Goal: Check status: Check status

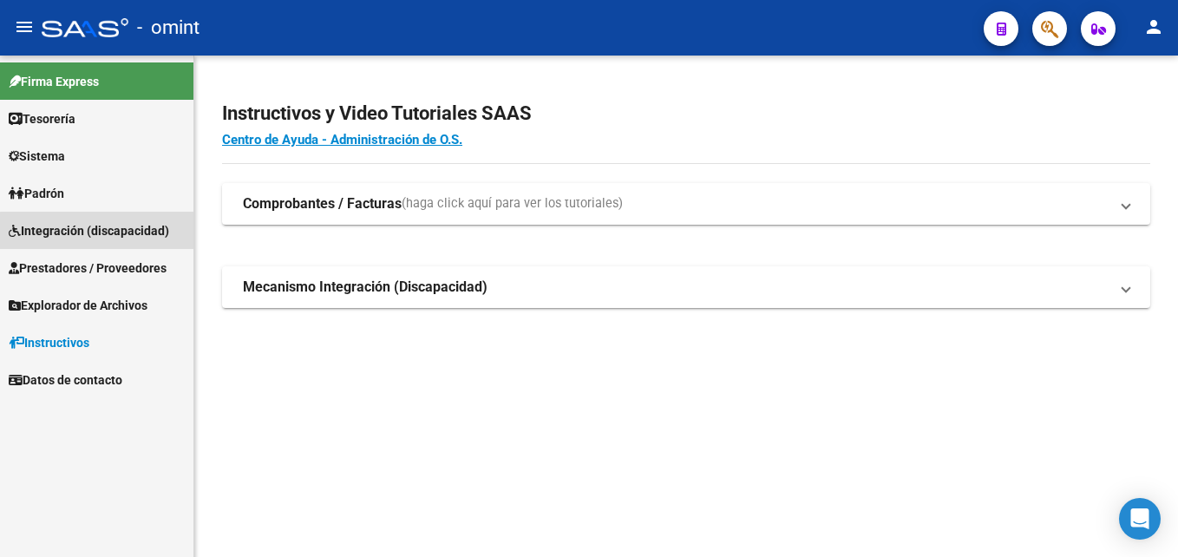
click at [142, 239] on span "Integración (discapacidad)" at bounding box center [89, 230] width 161 height 19
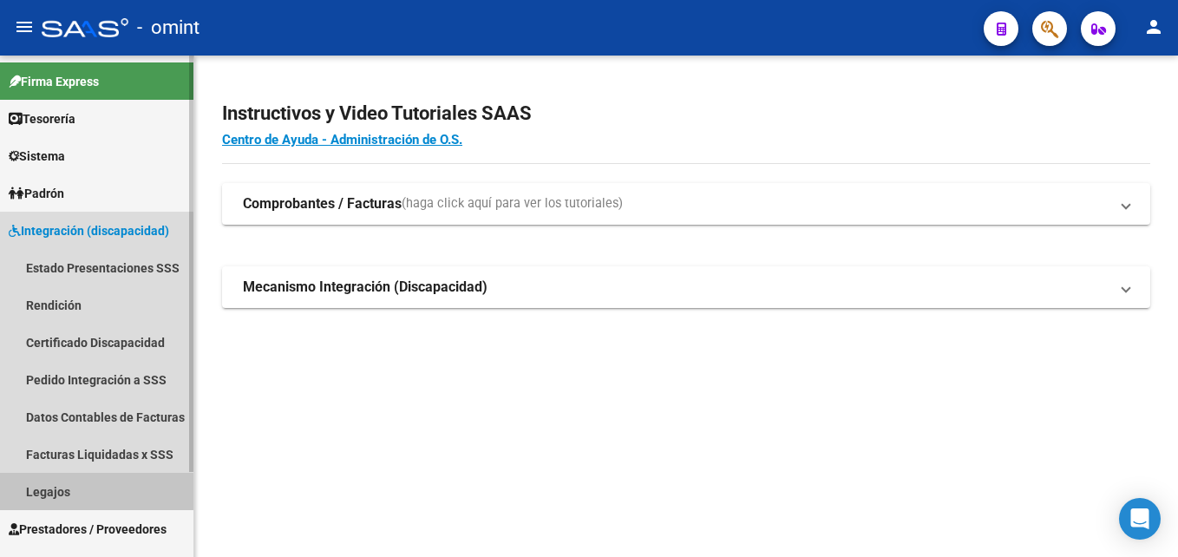
click at [96, 484] on link "Legajos" at bounding box center [96, 491] width 193 height 37
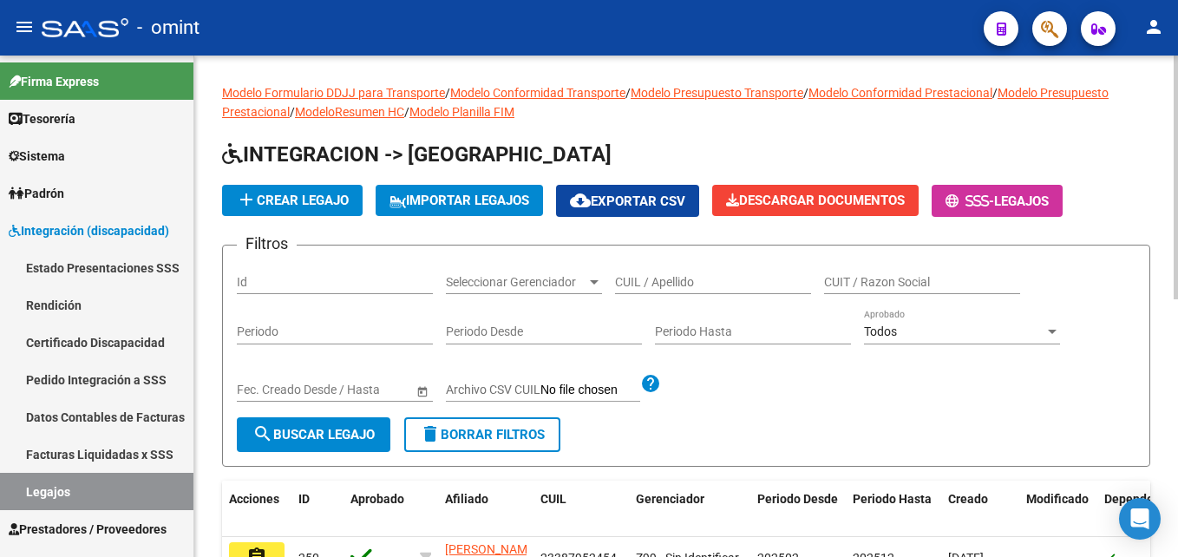
click at [711, 290] on div "CUIL / Apellido" at bounding box center [713, 276] width 196 height 35
click at [692, 279] on input "CUIL / Apellido" at bounding box center [713, 282] width 196 height 15
paste input "20576582189"
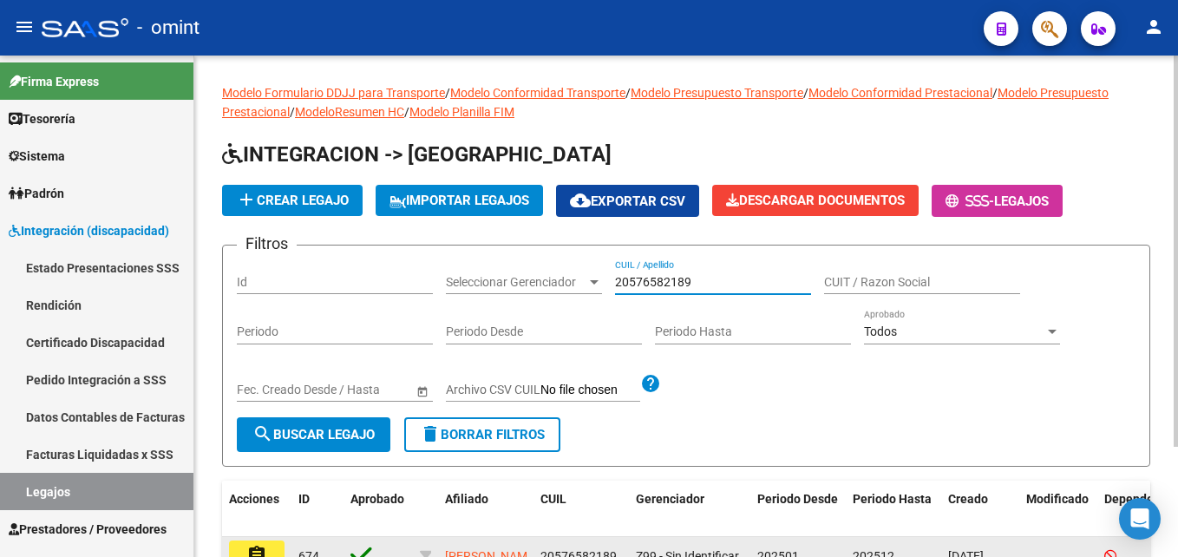
type input "20576582189"
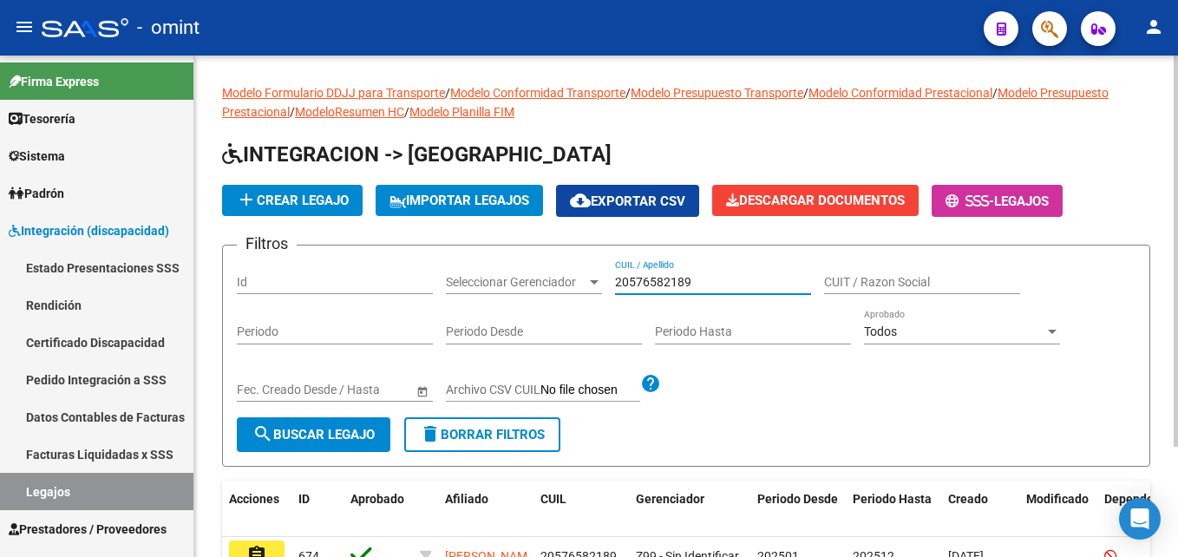
scroll to position [141, 0]
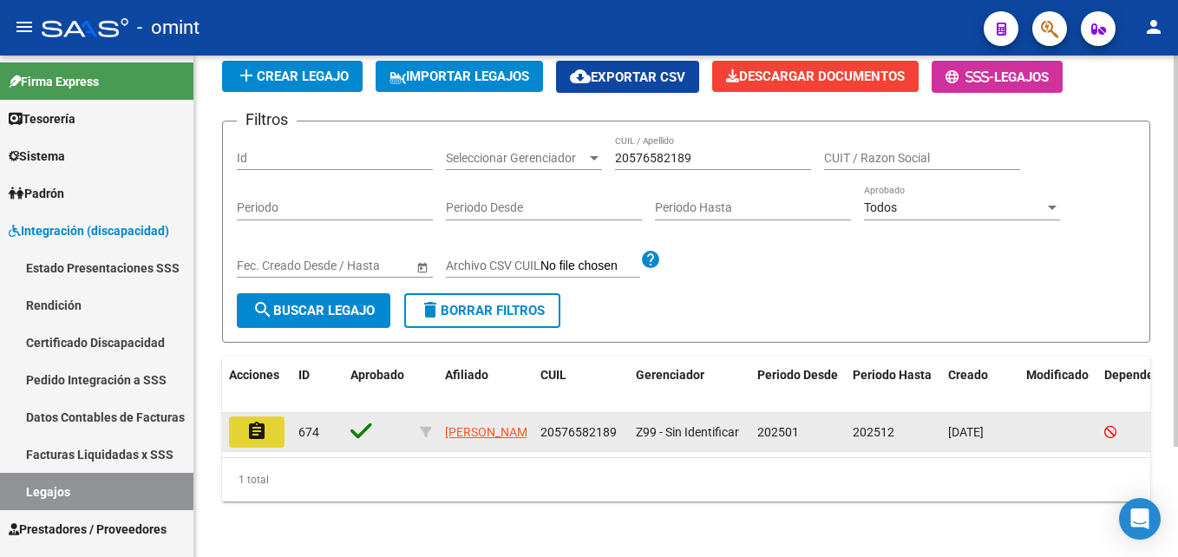
click at [244, 423] on button "assignment" at bounding box center [257, 431] width 56 height 31
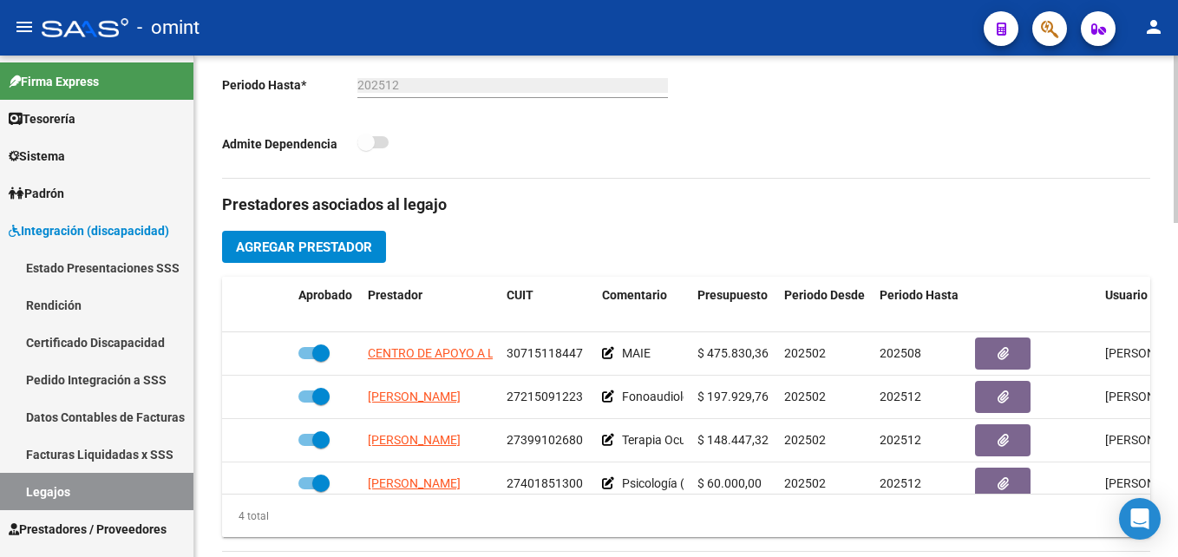
scroll to position [577, 0]
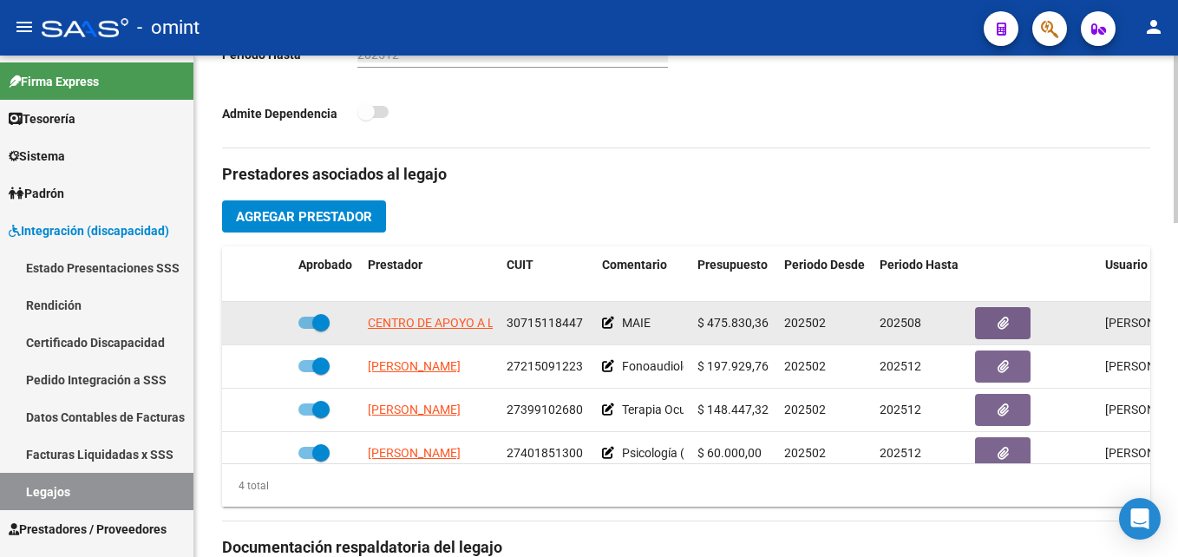
click at [539, 324] on span "30715118447" at bounding box center [545, 323] width 76 height 14
copy span "30715118447"
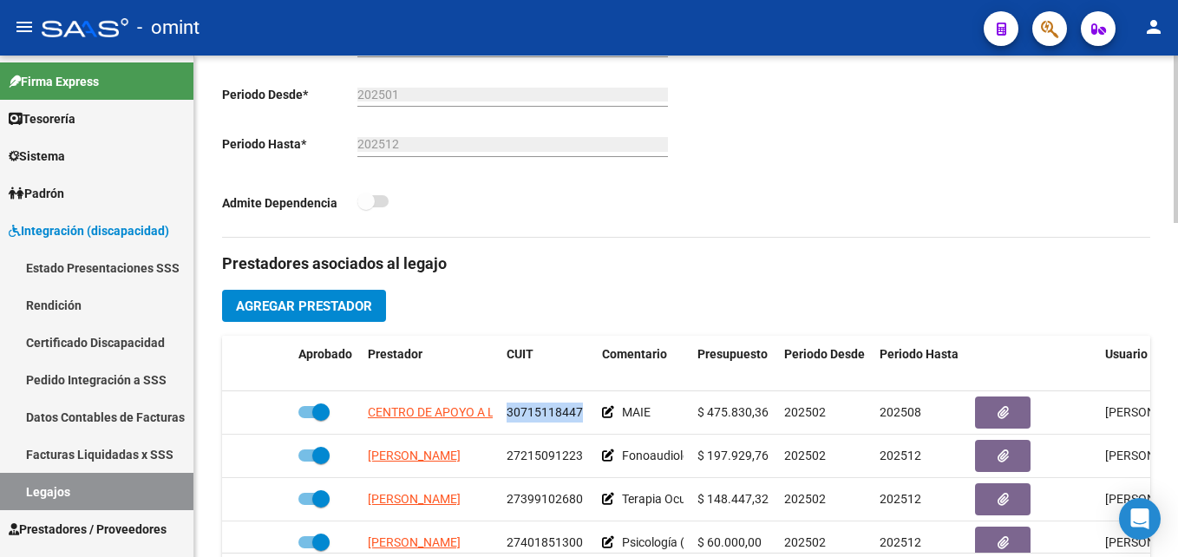
scroll to position [480, 0]
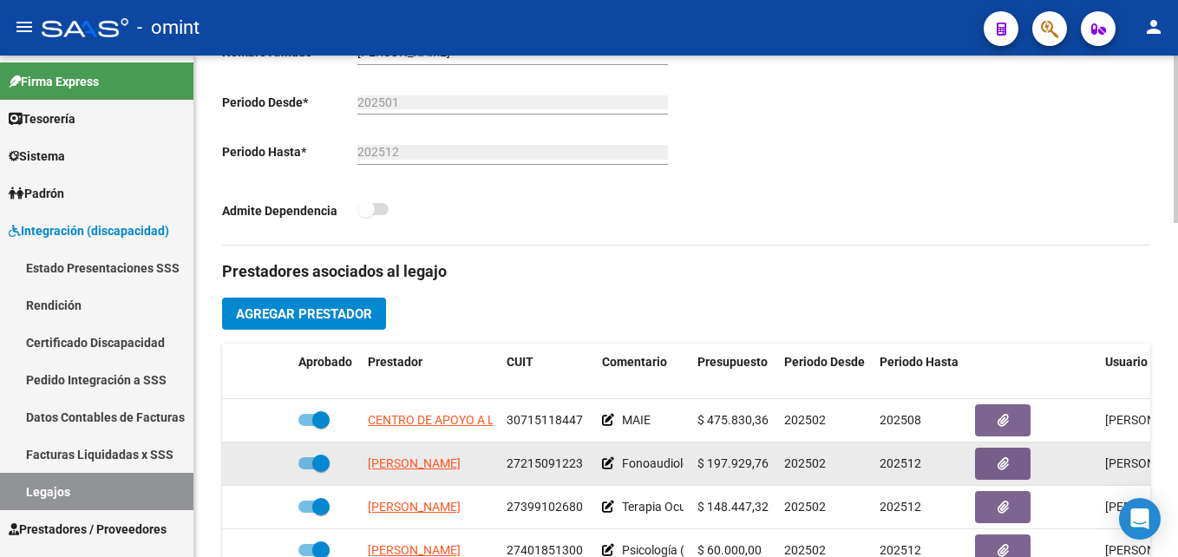
click at [536, 466] on span "27215091223" at bounding box center [545, 463] width 76 height 14
click at [547, 459] on span "27215091223" at bounding box center [545, 463] width 76 height 14
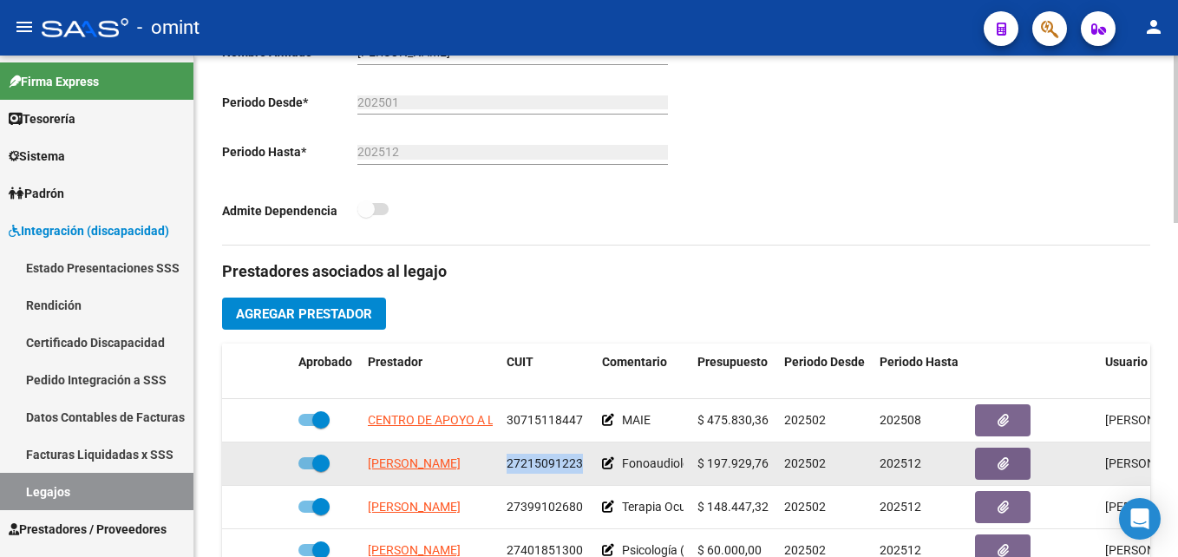
copy span "27215091223"
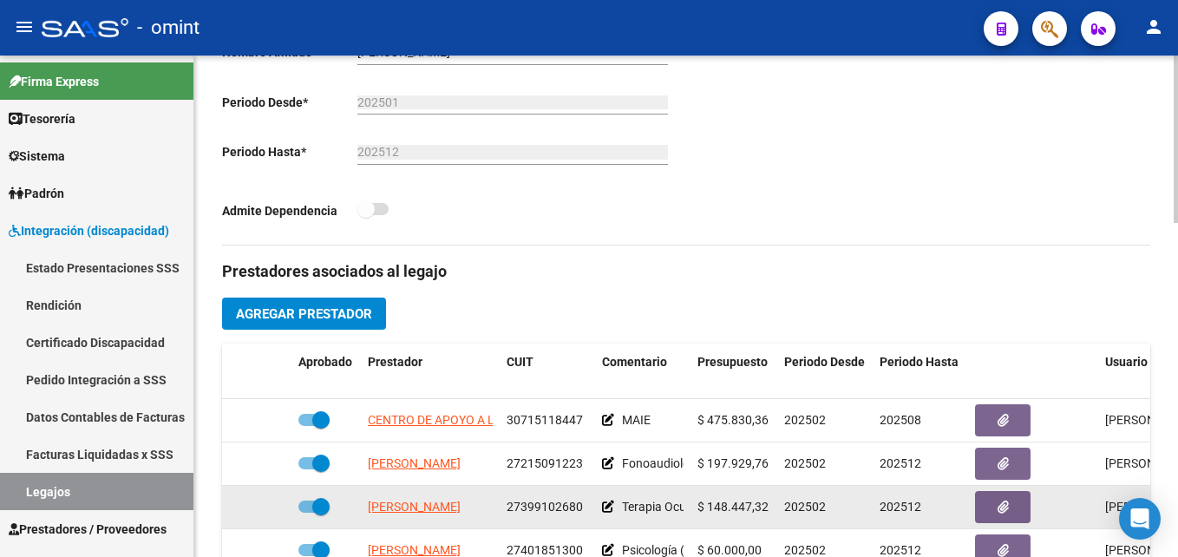
click at [554, 509] on span "27399102680" at bounding box center [545, 507] width 76 height 14
copy span "27399102680"
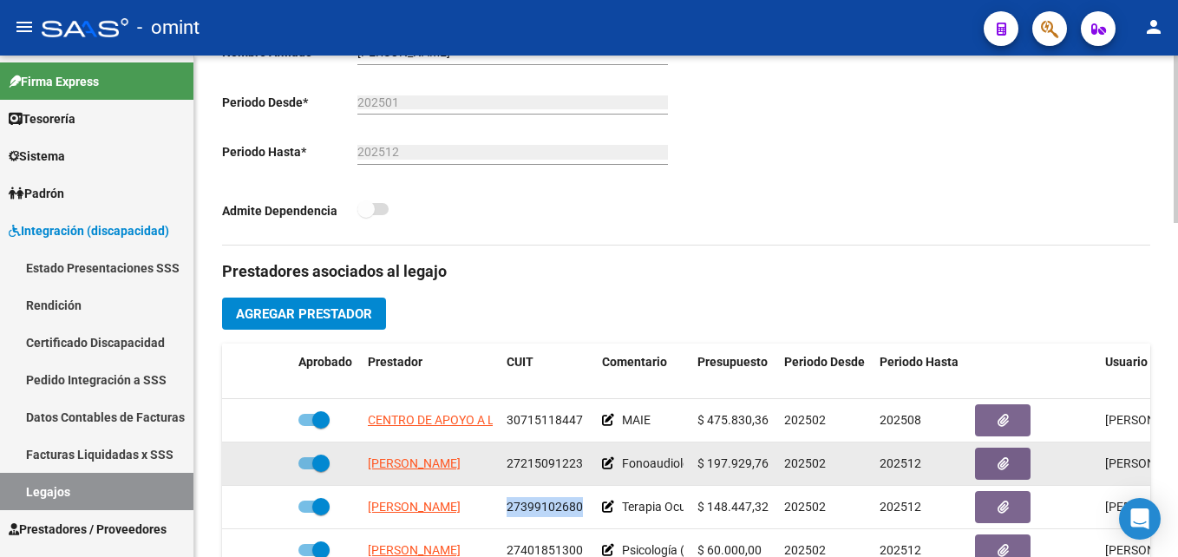
scroll to position [30, 0]
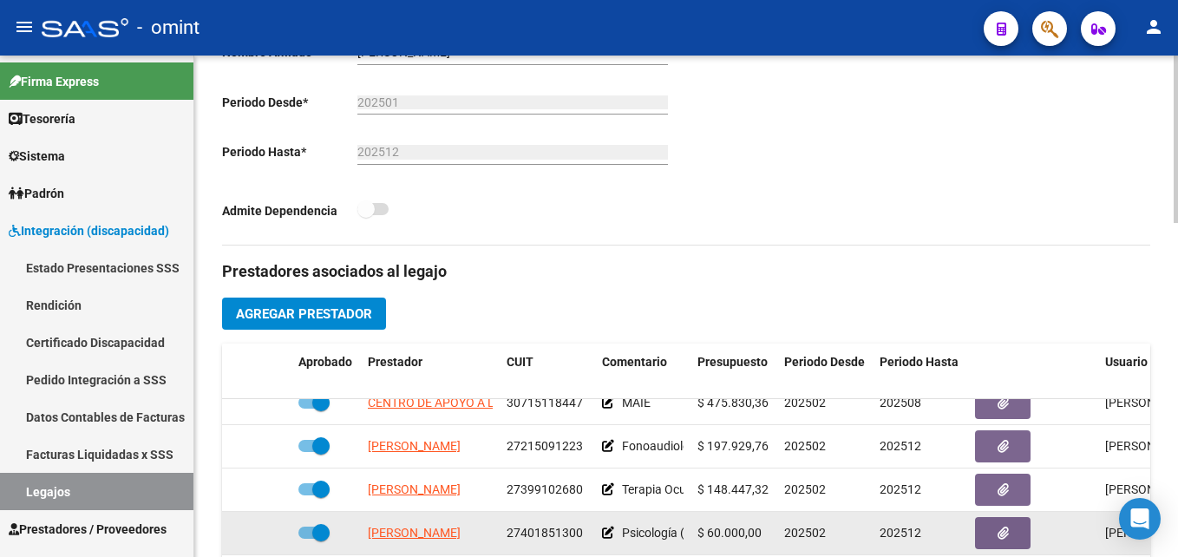
click at [546, 526] on span "27401851300" at bounding box center [545, 533] width 76 height 14
copy span "27401851300"
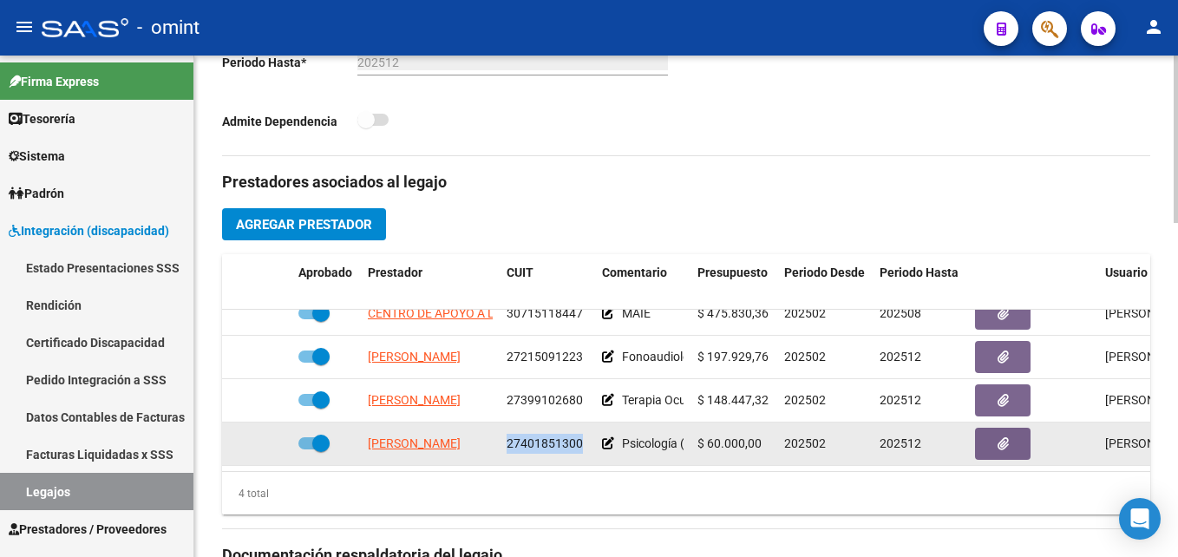
scroll to position [568, 0]
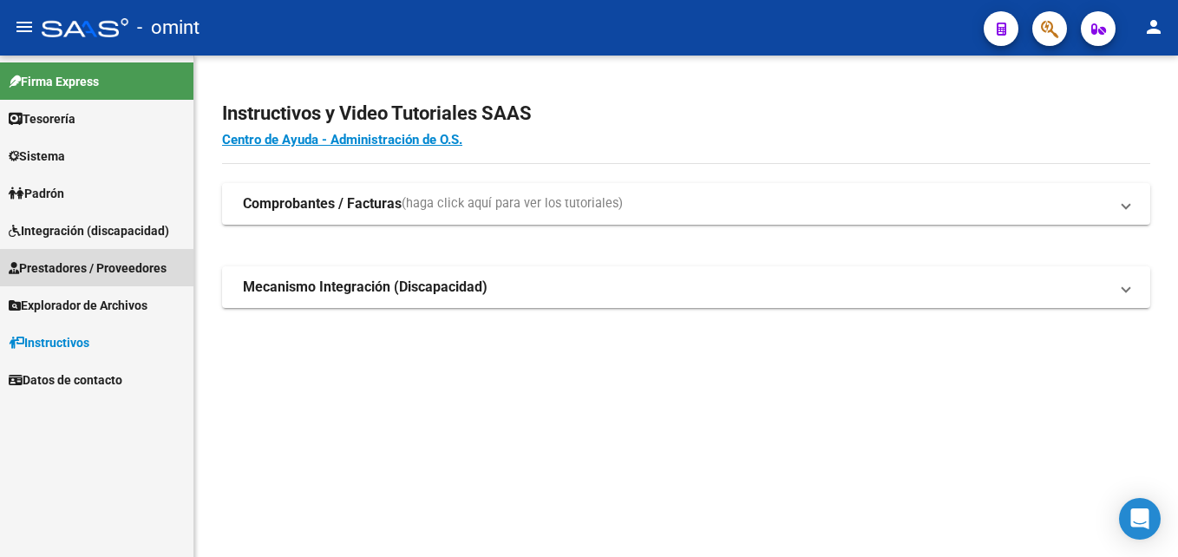
click at [116, 269] on span "Prestadores / Proveedores" at bounding box center [88, 268] width 158 height 19
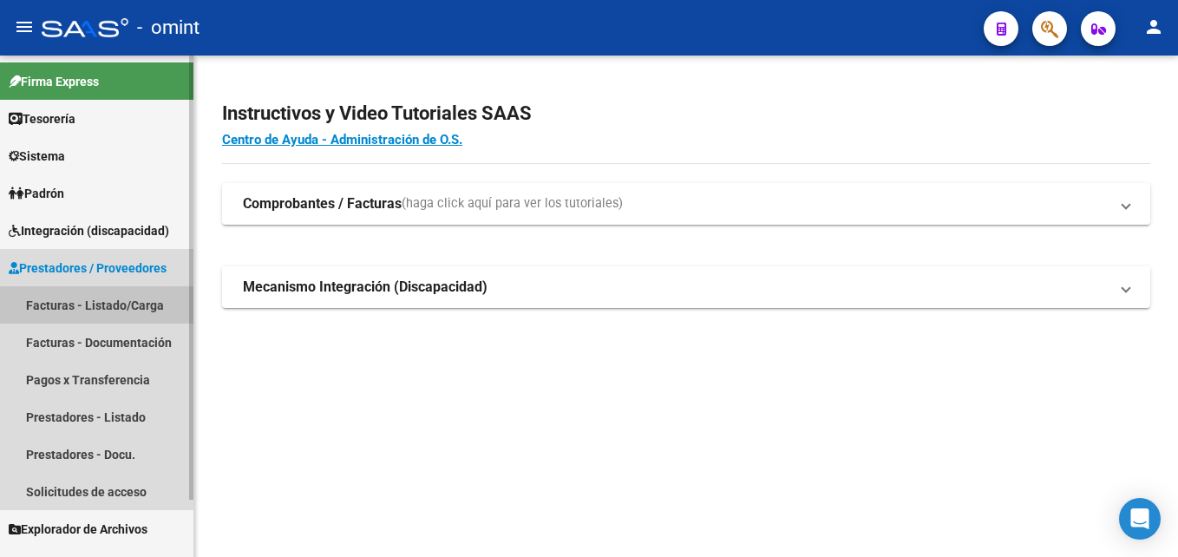
click at [116, 292] on link "Facturas - Listado/Carga" at bounding box center [96, 304] width 193 height 37
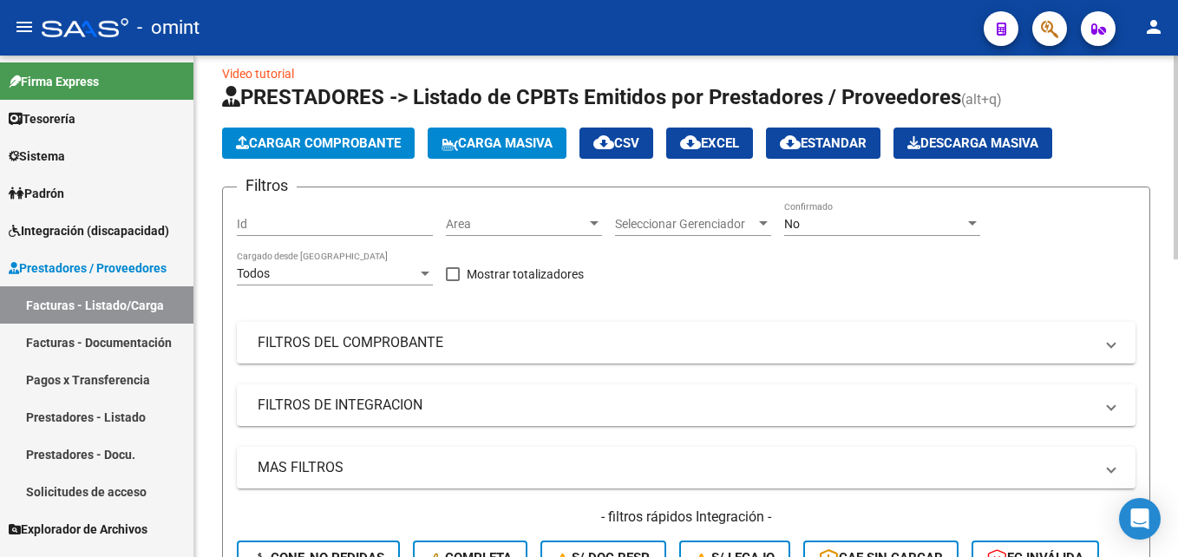
scroll to position [20, 0]
click at [469, 406] on mat-panel-title "FILTROS DE INTEGRACION" at bounding box center [676, 404] width 836 height 19
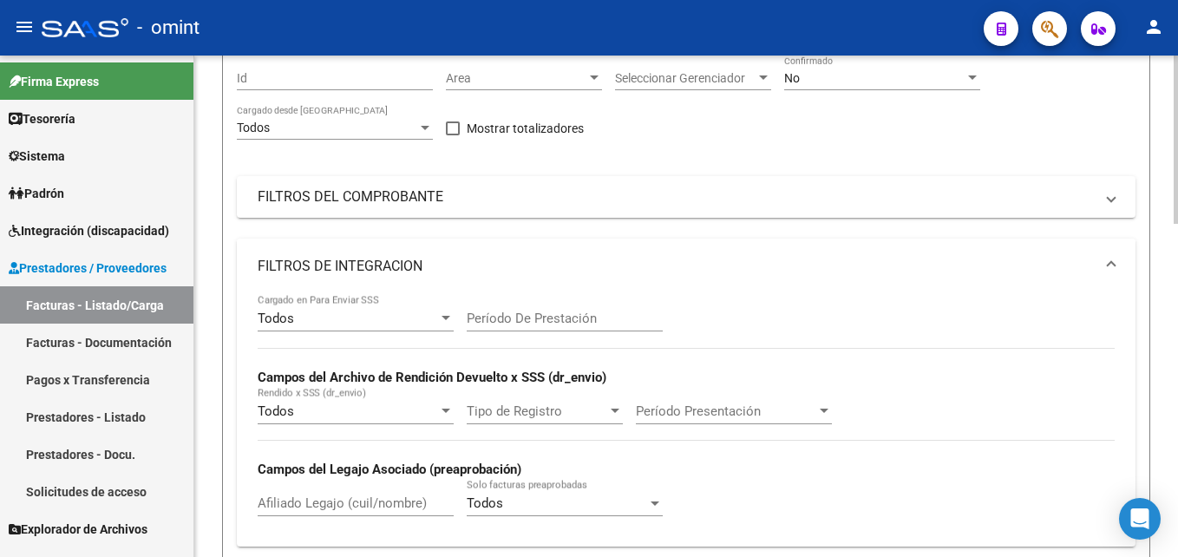
scroll to position [167, 0]
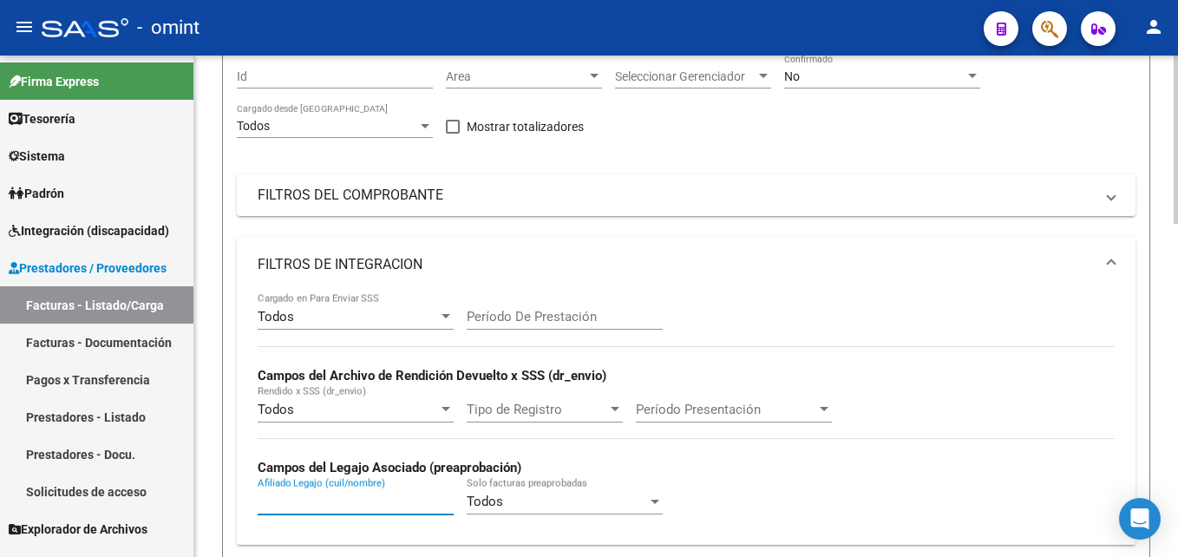
click at [331, 495] on input "Afiliado Legajo (cuil/nombre)" at bounding box center [356, 502] width 196 height 16
paste input "20576582189"
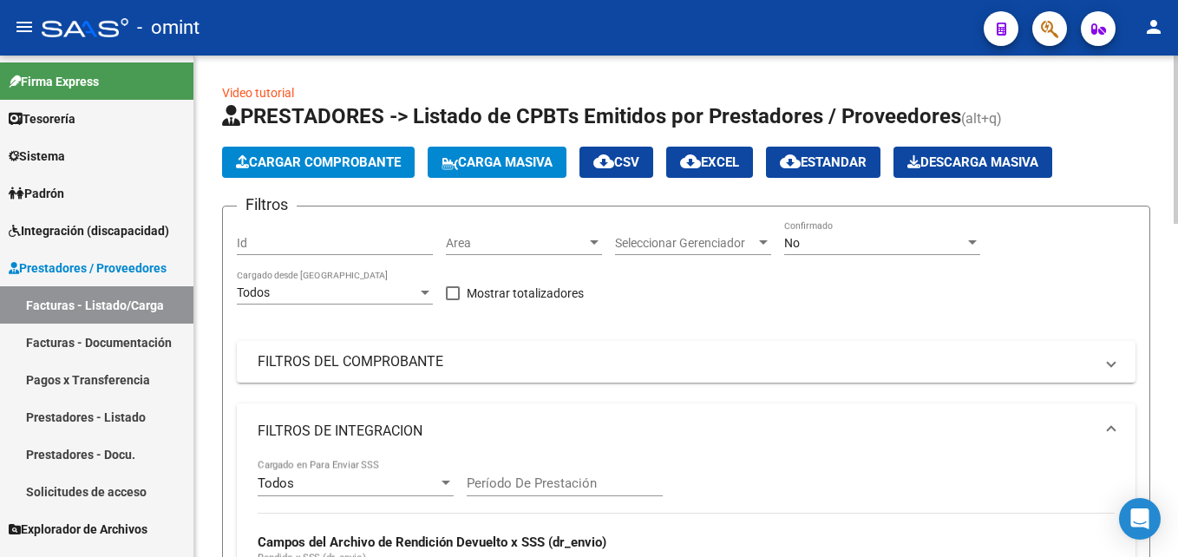
type input "20576582189"
click at [860, 247] on div "No" at bounding box center [874, 243] width 180 height 15
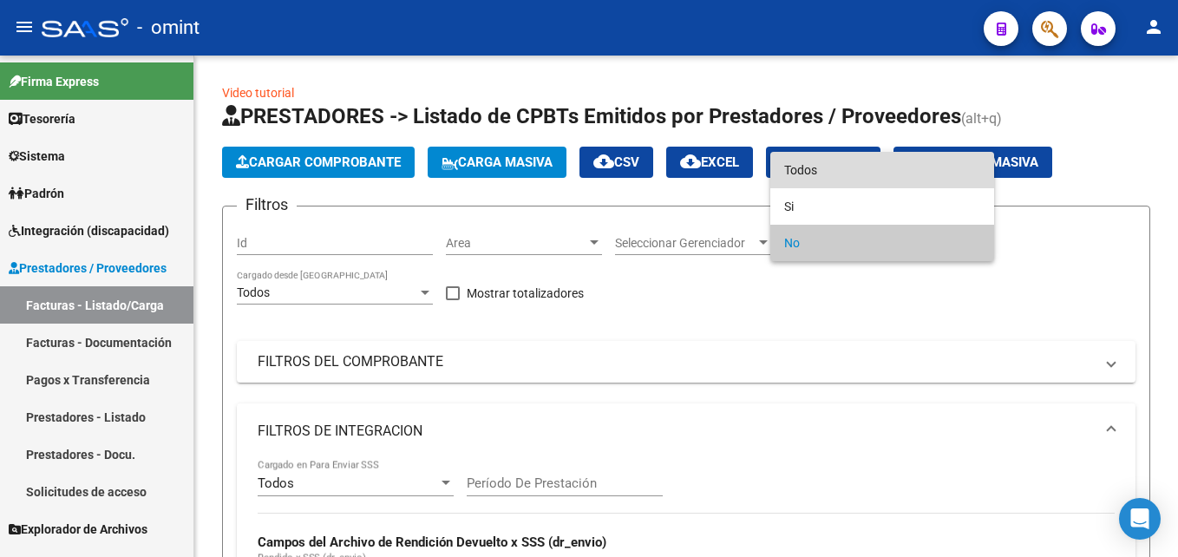
click at [828, 161] on span "Todos" at bounding box center [882, 170] width 196 height 36
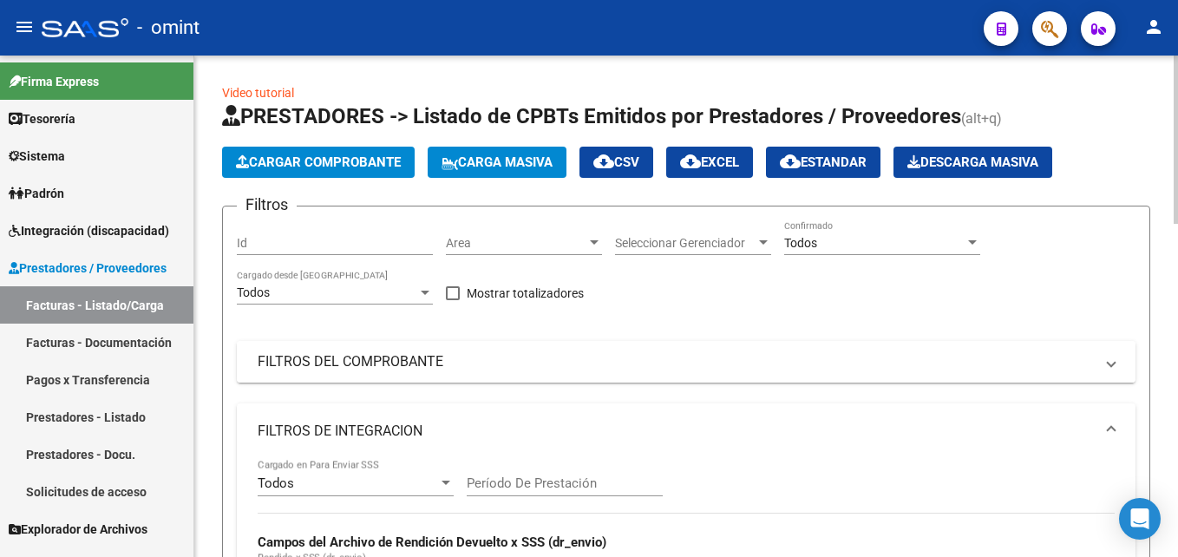
click at [373, 369] on mat-panel-title "FILTROS DEL COMPROBANTE" at bounding box center [676, 361] width 836 height 19
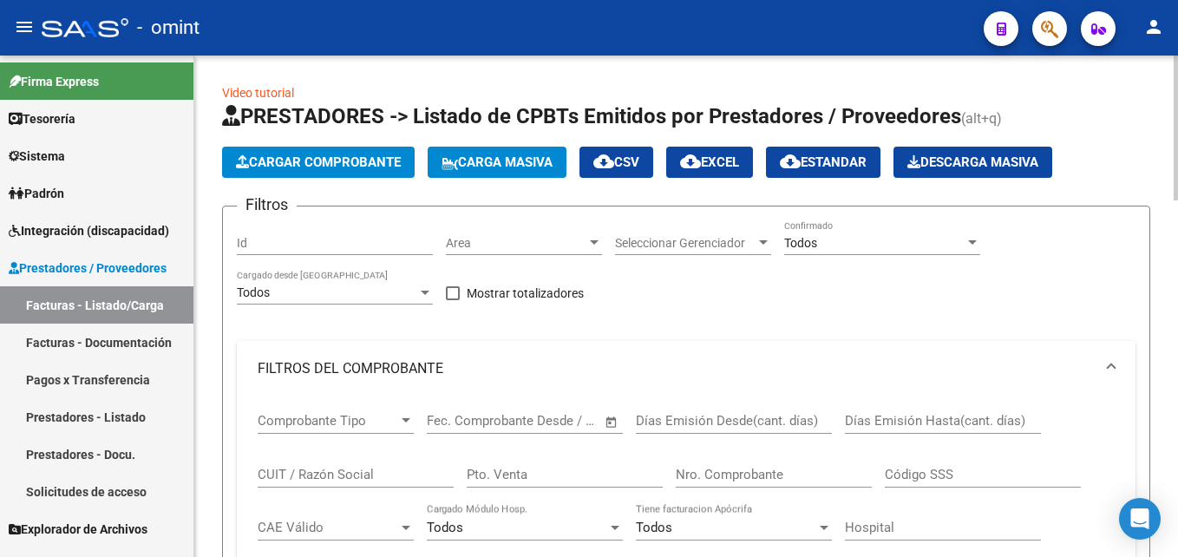
click at [340, 483] on div "CUIT / Razón Social" at bounding box center [356, 468] width 196 height 37
paste input "30715118447"
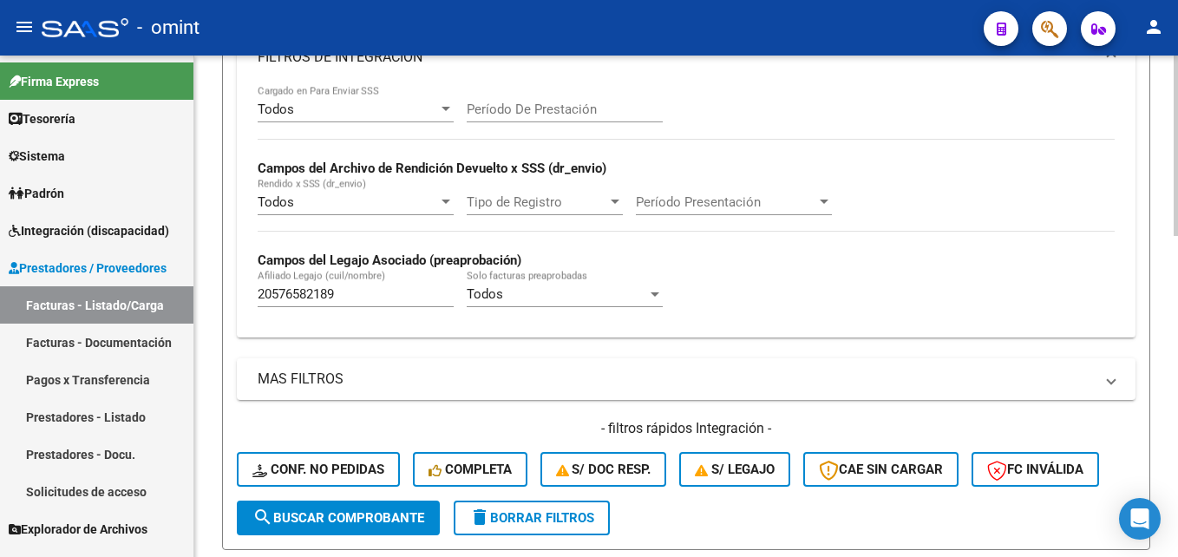
scroll to position [617, 0]
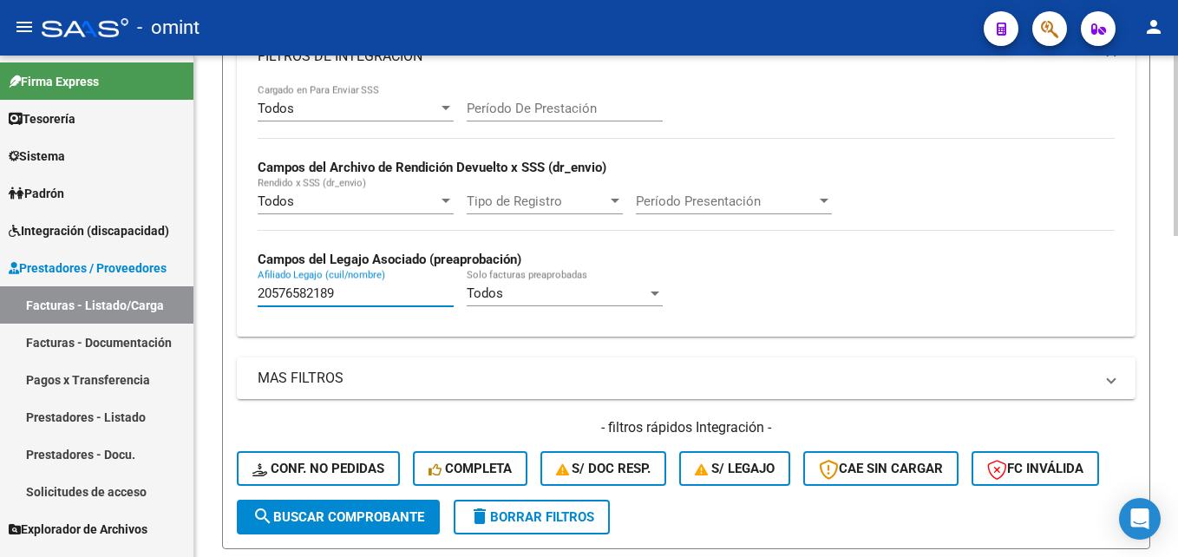
click at [296, 296] on input "20576582189" at bounding box center [356, 293] width 196 height 16
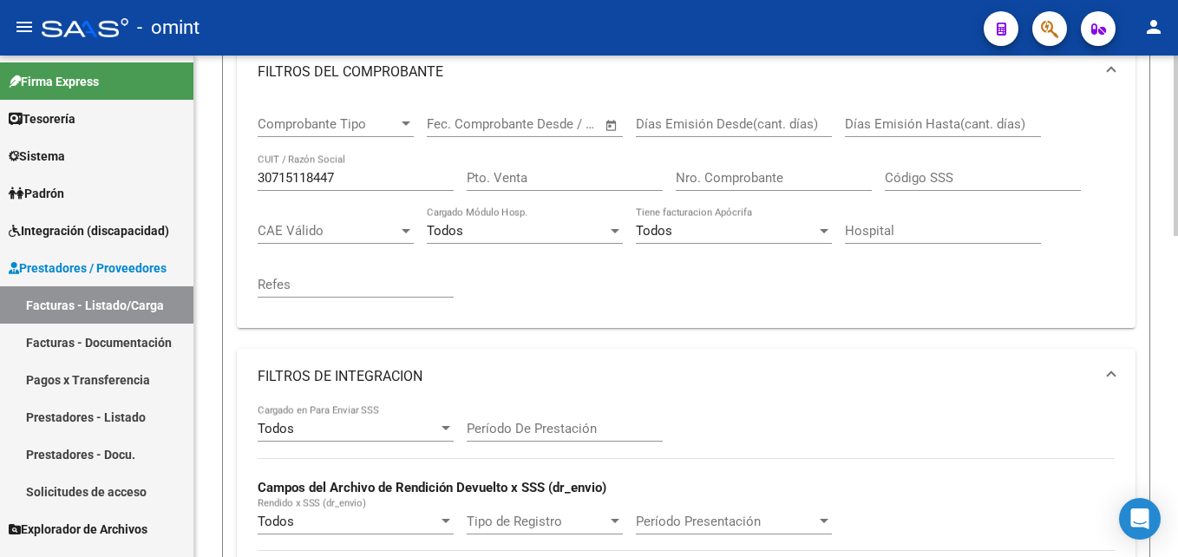
scroll to position [296, 0]
click at [285, 175] on input "30715118447" at bounding box center [356, 179] width 196 height 16
paste input "27215091223"
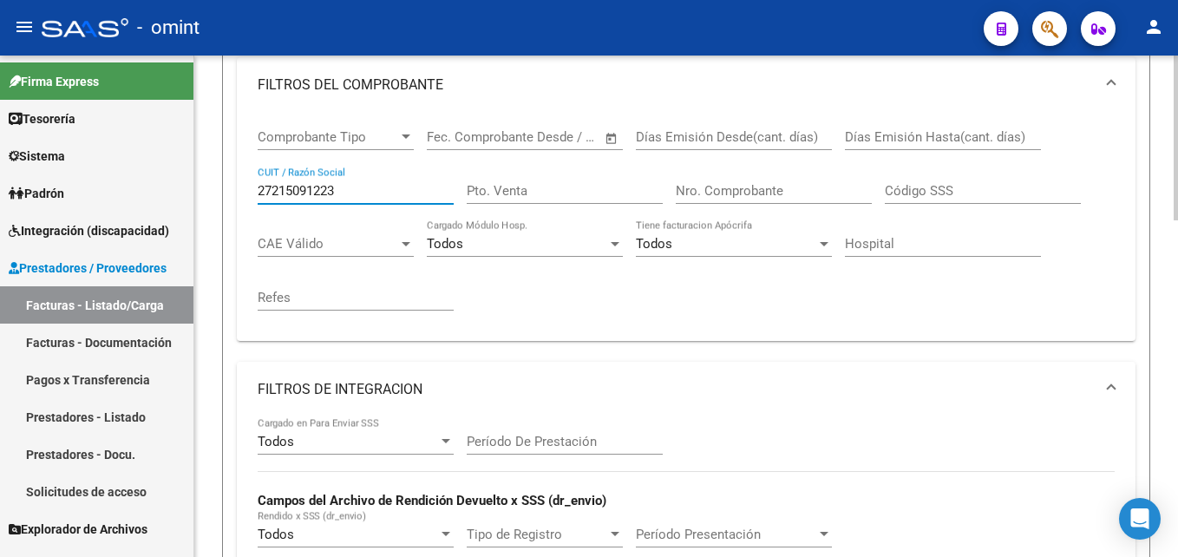
scroll to position [285, 0]
click at [294, 192] on input "27215091223" at bounding box center [356, 190] width 196 height 16
paste input "399102680"
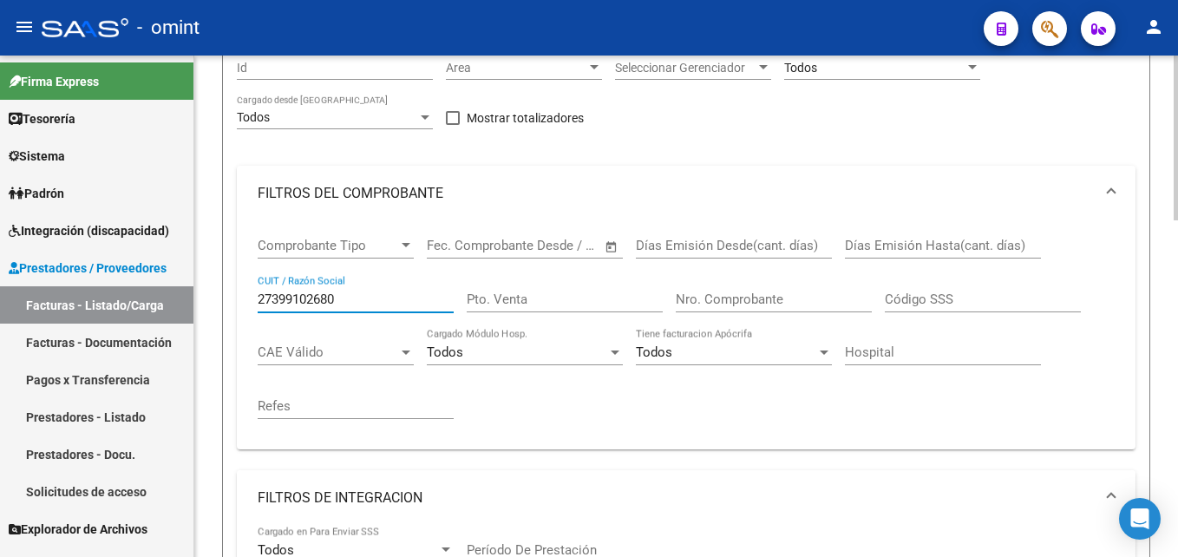
scroll to position [173, 0]
click at [307, 304] on input "27399102680" at bounding box center [356, 302] width 196 height 16
paste input "40185130"
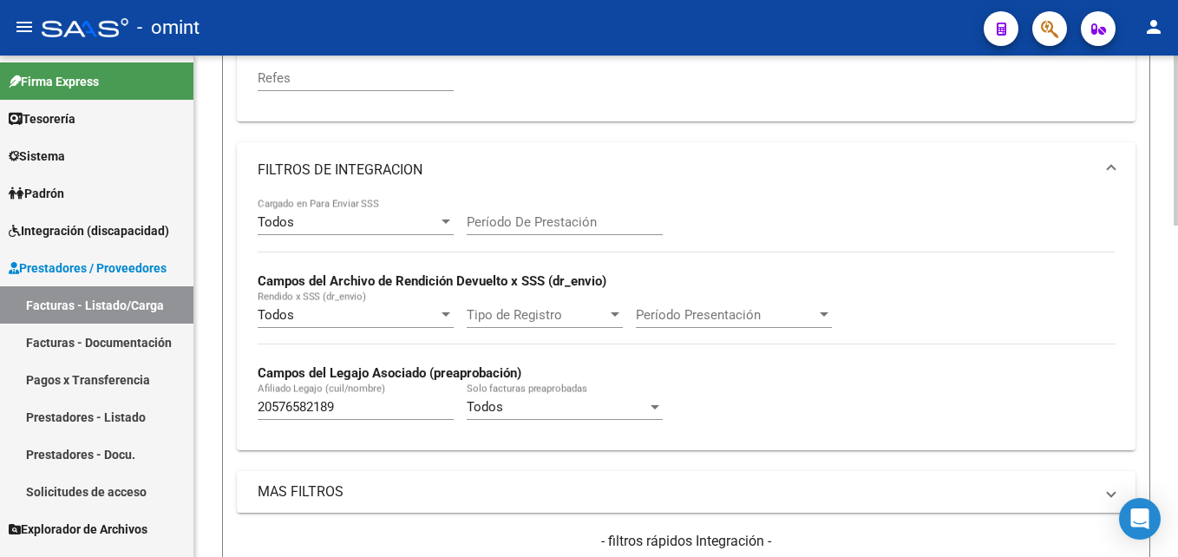
scroll to position [499, 0]
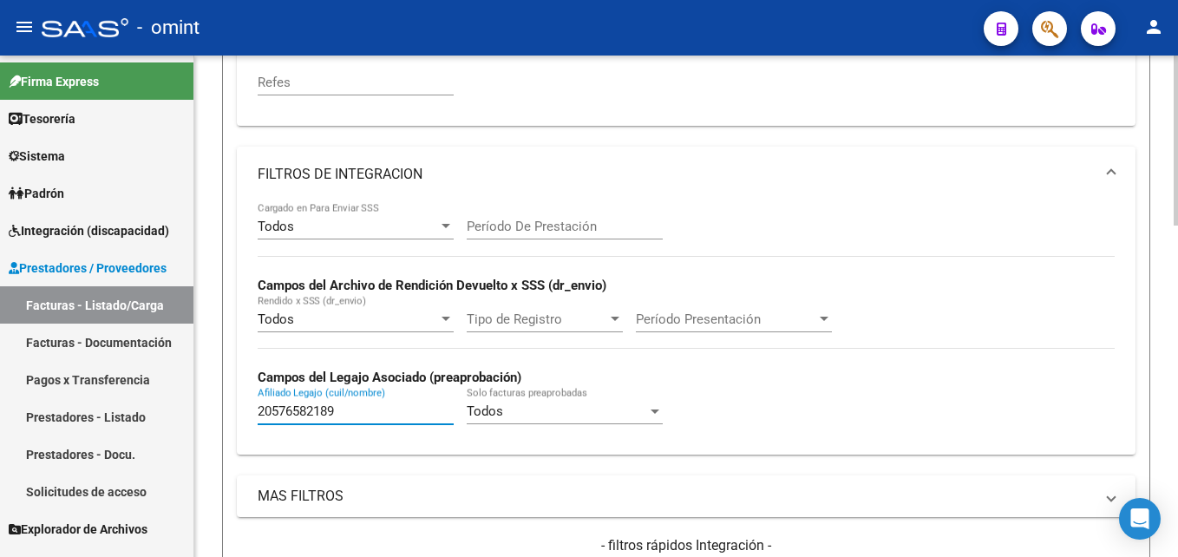
click at [351, 412] on input "20576582189" at bounding box center [356, 411] width 196 height 16
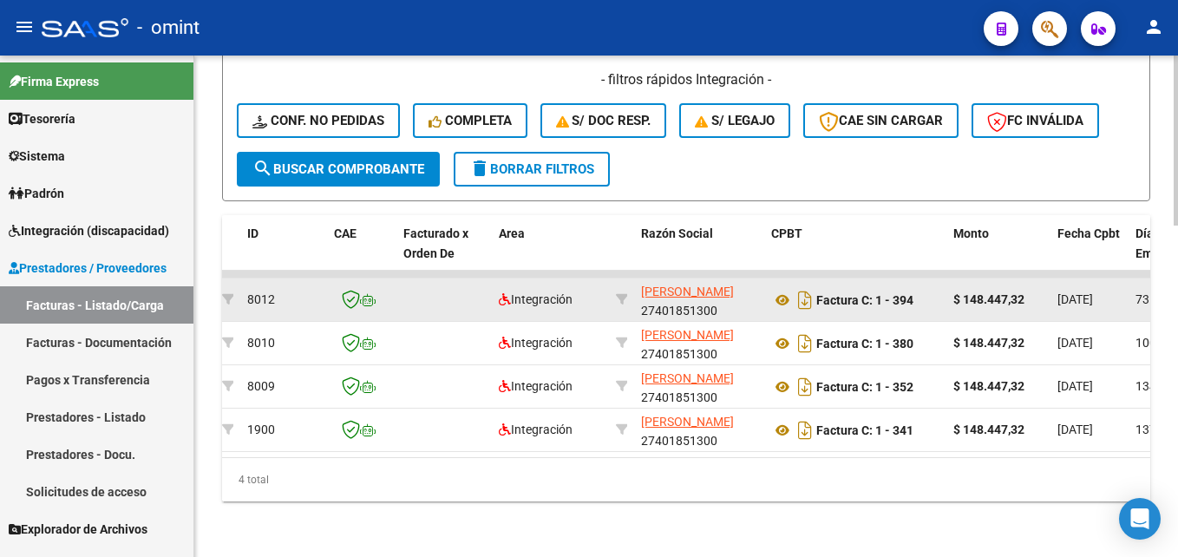
scroll to position [0, 0]
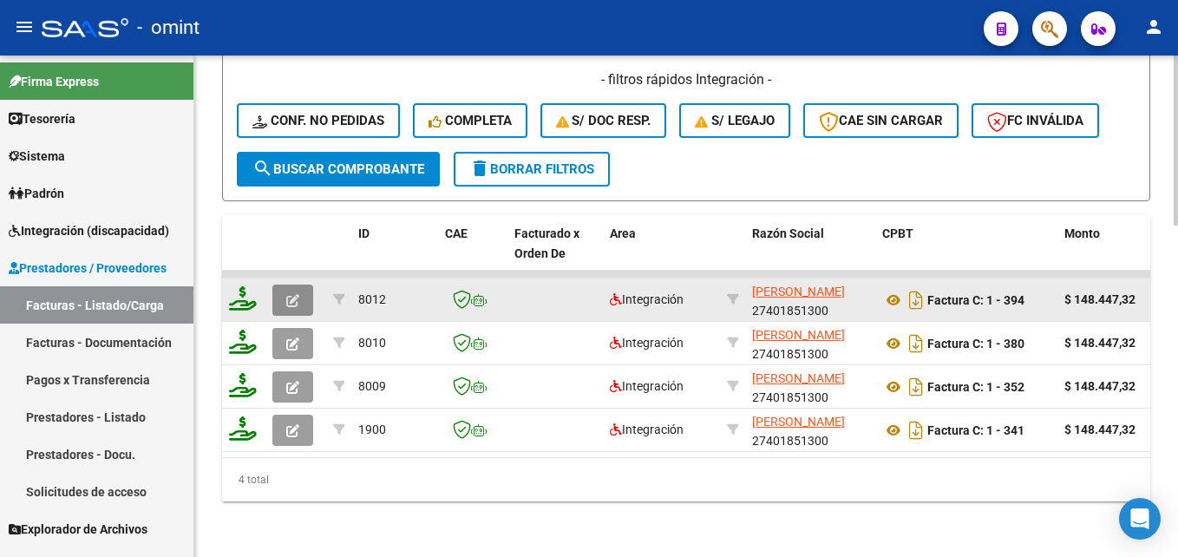
click at [292, 294] on icon "button" at bounding box center [292, 300] width 13 height 13
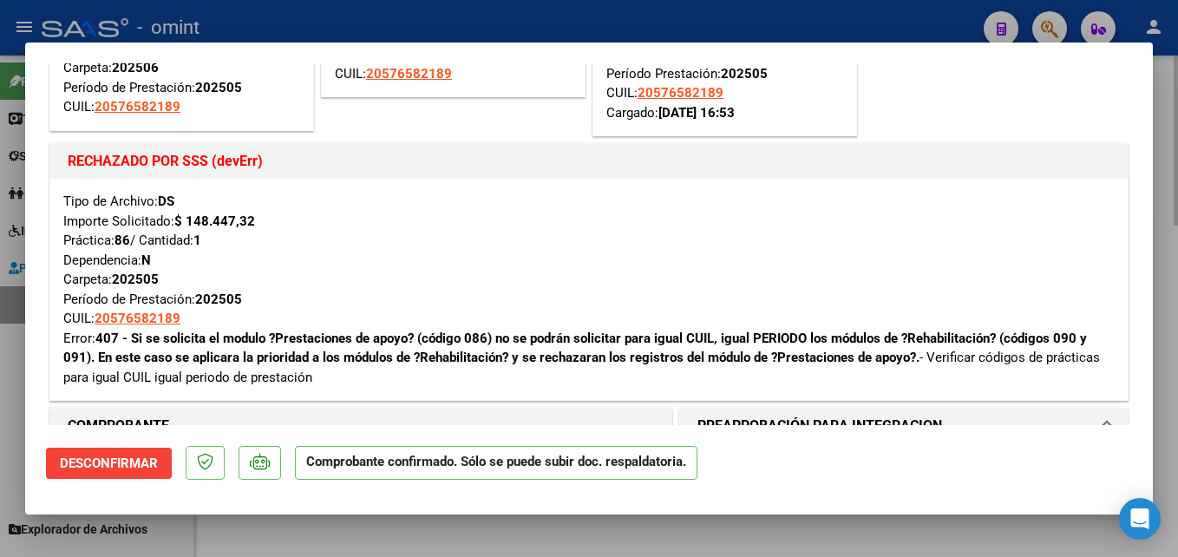
scroll to position [189, 0]
click at [290, 532] on div at bounding box center [589, 278] width 1178 height 557
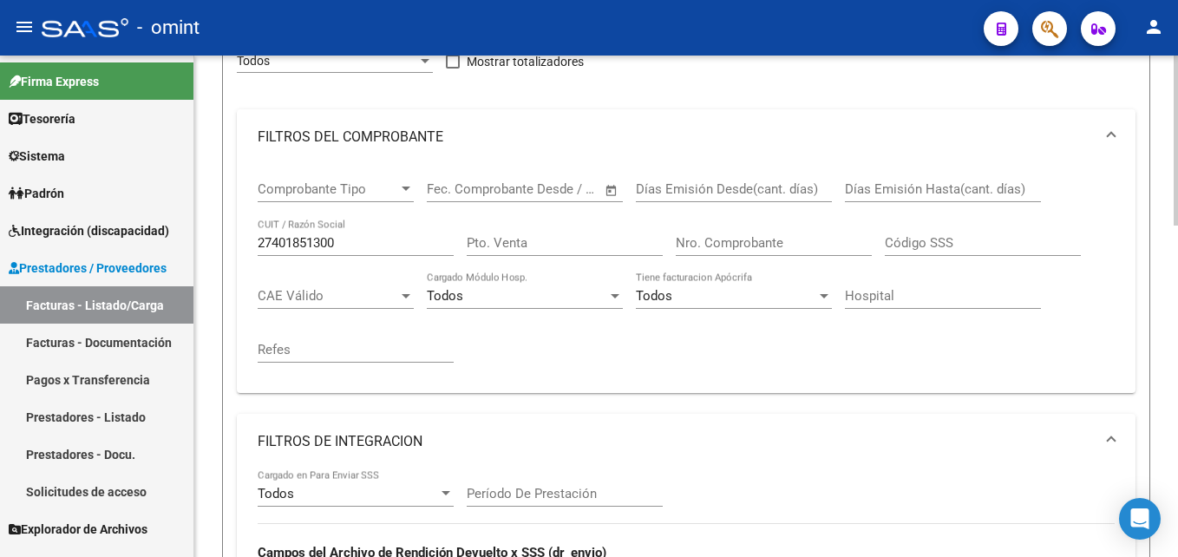
scroll to position [222, 0]
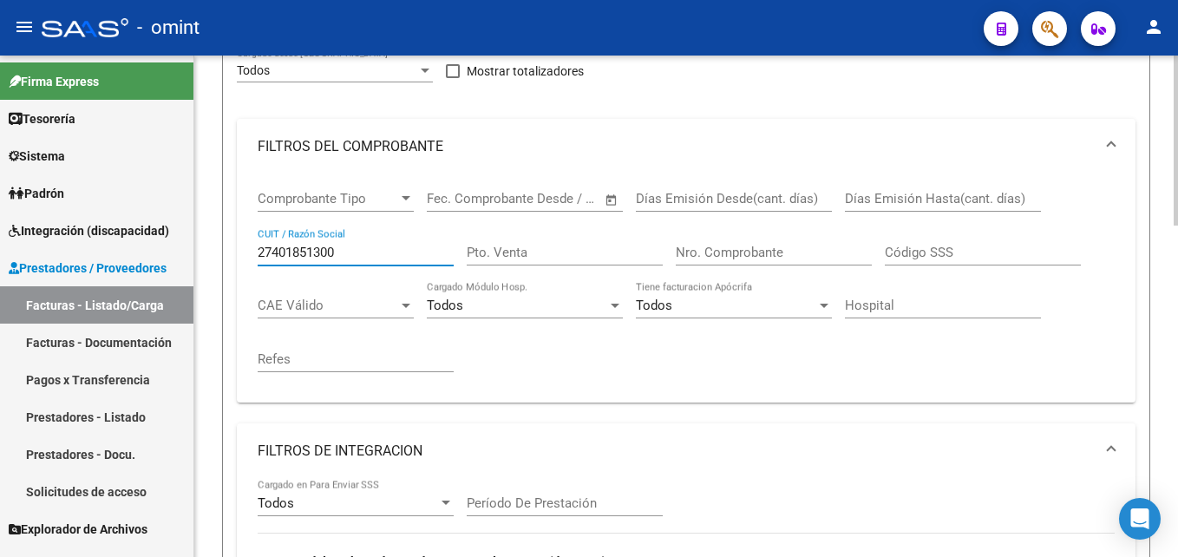
click at [311, 246] on input "27401851300" at bounding box center [356, 253] width 196 height 16
paste input "39910268"
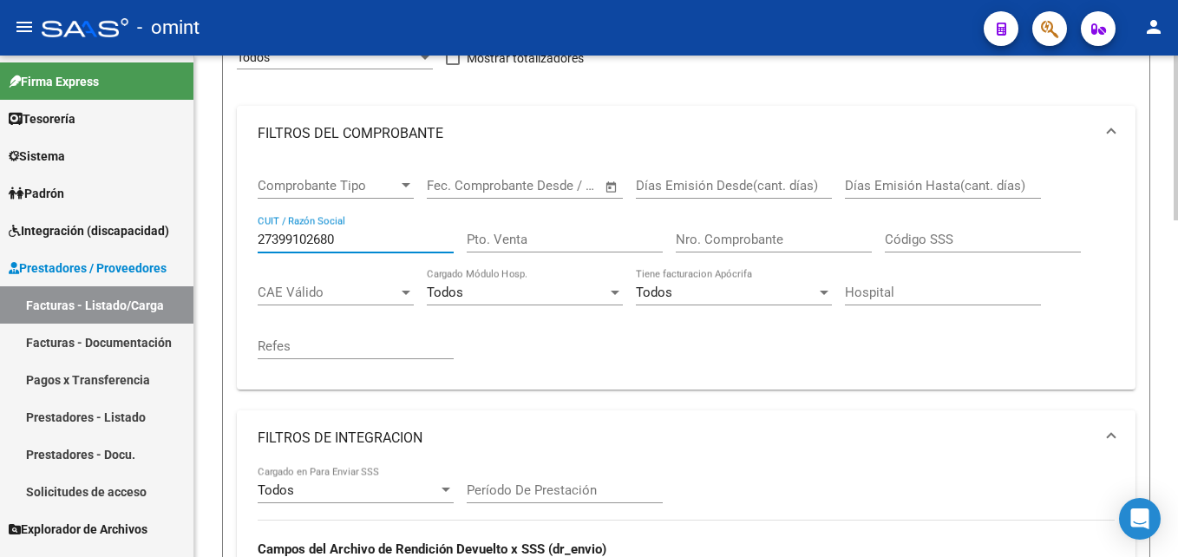
scroll to position [227, 0]
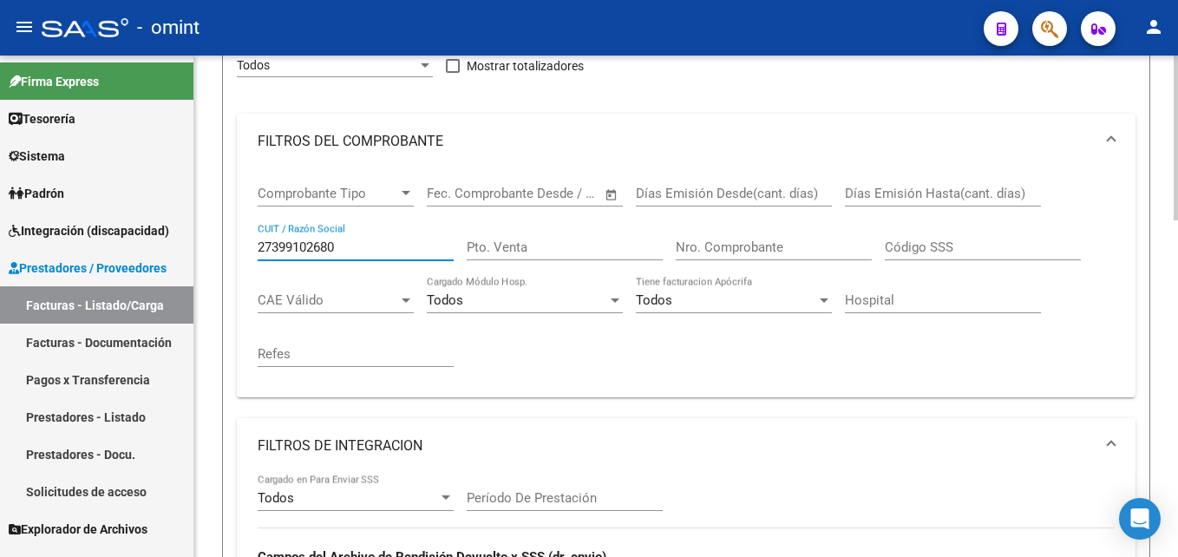
click at [311, 247] on input "27399102680" at bounding box center [356, 247] width 196 height 16
paste input "215091223"
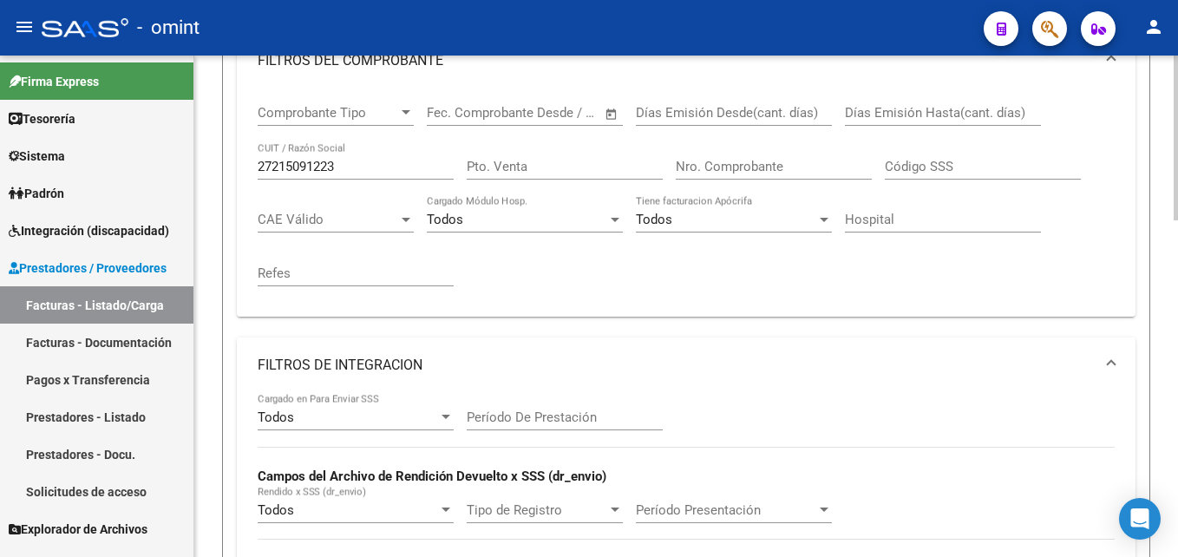
scroll to position [305, 0]
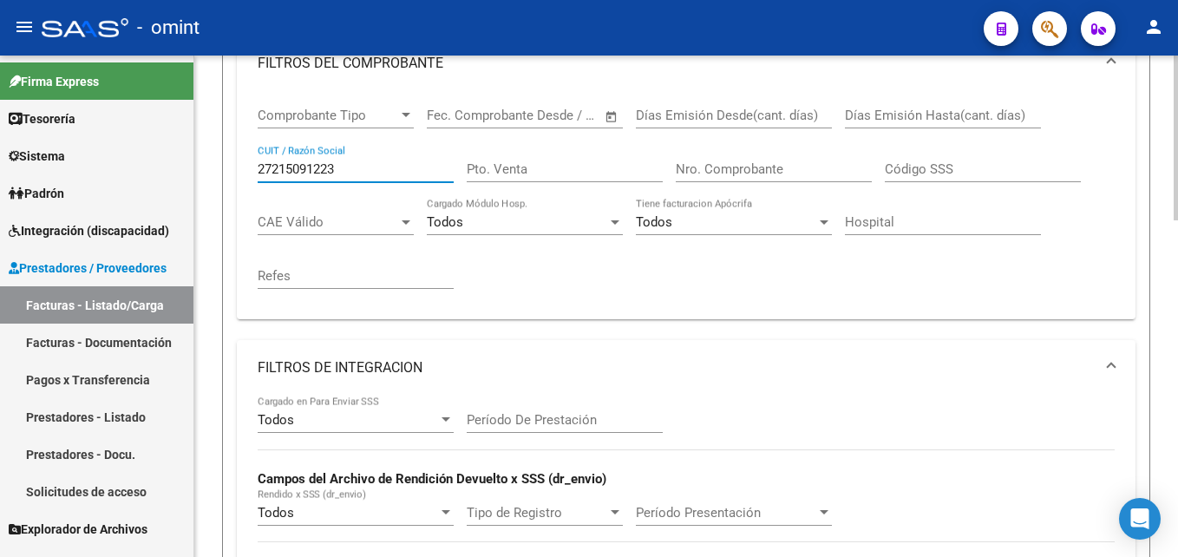
click at [317, 174] on input "27215091223" at bounding box center [356, 169] width 196 height 16
paste input "30715118447"
type input "30715118447"
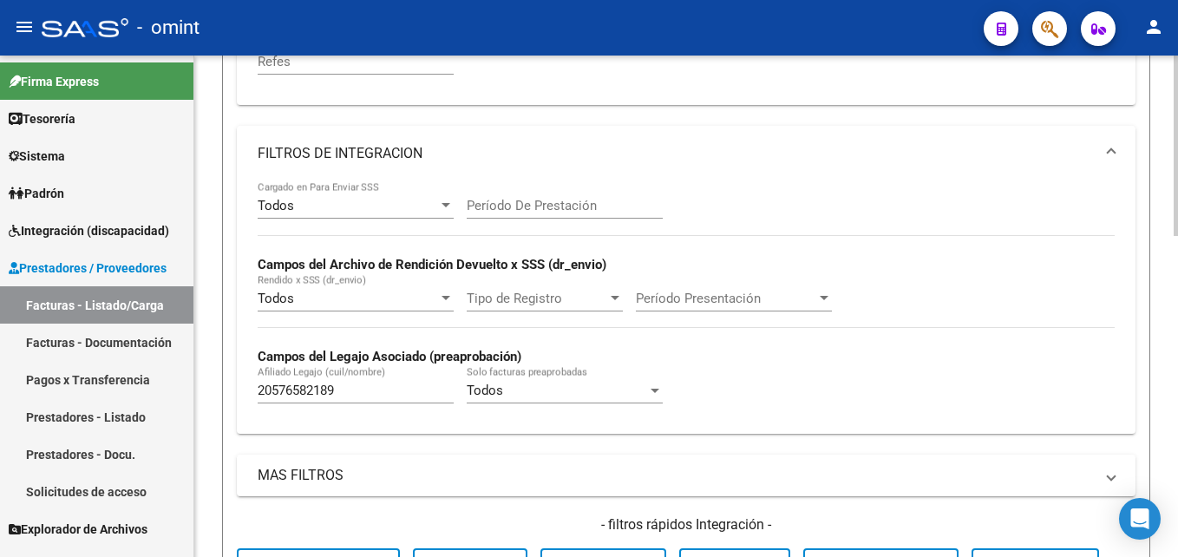
scroll to position [891, 0]
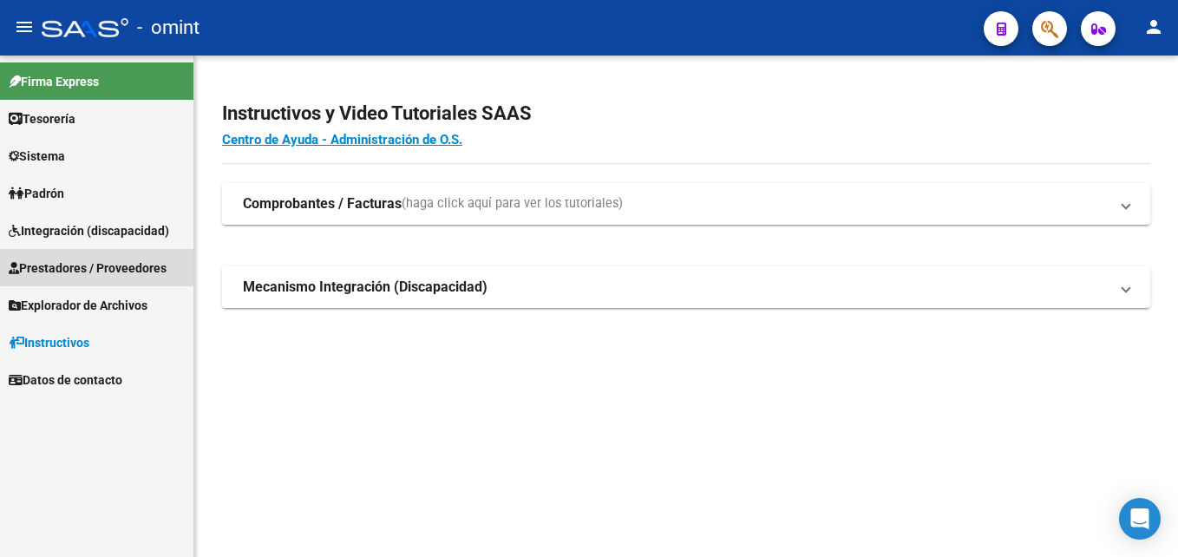
click at [152, 271] on span "Prestadores / Proveedores" at bounding box center [88, 268] width 158 height 19
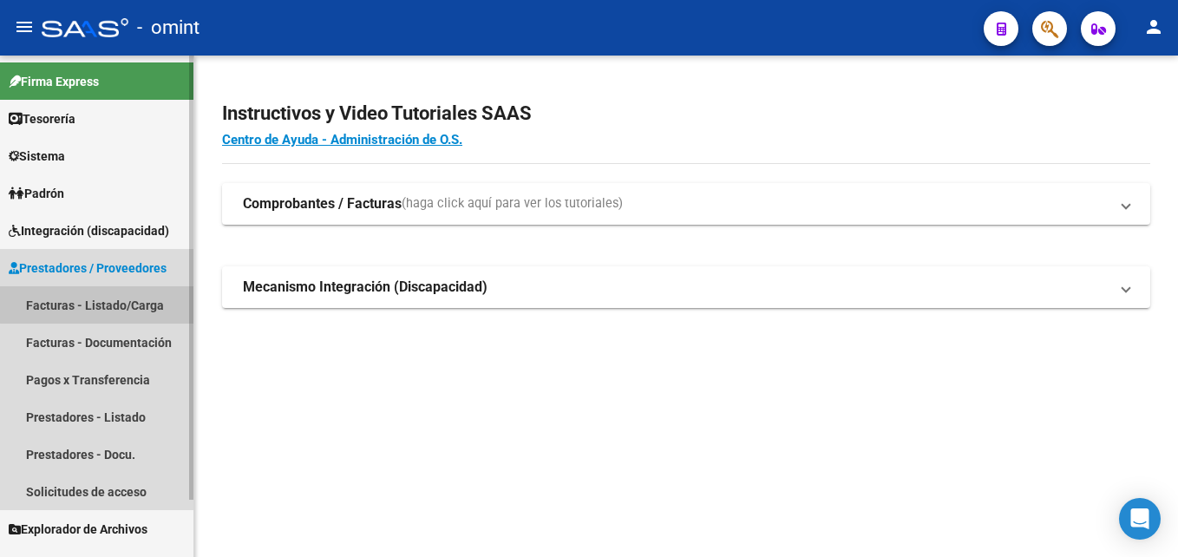
click at [156, 301] on link "Facturas - Listado/Carga" at bounding box center [96, 304] width 193 height 37
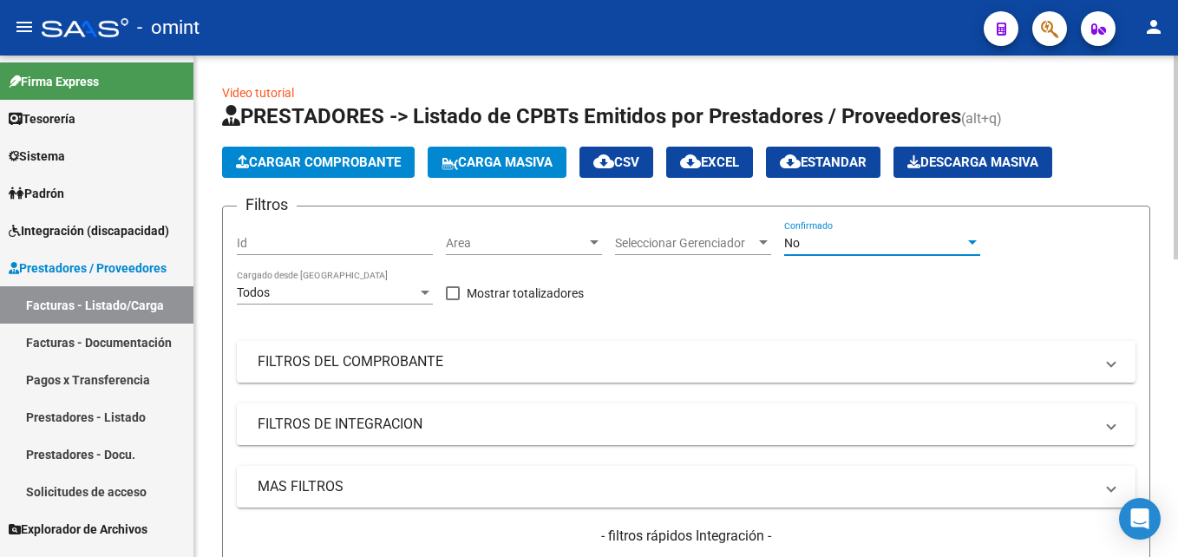
click at [822, 242] on div "No" at bounding box center [874, 243] width 180 height 15
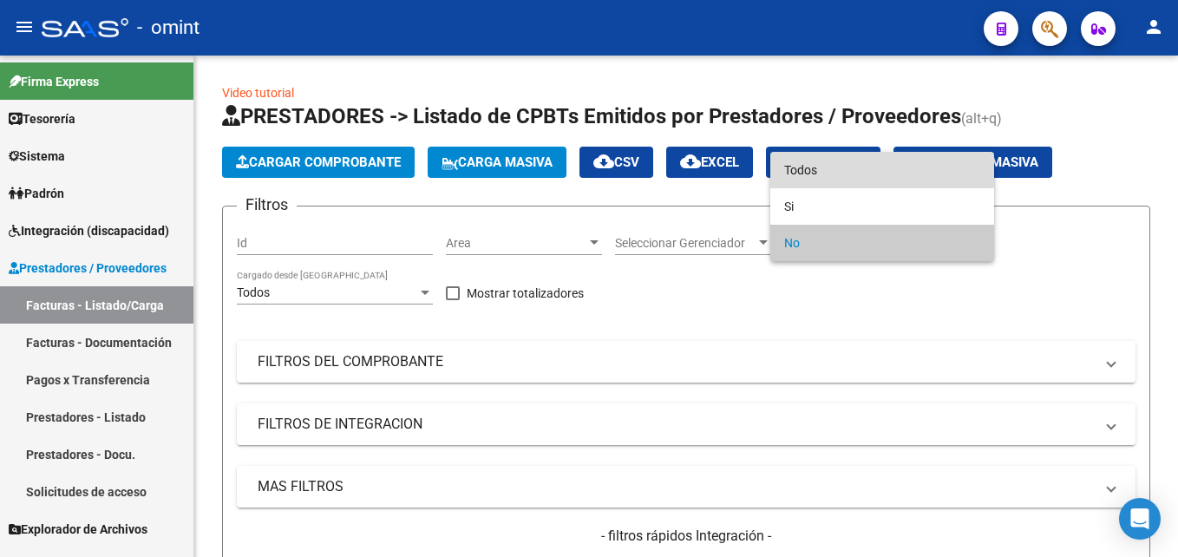
click at [821, 161] on span "Todos" at bounding box center [882, 170] width 196 height 36
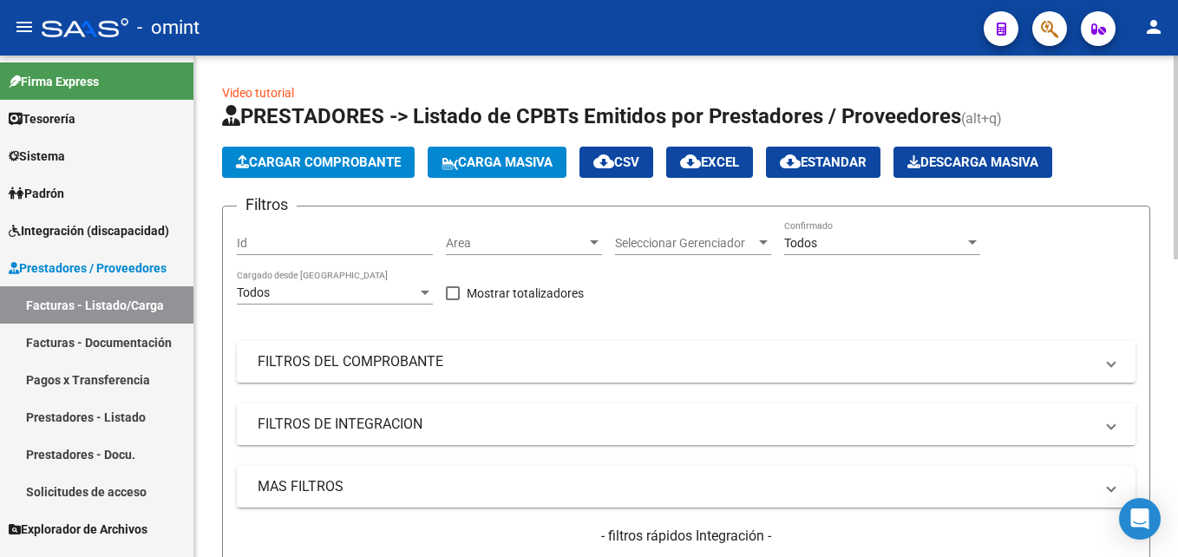
click at [393, 421] on mat-panel-title "FILTROS DE INTEGRACION" at bounding box center [676, 424] width 836 height 19
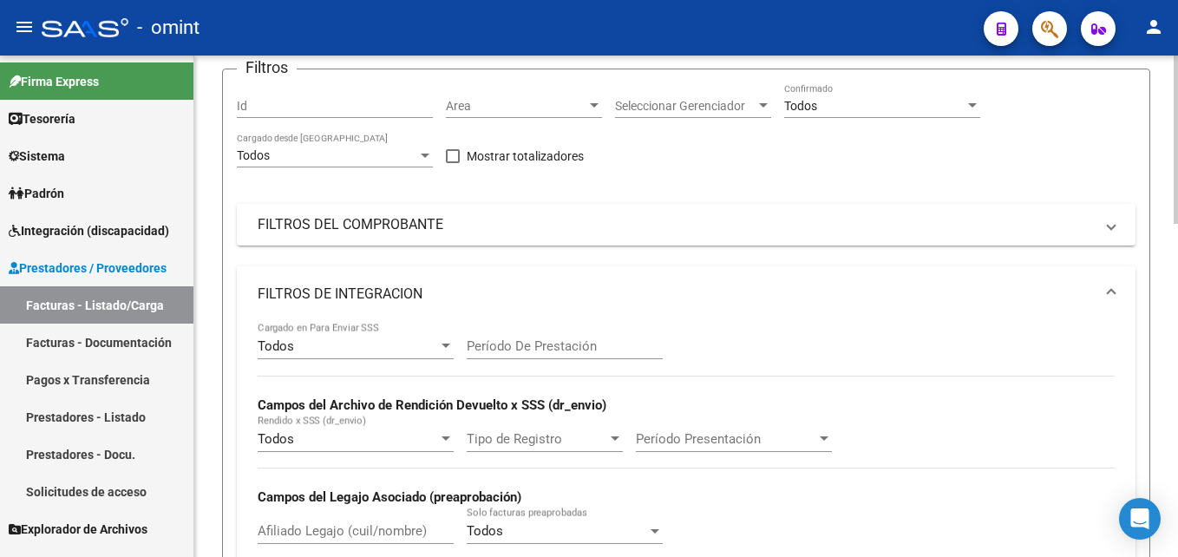
scroll to position [154, 0]
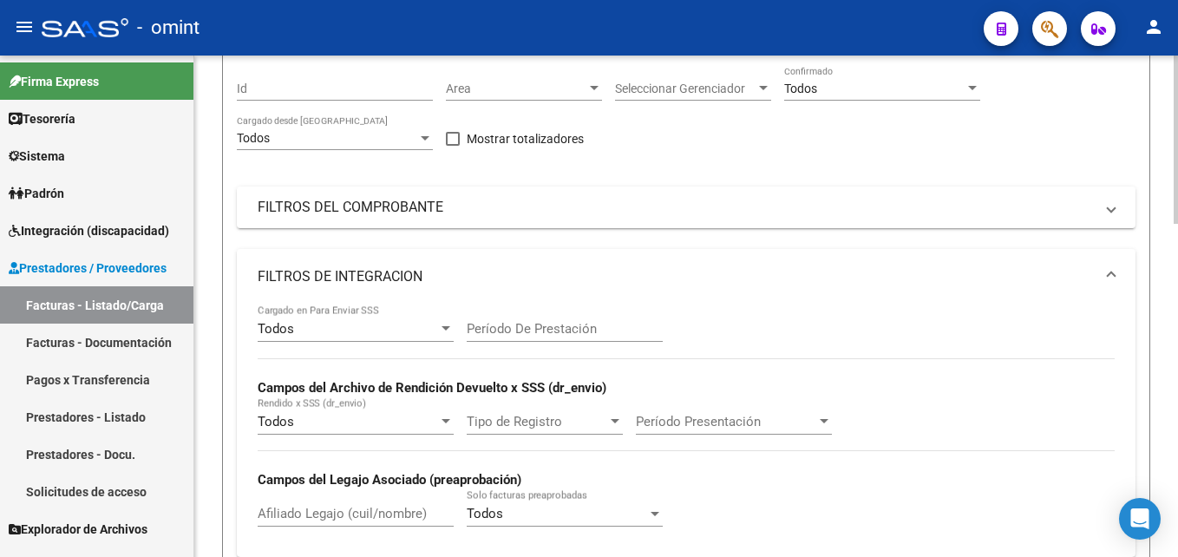
click at [312, 503] on div "Afiliado Legajo (cuil/nombre)" at bounding box center [356, 507] width 196 height 37
paste input "20576582189"
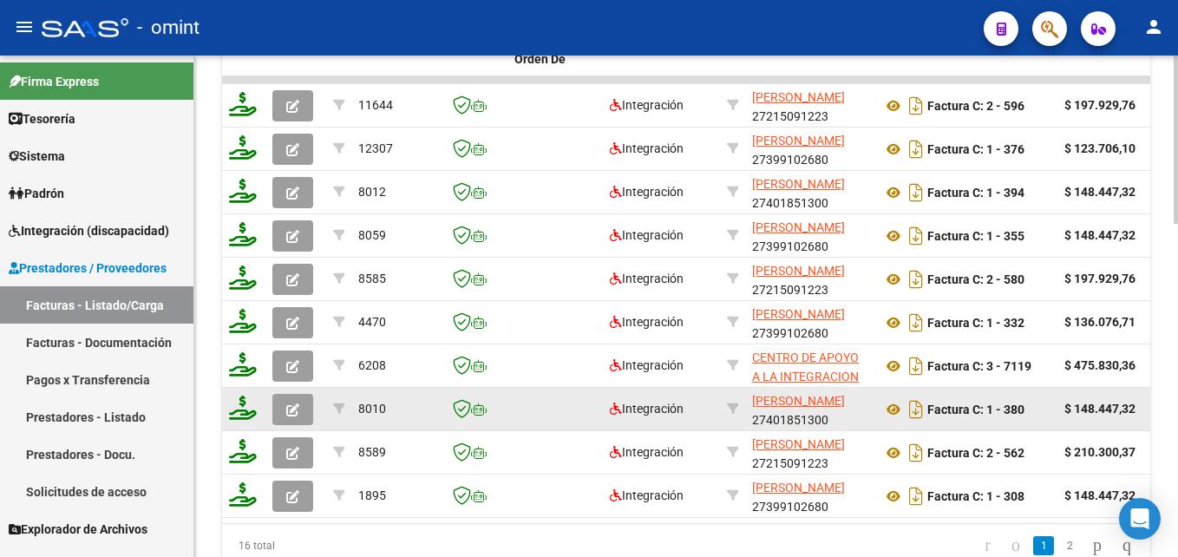
scroll to position [918, 0]
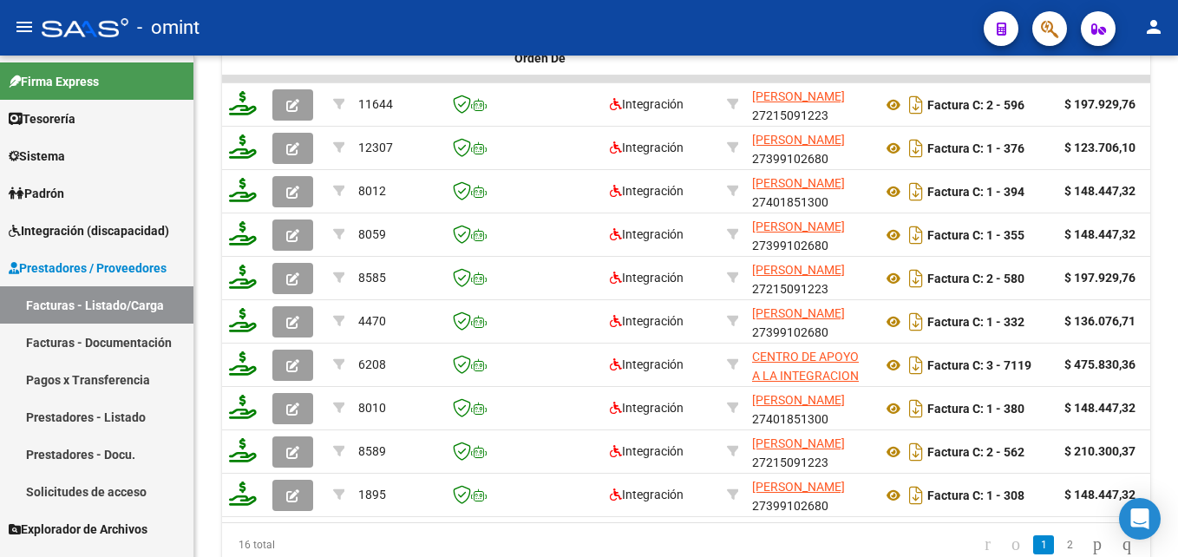
type input "20576582189"
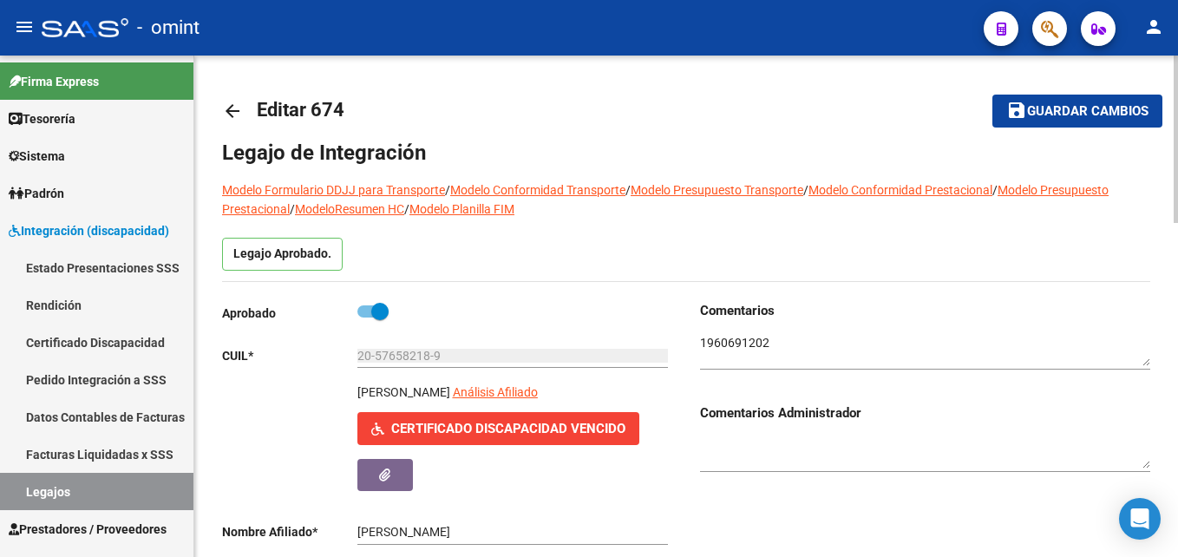
scroll to position [30, 0]
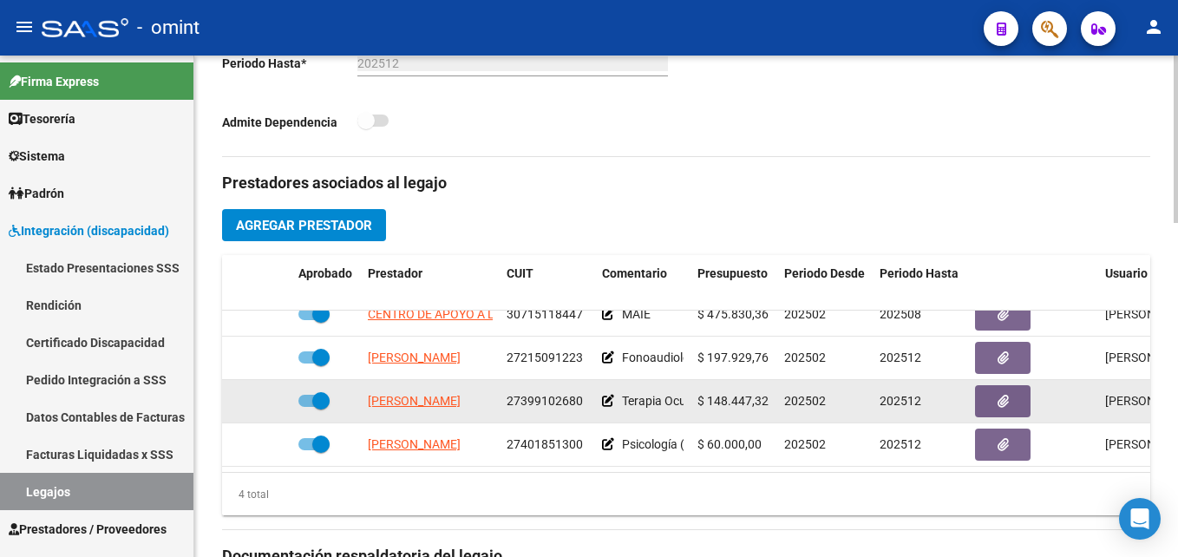
click at [539, 394] on span "27399102680" at bounding box center [545, 401] width 76 height 14
copy span "27399102680"
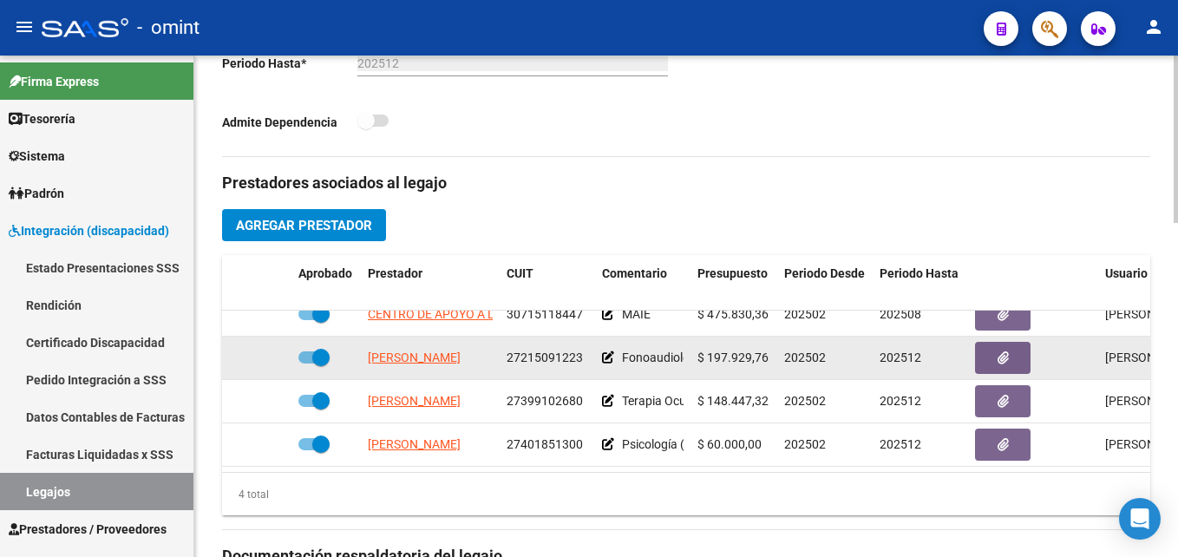
click at [534, 351] on span "27215091223" at bounding box center [545, 358] width 76 height 14
copy span "27215091223"
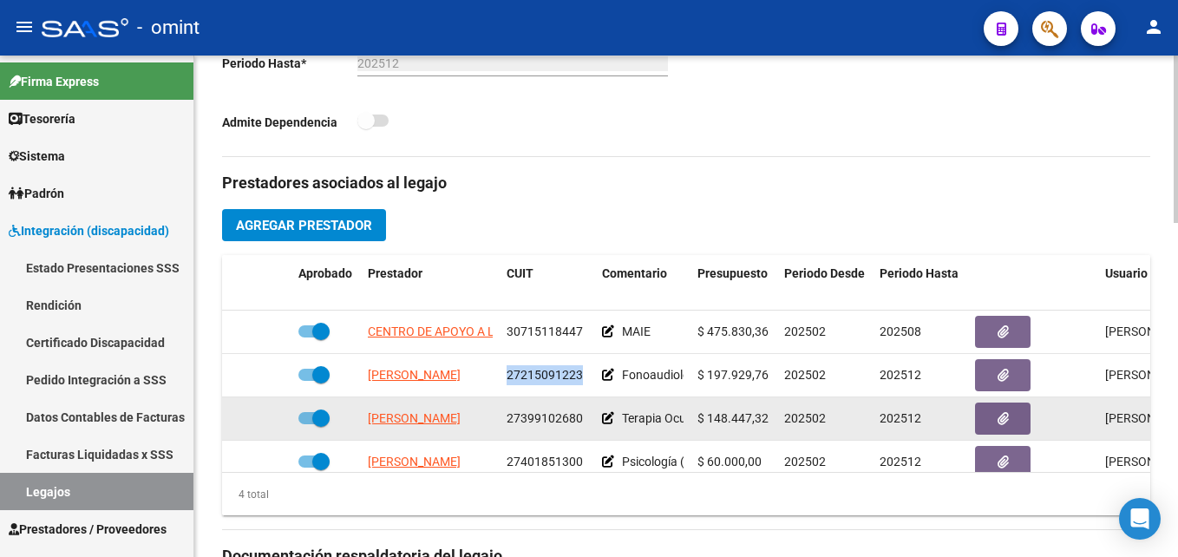
scroll to position [1, 0]
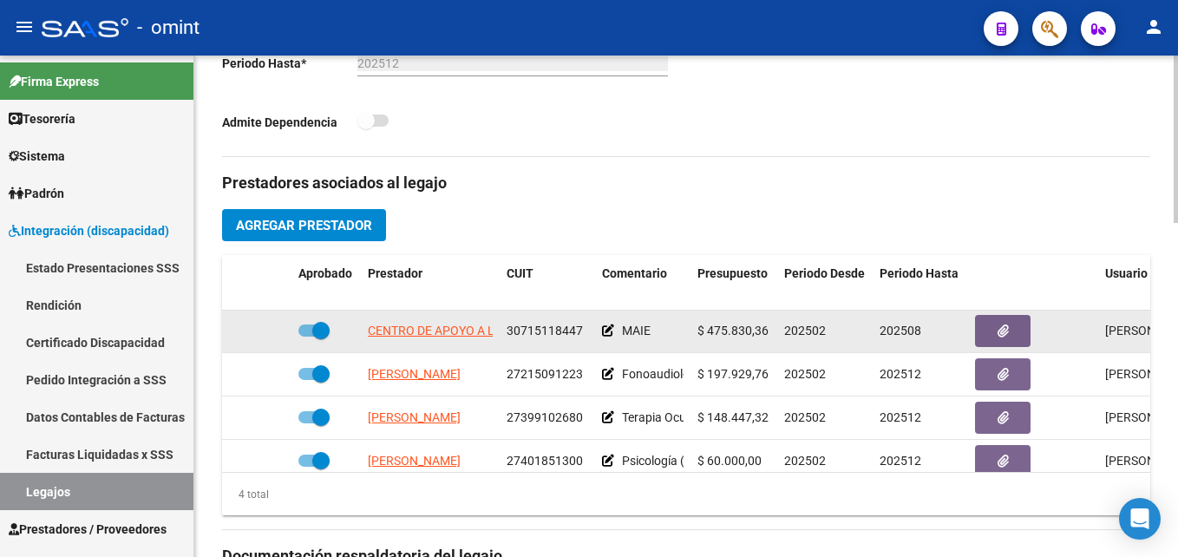
click at [541, 331] on span "30715118447" at bounding box center [545, 331] width 76 height 14
copy span "30715118447"
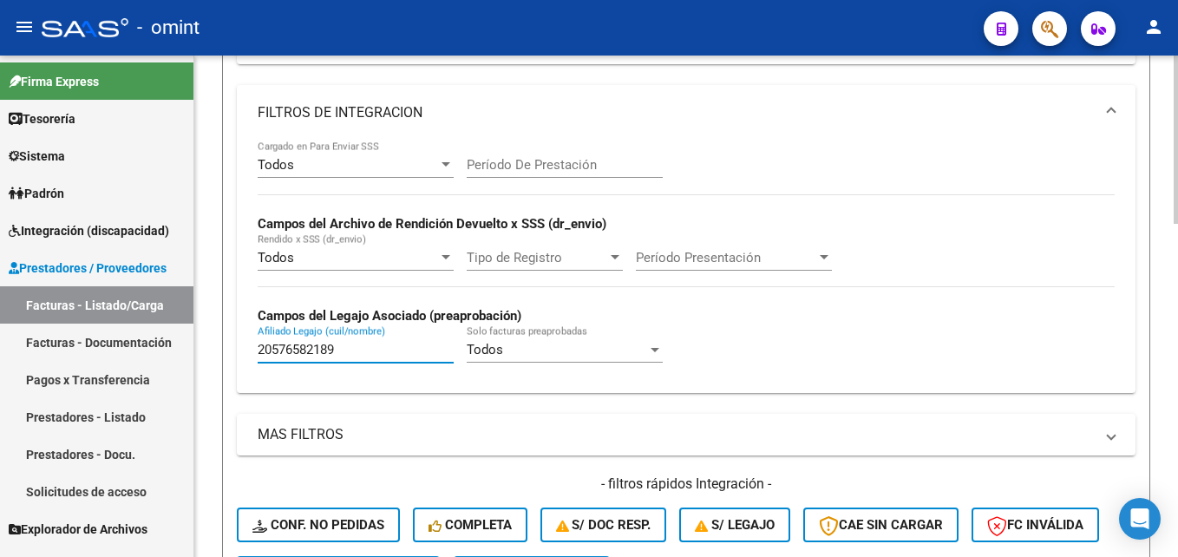
scroll to position [319, 0]
type input "2"
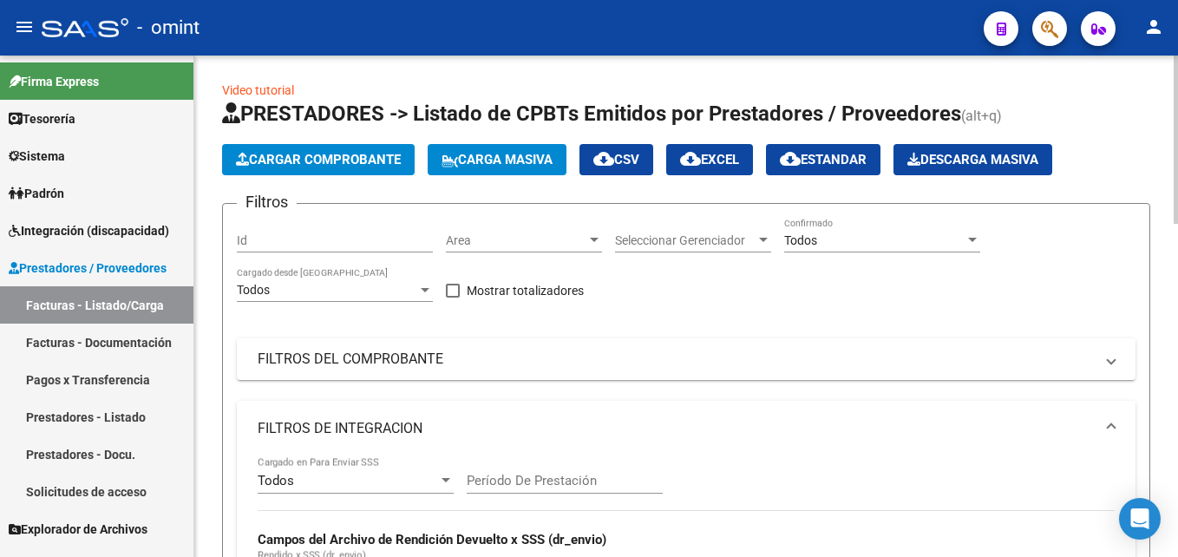
scroll to position [0, 0]
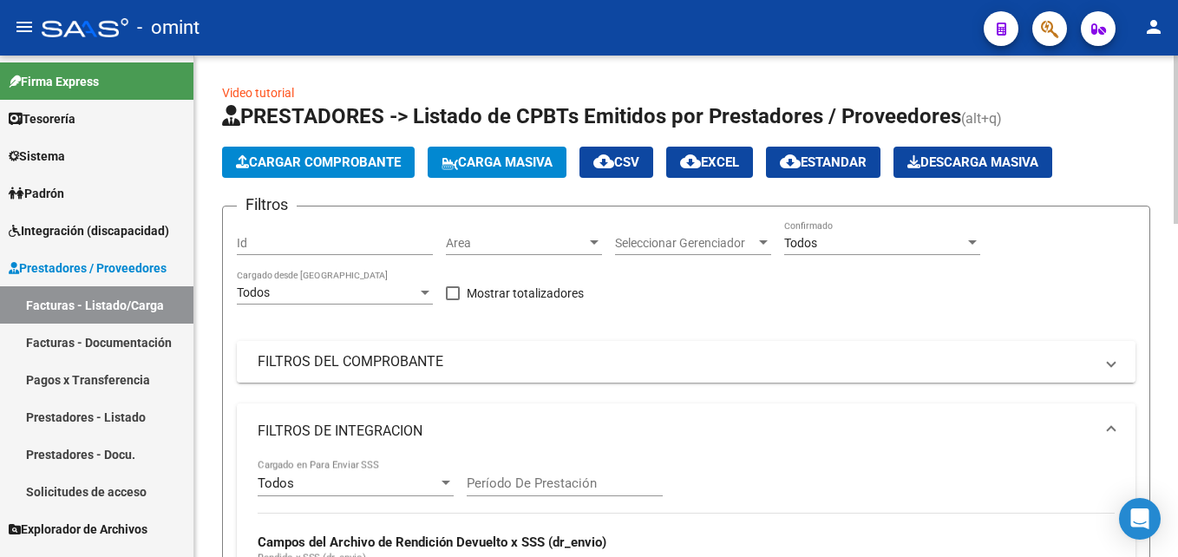
click at [415, 357] on mat-panel-title "FILTROS DEL COMPROBANTE" at bounding box center [676, 361] width 836 height 19
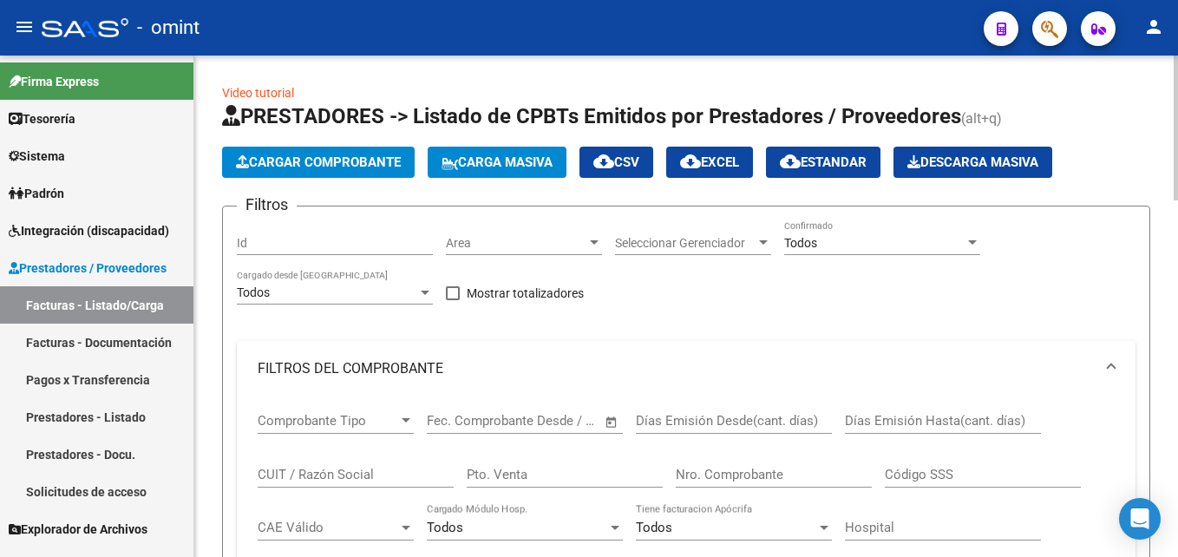
click at [341, 465] on div "CUIT / Razón Social" at bounding box center [356, 468] width 196 height 37
paste input "27401851300"
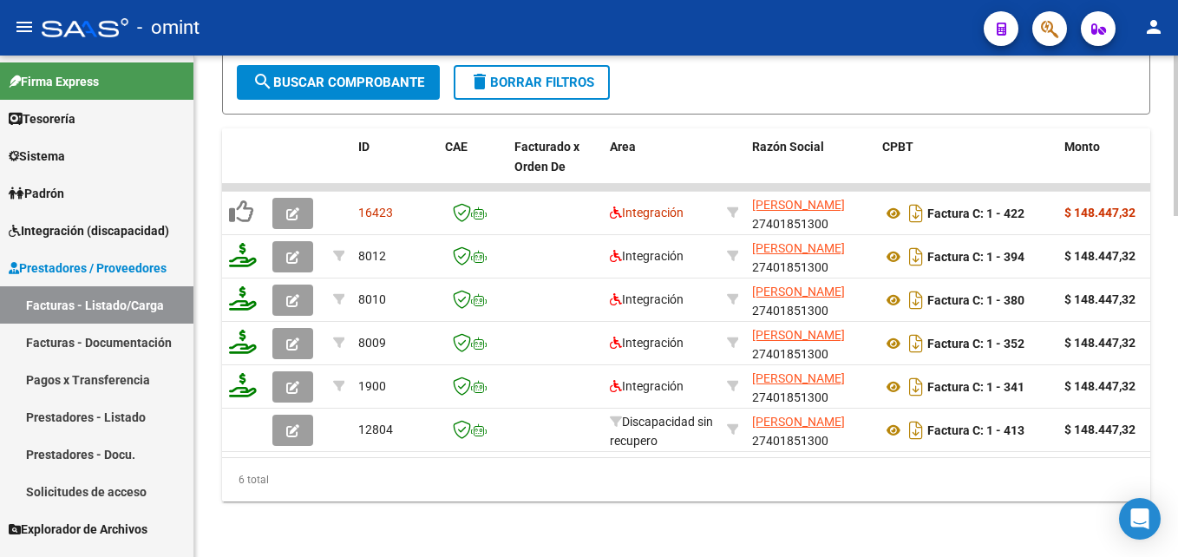
scroll to position [1062, 0]
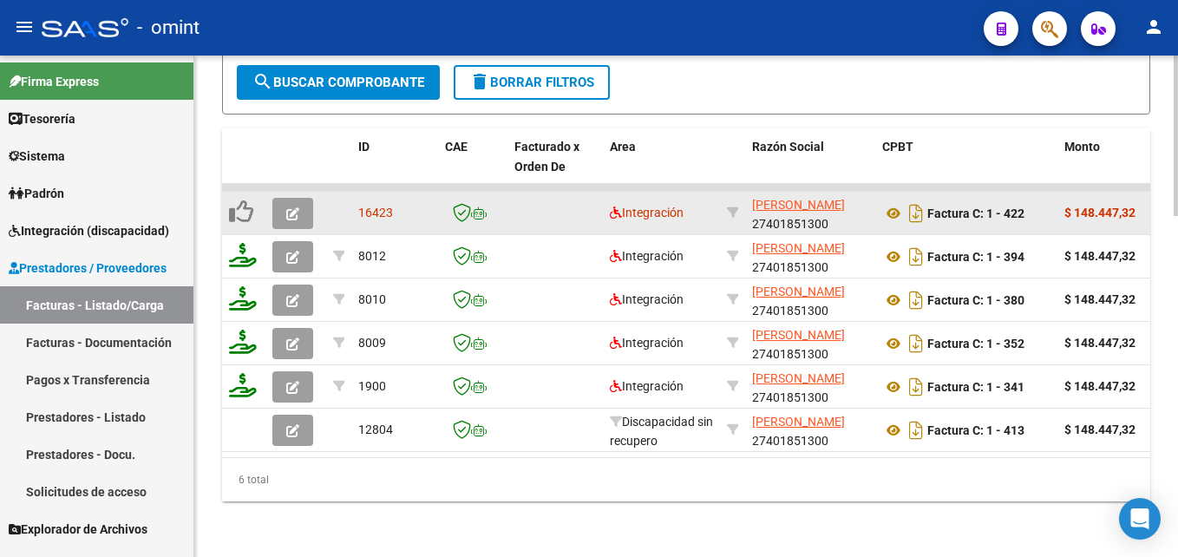
type input "27401851300"
click at [292, 198] on button "button" at bounding box center [292, 213] width 41 height 31
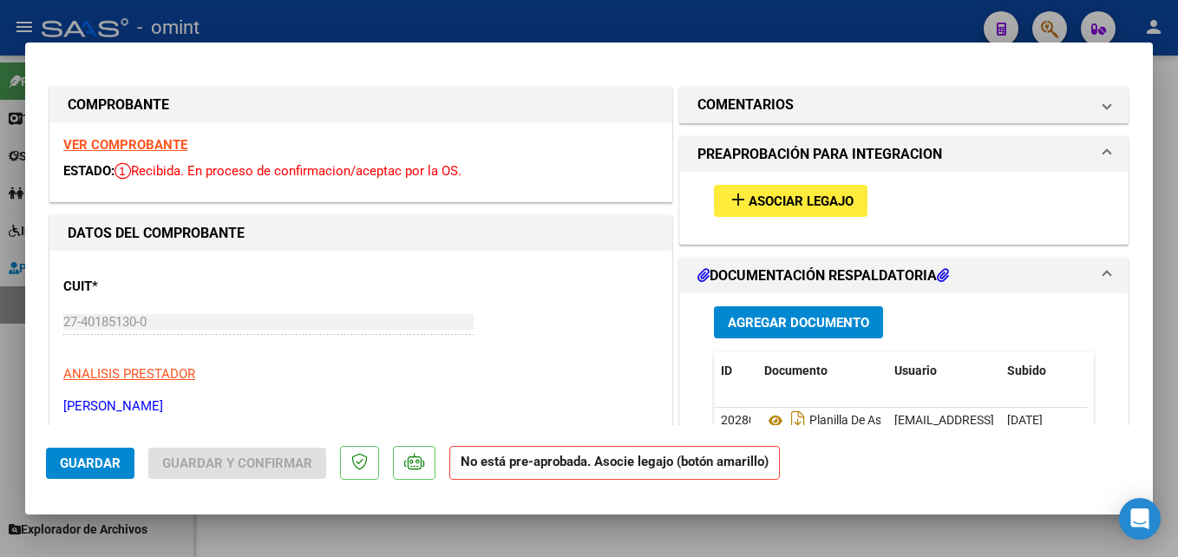
click at [164, 141] on strong "VER COMPROBANTE" at bounding box center [125, 145] width 124 height 16
click at [715, 206] on button "add Asociar Legajo" at bounding box center [791, 201] width 154 height 32
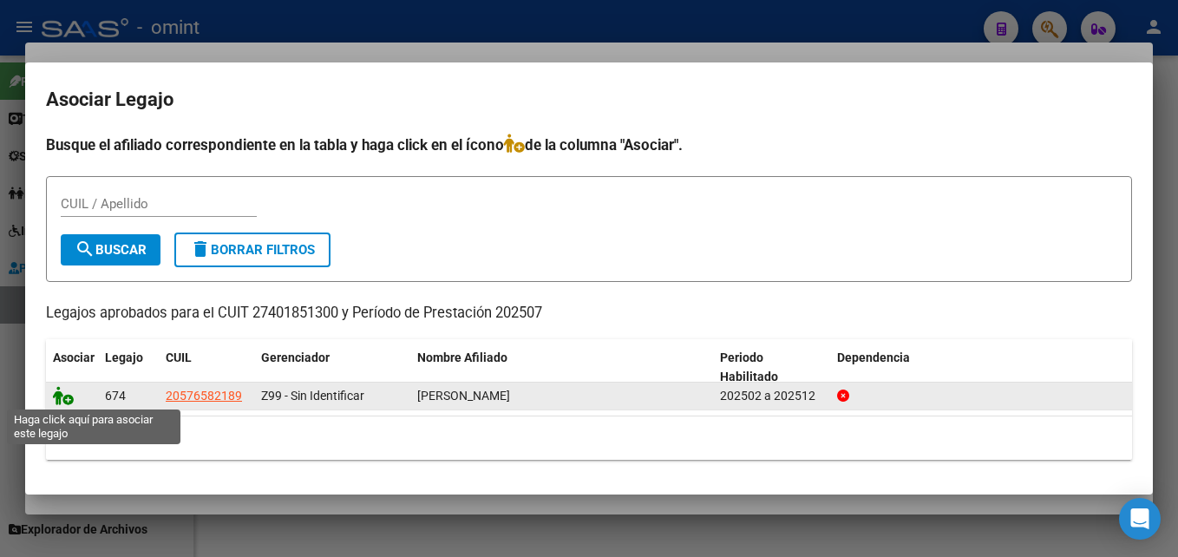
click at [62, 395] on icon at bounding box center [63, 395] width 21 height 19
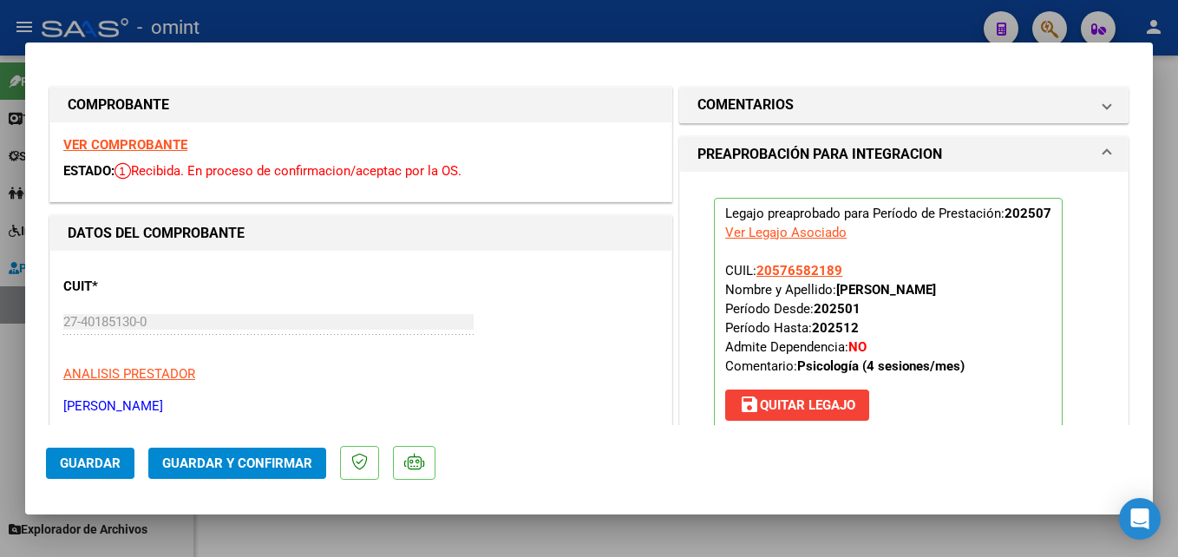
click at [147, 153] on div "VER COMPROBANTE ESTADO: Recibida. En proceso de confirmacion/aceptac por la OS." at bounding box center [360, 161] width 621 height 79
click at [137, 148] on strong "VER COMPROBANTE" at bounding box center [125, 145] width 124 height 16
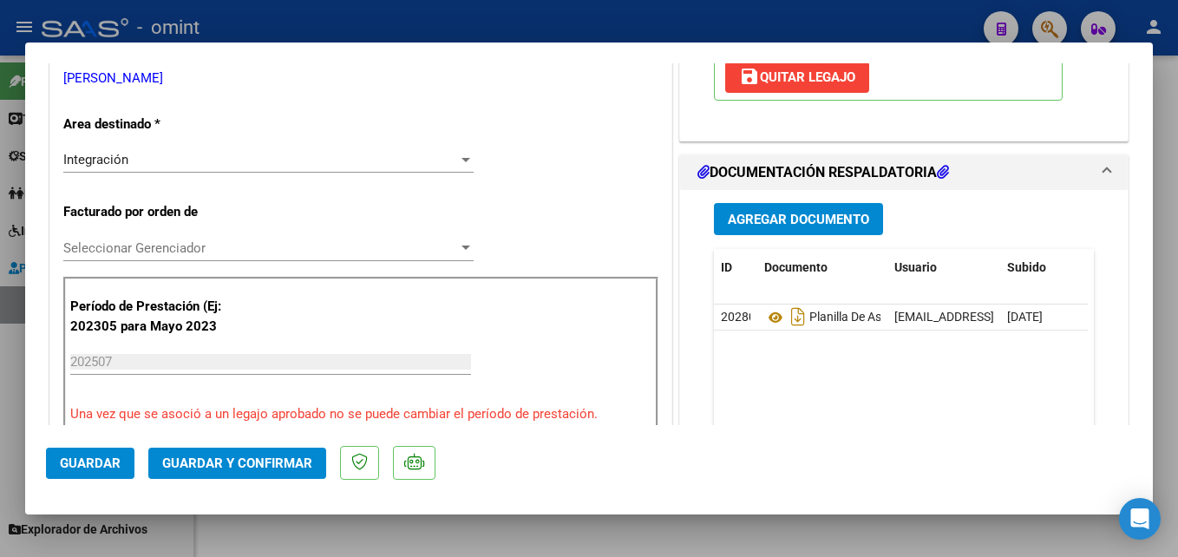
scroll to position [338, 0]
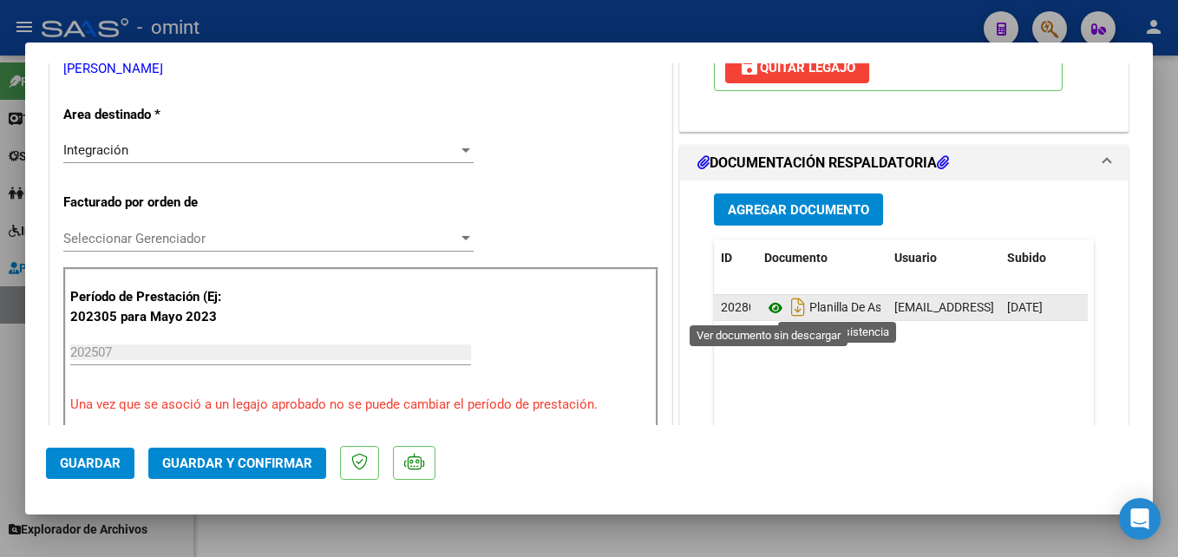
click at [770, 305] on icon at bounding box center [775, 308] width 23 height 21
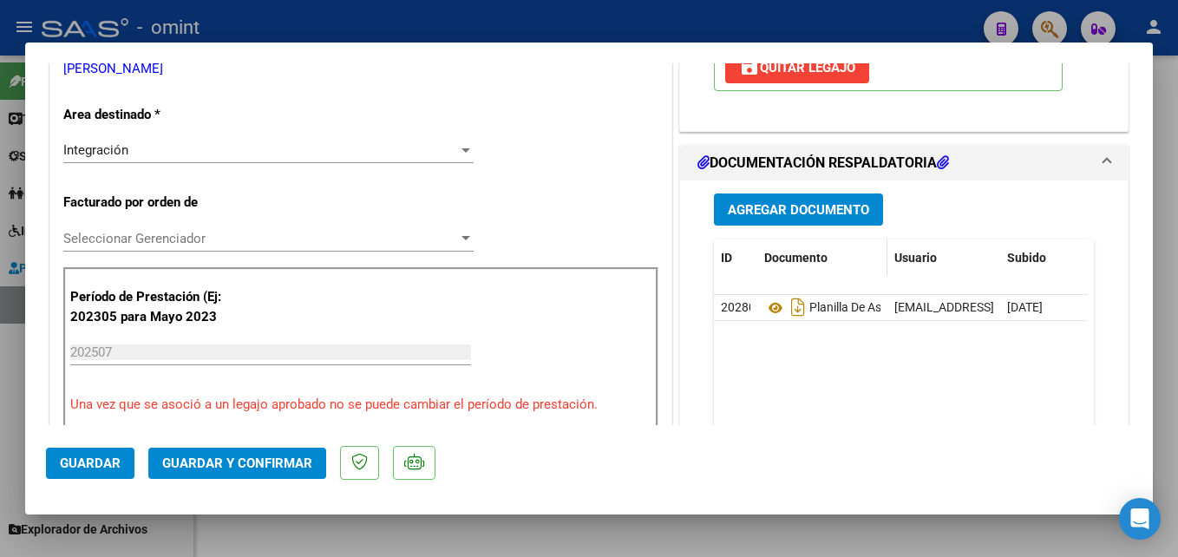
scroll to position [0, 0]
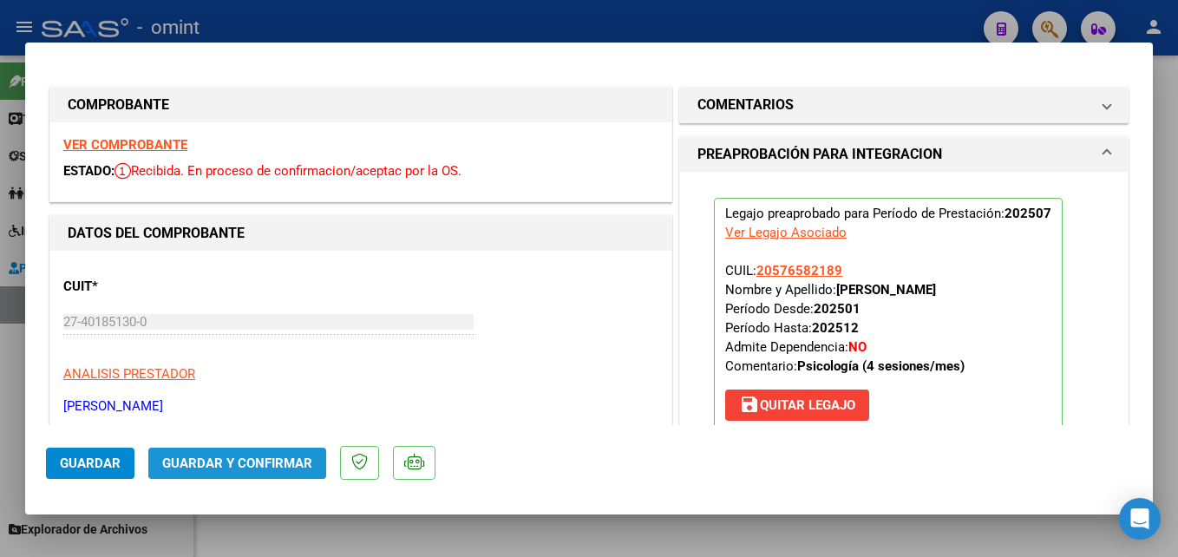
click at [228, 456] on span "Guardar y Confirmar" at bounding box center [237, 464] width 150 height 16
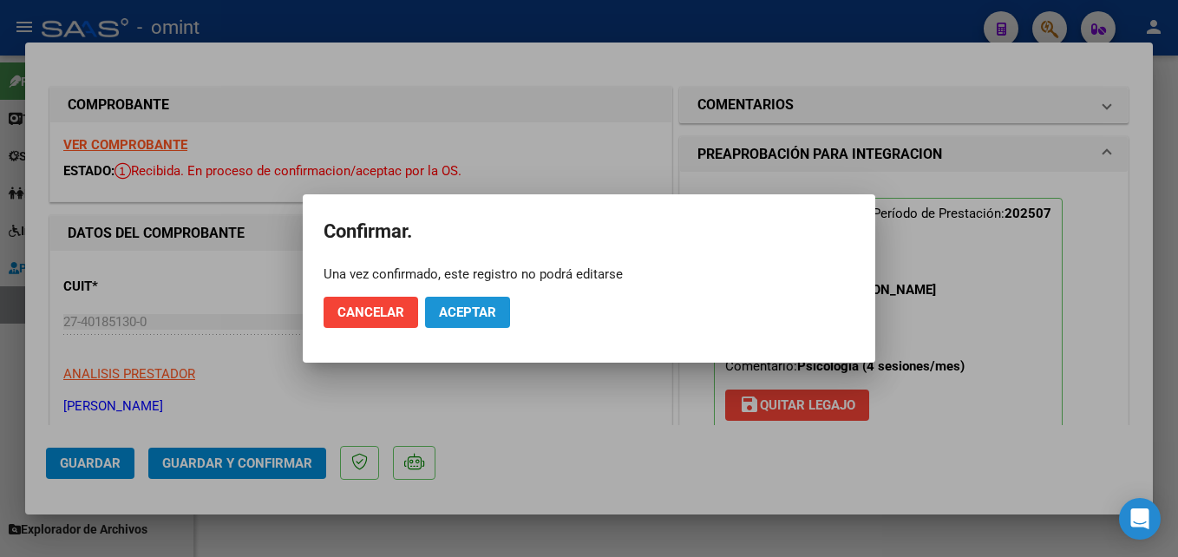
click at [464, 312] on span "Aceptar" at bounding box center [467, 313] width 57 height 16
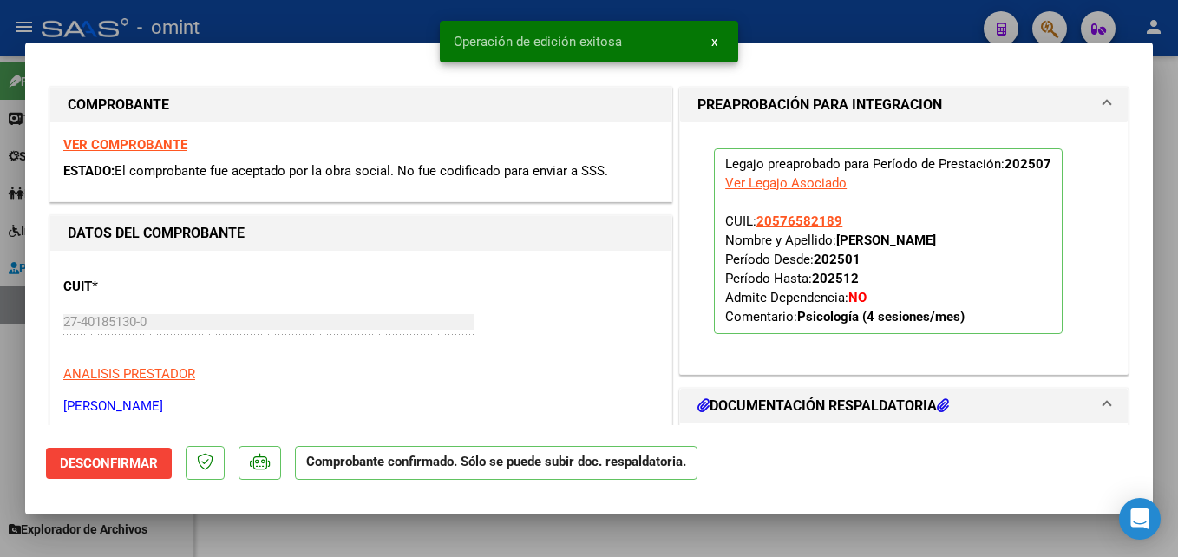
click at [292, 541] on div at bounding box center [589, 278] width 1178 height 557
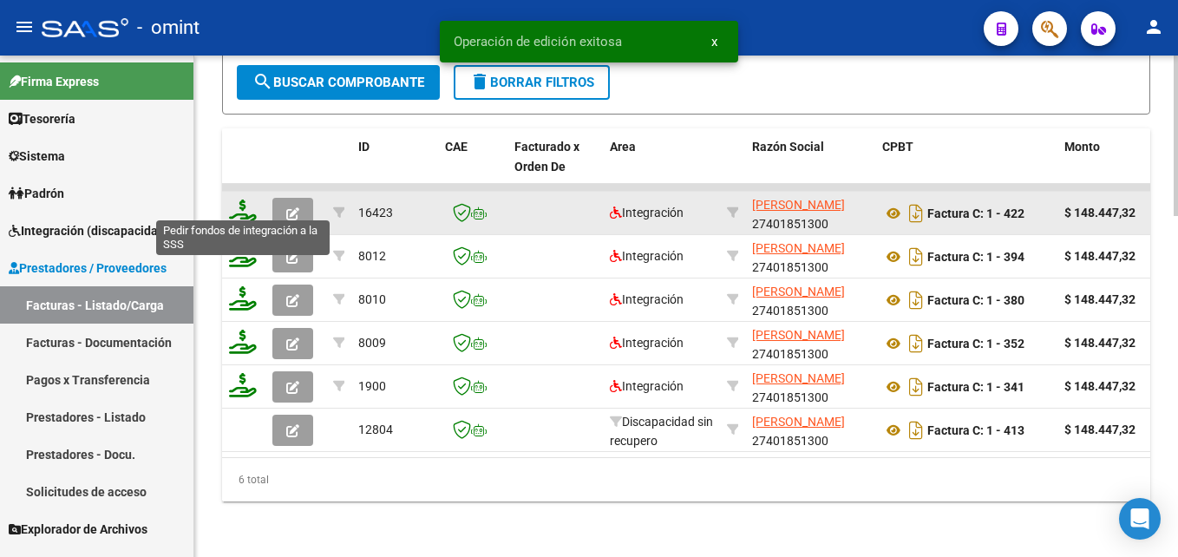
click at [242, 208] on icon at bounding box center [243, 212] width 28 height 24
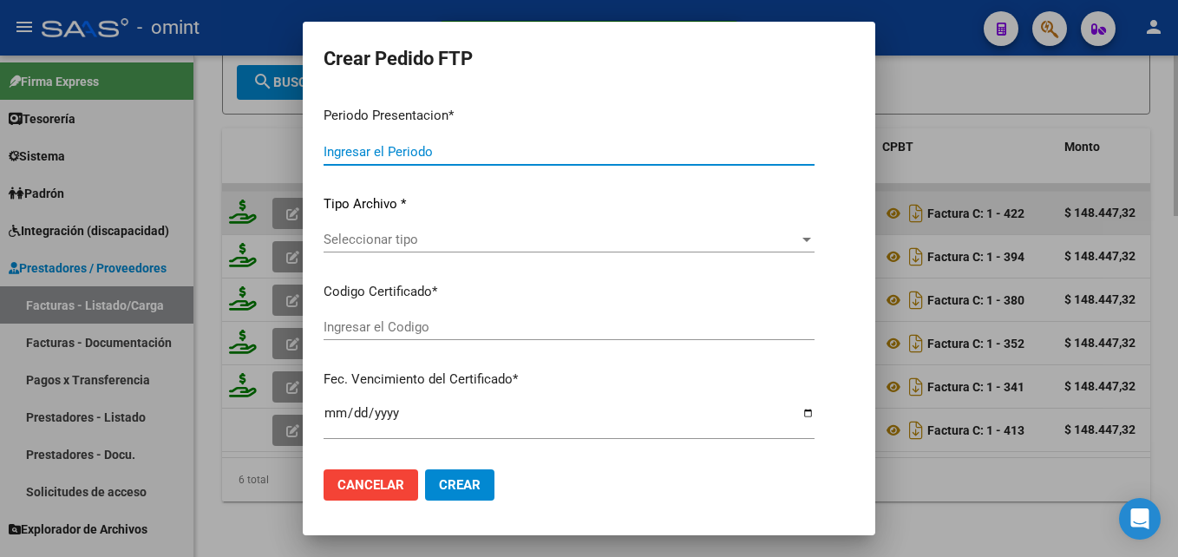
type input "202507"
type input "$ 148.447,32"
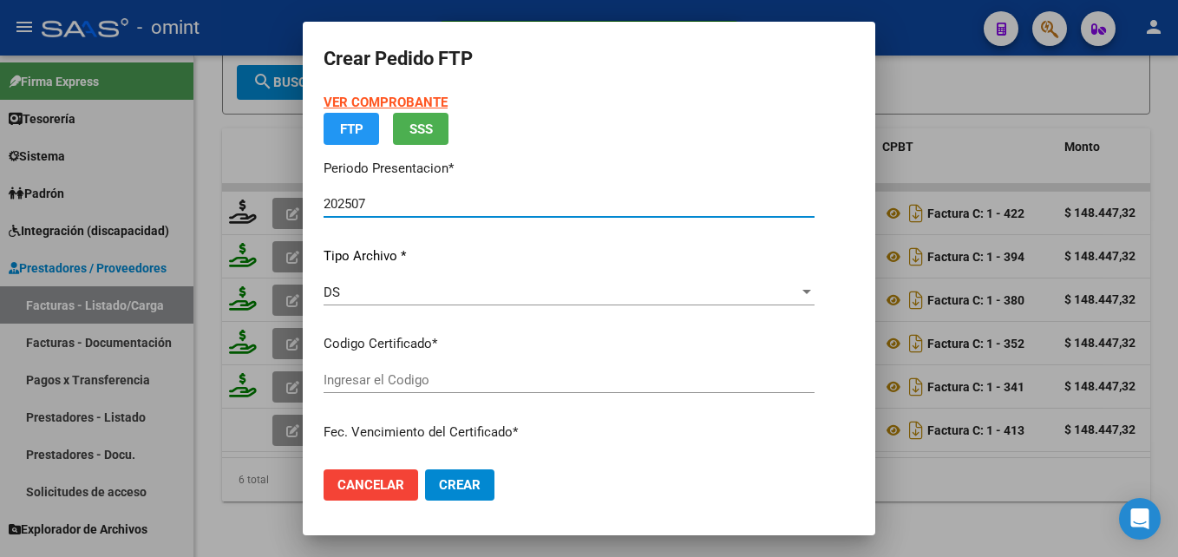
type input "3036796537"
type input "2025-06-02"
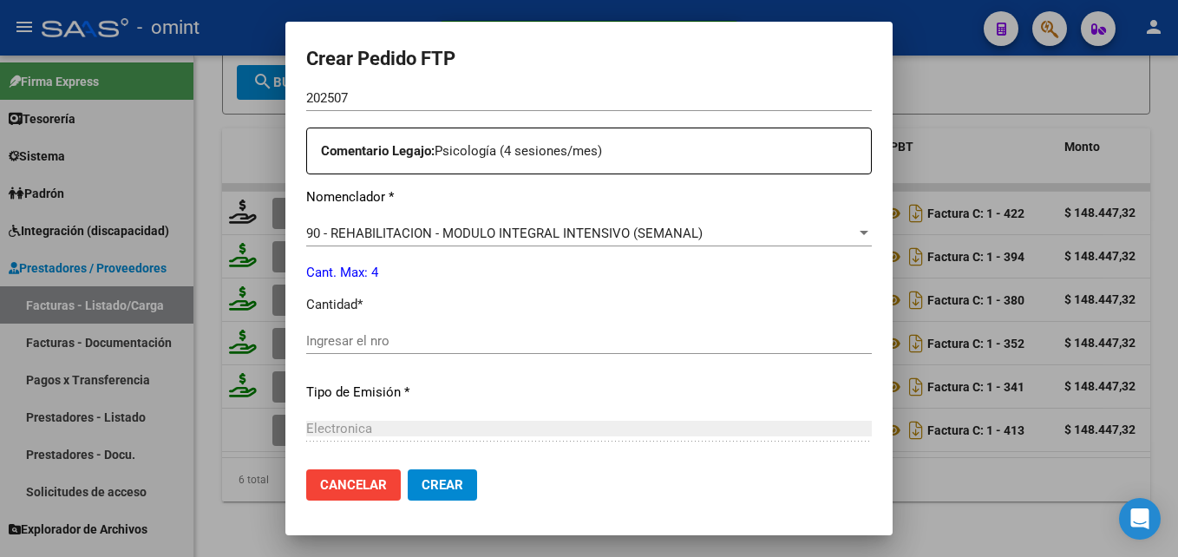
scroll to position [623, 0]
click at [394, 327] on div "Ingresar el nro" at bounding box center [589, 339] width 566 height 26
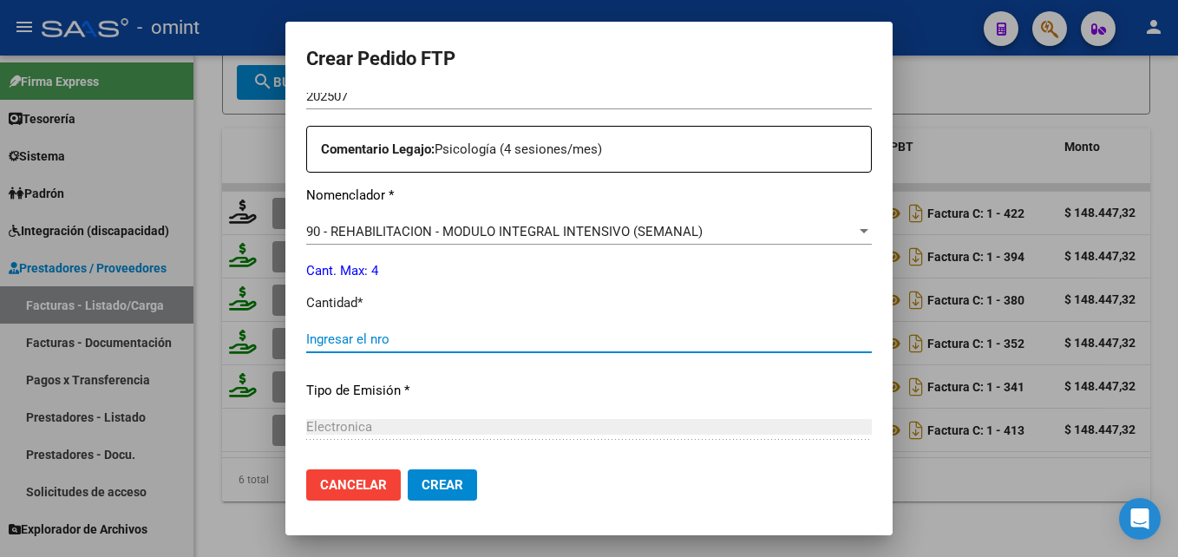
click at [396, 336] on input "Ingresar el nro" at bounding box center [589, 339] width 566 height 16
type input "4"
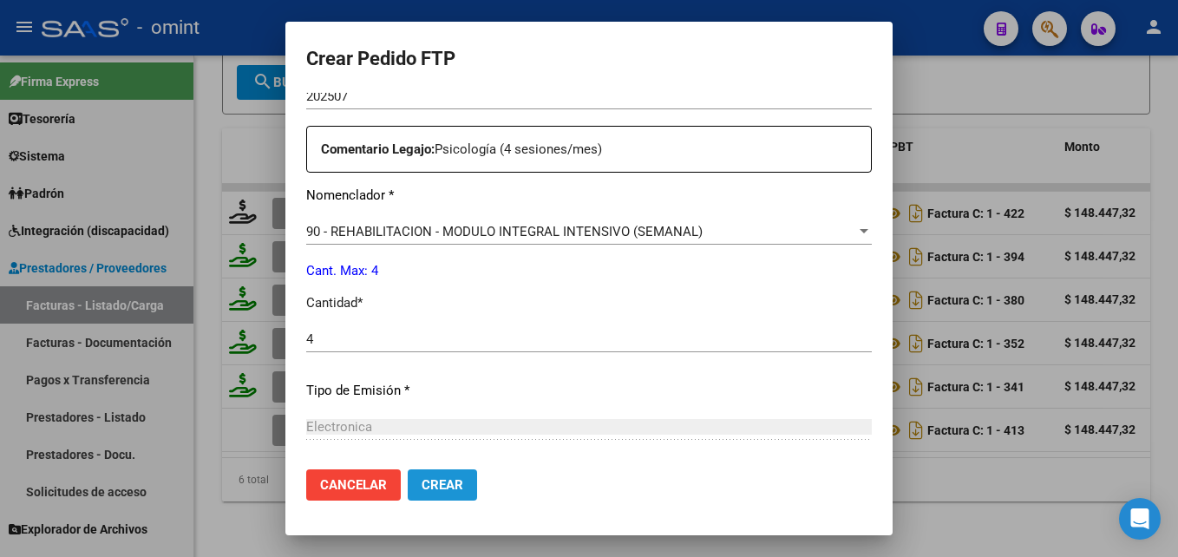
click at [412, 473] on button "Crear" at bounding box center [442, 484] width 69 height 31
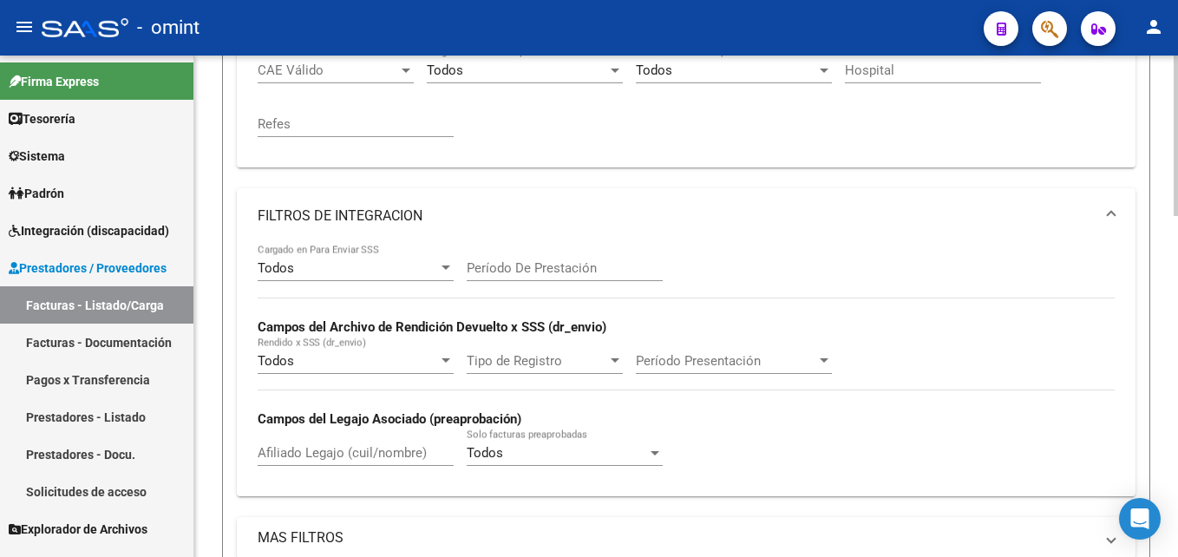
scroll to position [462, 0]
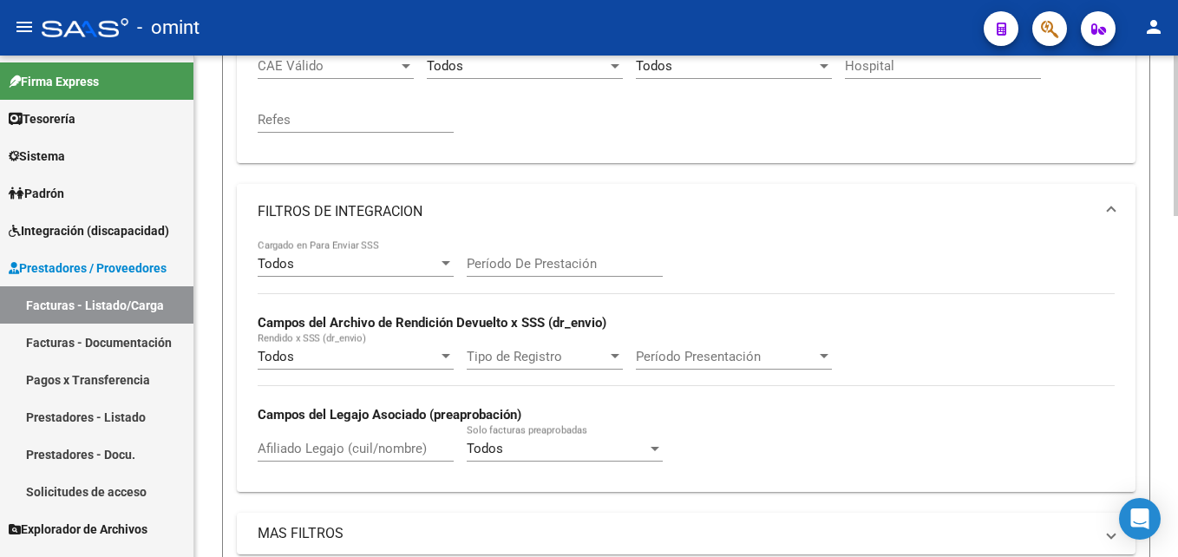
click at [330, 225] on mat-expansion-panel-header "FILTROS DE INTEGRACION" at bounding box center [686, 212] width 899 height 56
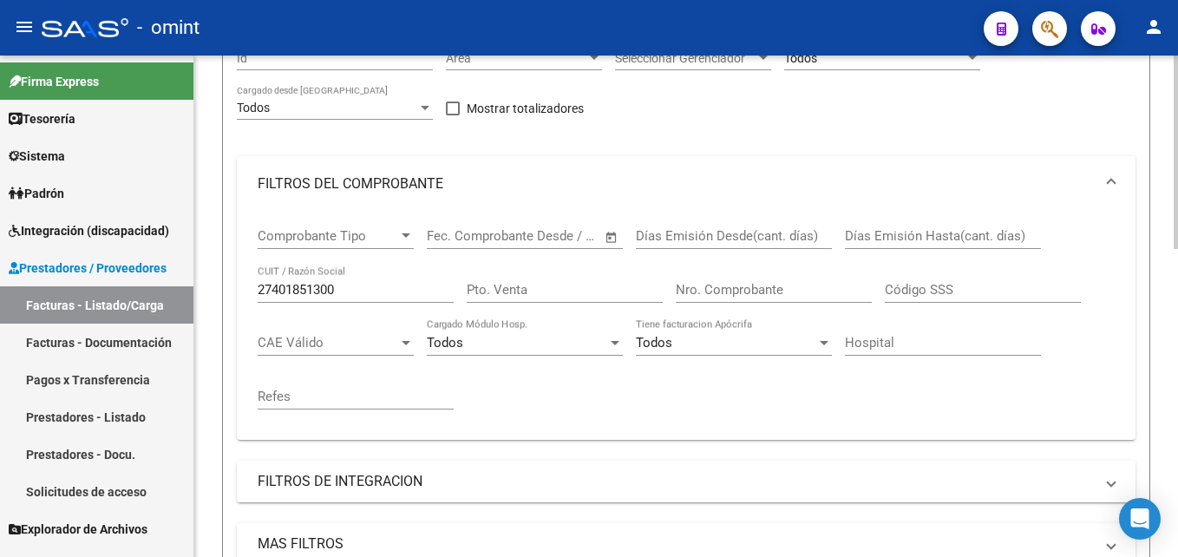
scroll to position [183, 0]
click at [301, 299] on div "27401851300 CUIT / Razón Social" at bounding box center [356, 285] width 196 height 37
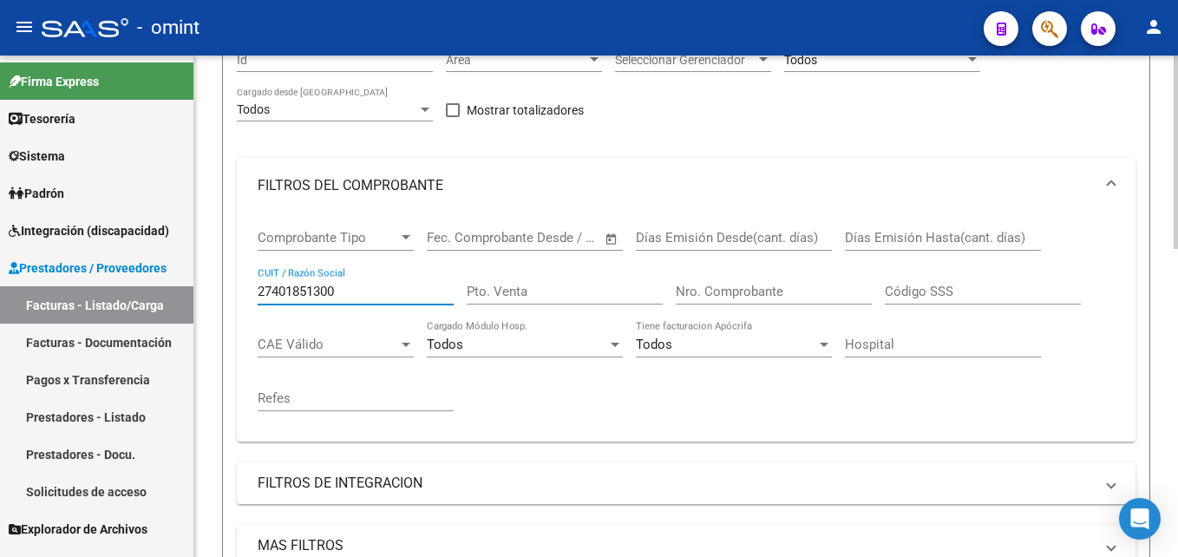
click at [287, 297] on input "27401851300" at bounding box center [356, 292] width 196 height 16
paste input "39910268"
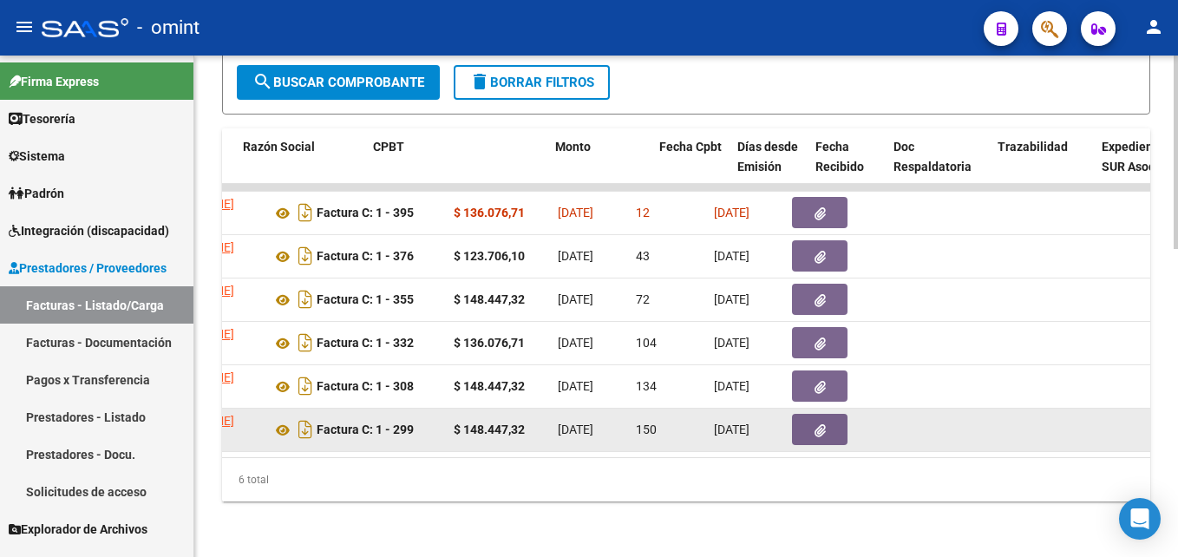
scroll to position [0, 0]
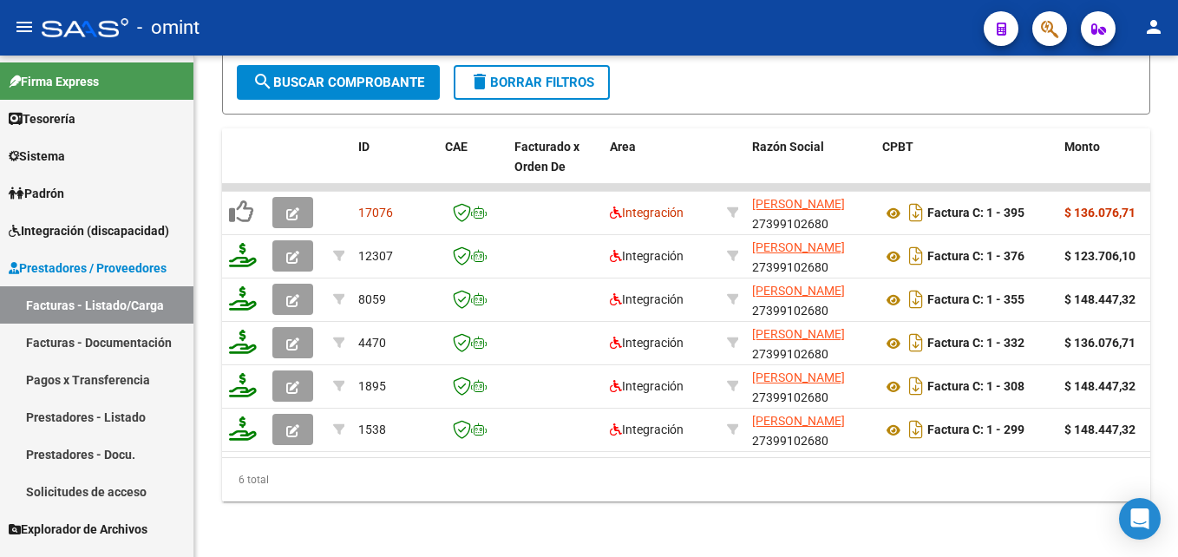
type input "27399102680"
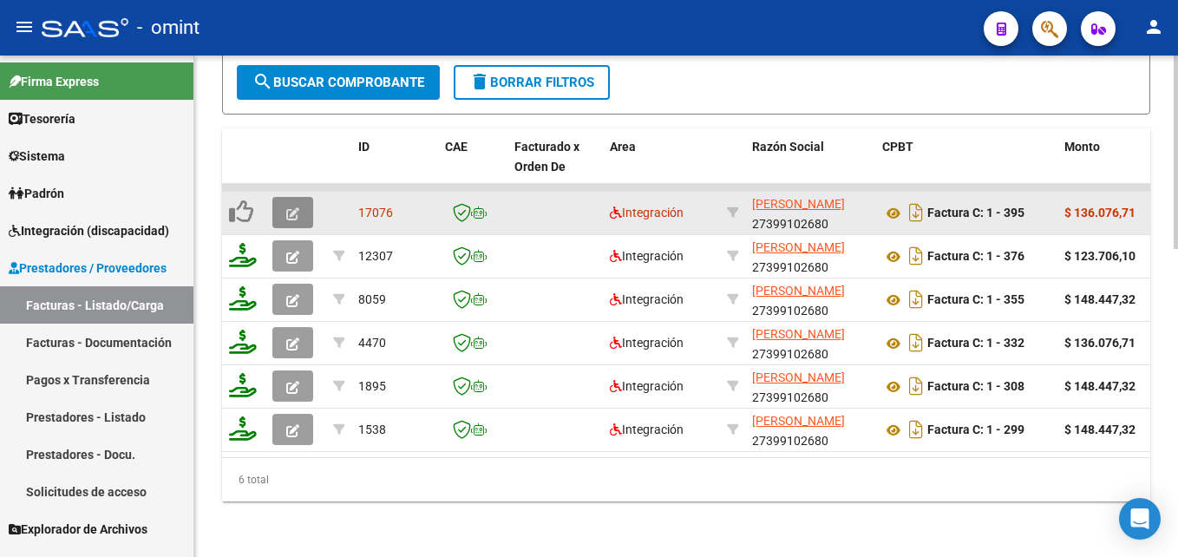
click at [298, 207] on icon "button" at bounding box center [292, 213] width 13 height 13
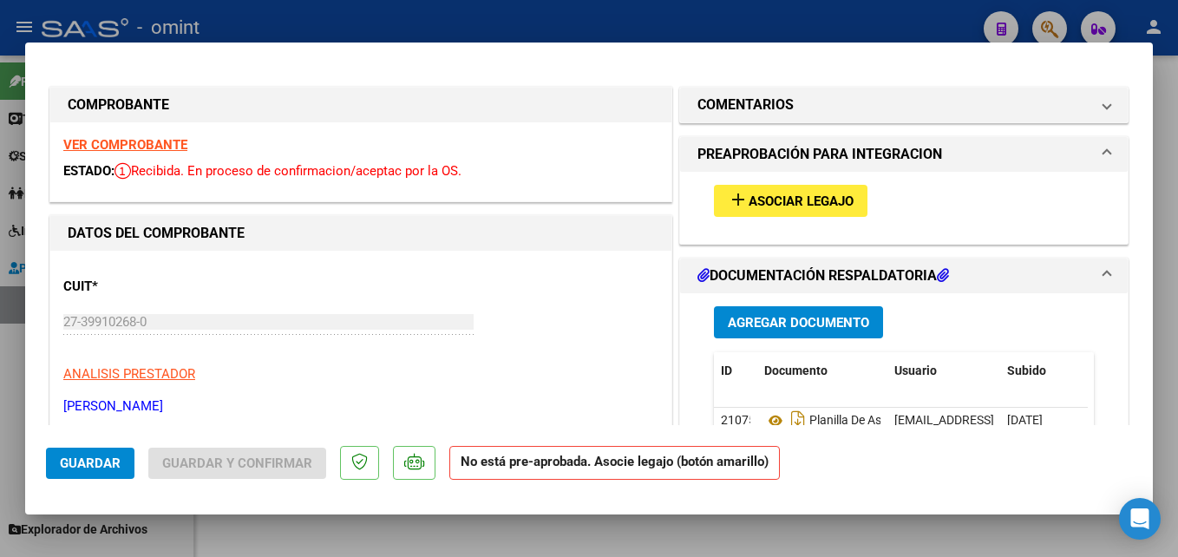
click at [147, 141] on strong "VER COMPROBANTE" at bounding box center [125, 145] width 124 height 16
click at [749, 202] on span "Asociar Legajo" at bounding box center [801, 201] width 105 height 16
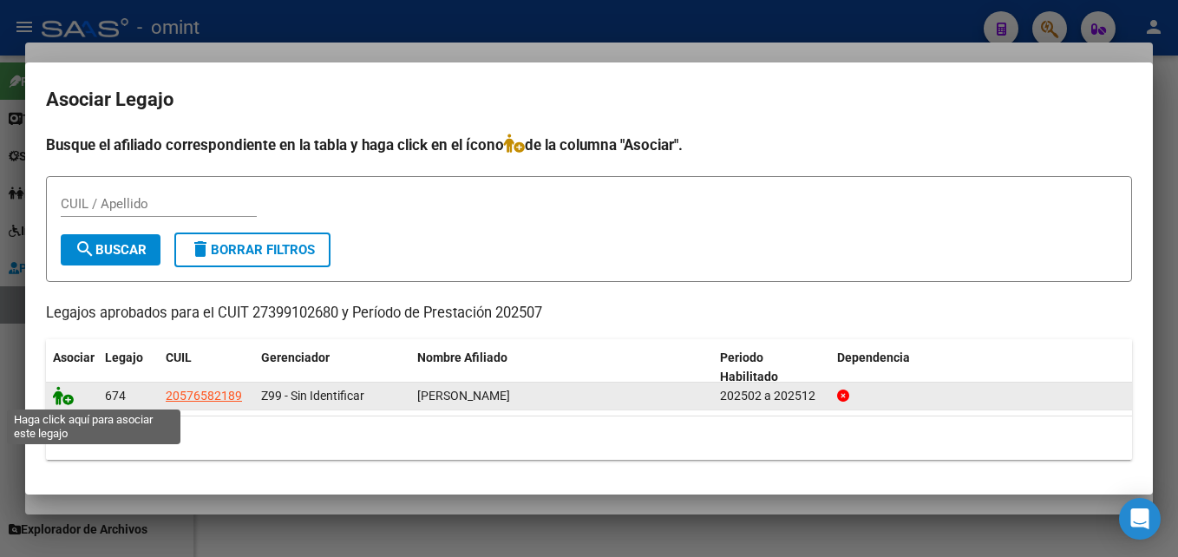
click at [56, 392] on icon at bounding box center [63, 395] width 21 height 19
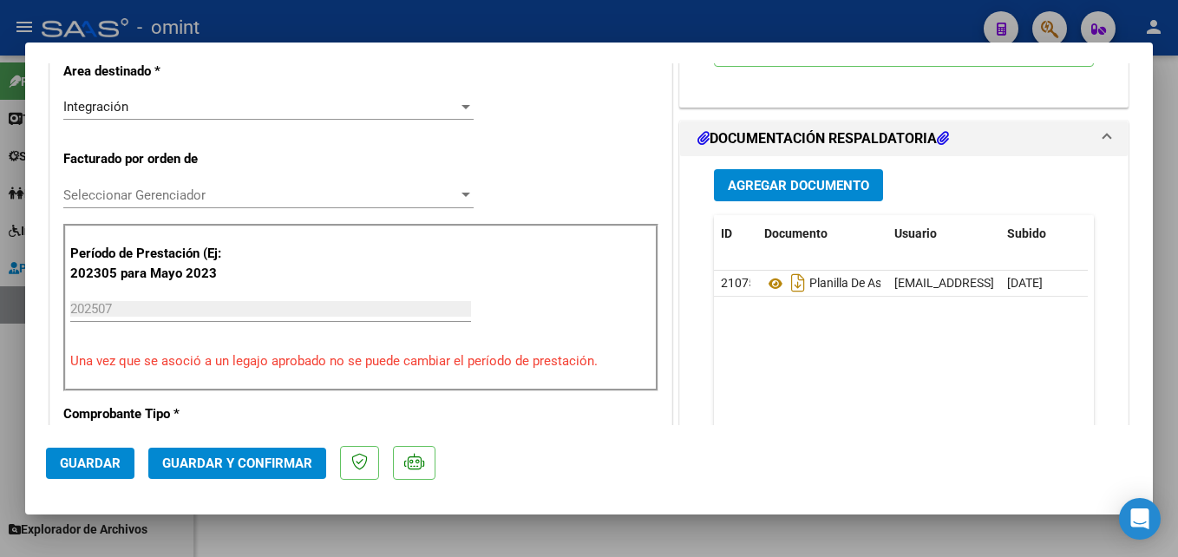
scroll to position [383, 0]
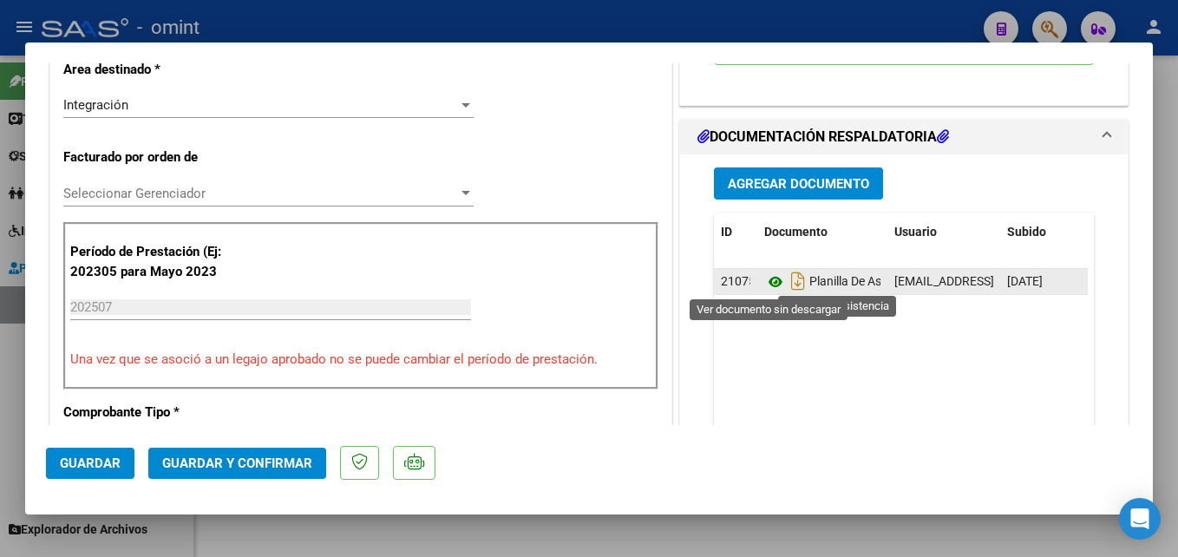
click at [764, 285] on icon at bounding box center [775, 282] width 23 height 21
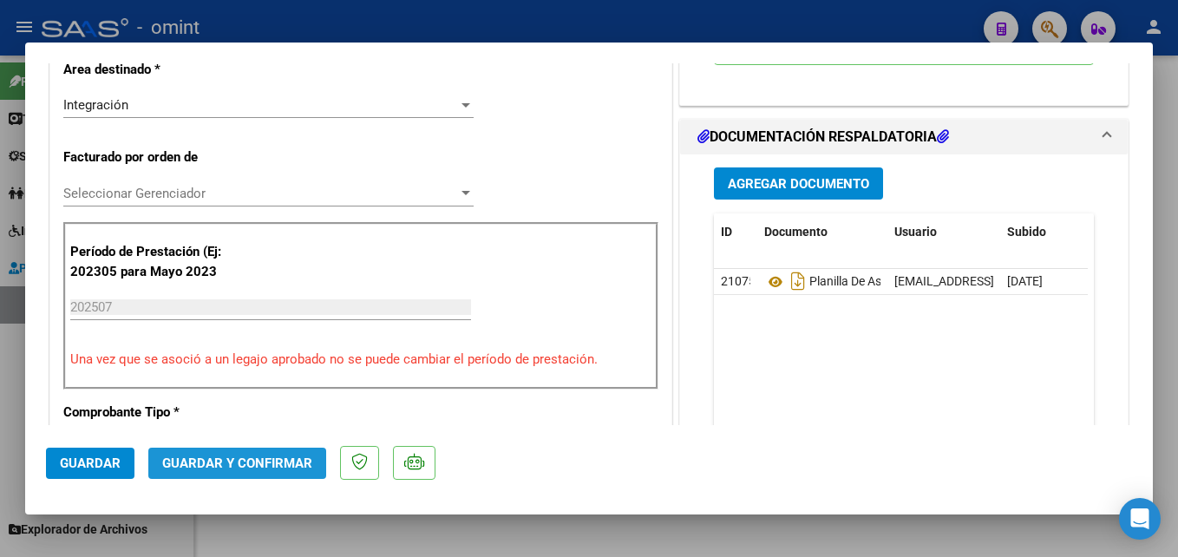
click at [252, 452] on button "Guardar y Confirmar" at bounding box center [237, 463] width 178 height 31
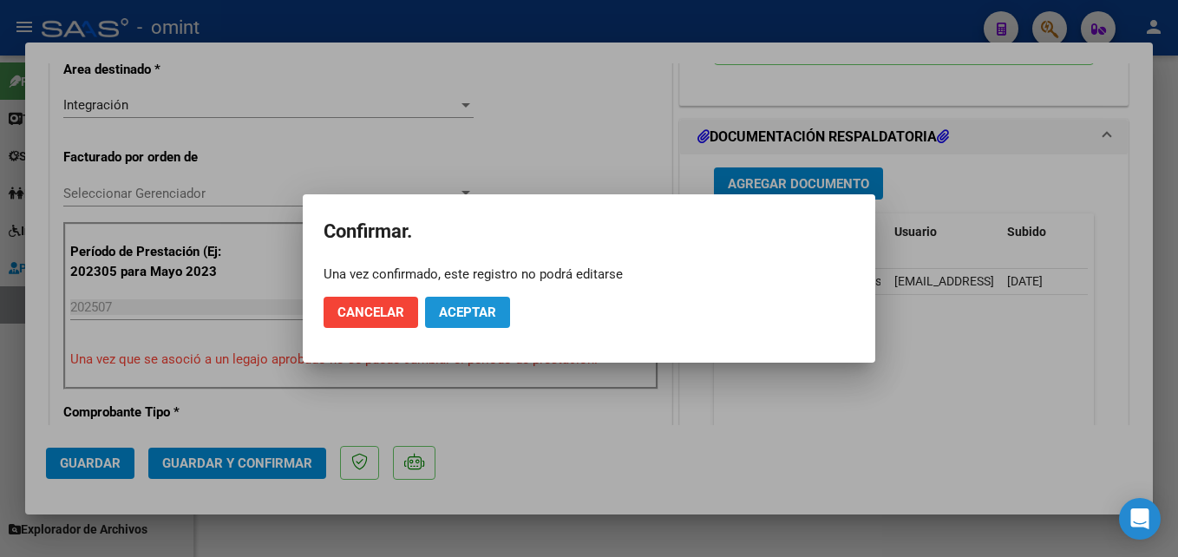
click at [449, 300] on button "Aceptar" at bounding box center [467, 312] width 85 height 31
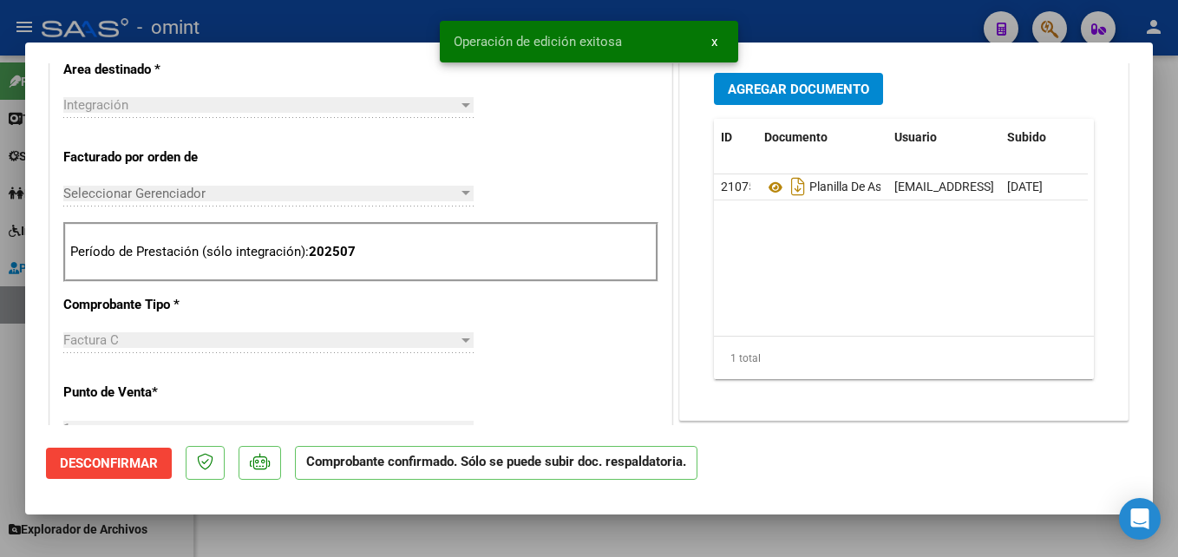
click at [241, 552] on div at bounding box center [589, 278] width 1178 height 557
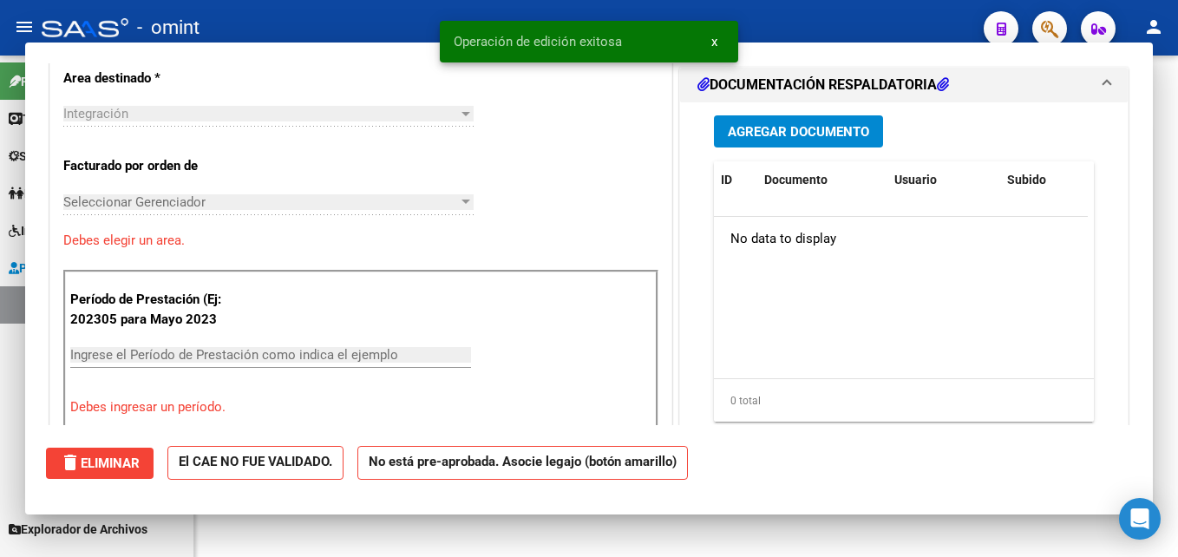
scroll to position [0, 0]
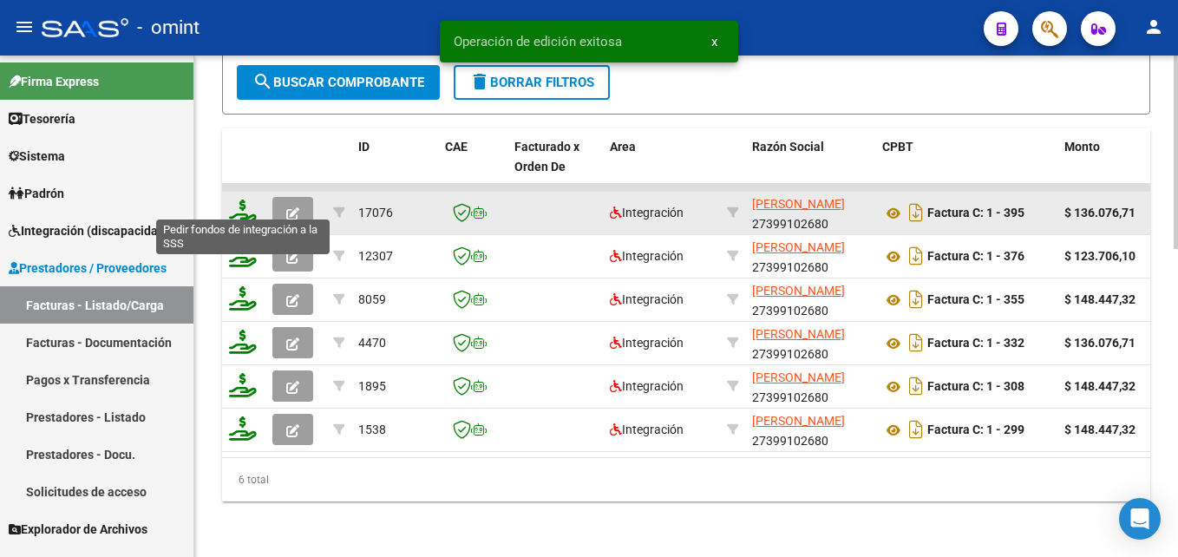
click at [232, 206] on icon at bounding box center [243, 212] width 28 height 24
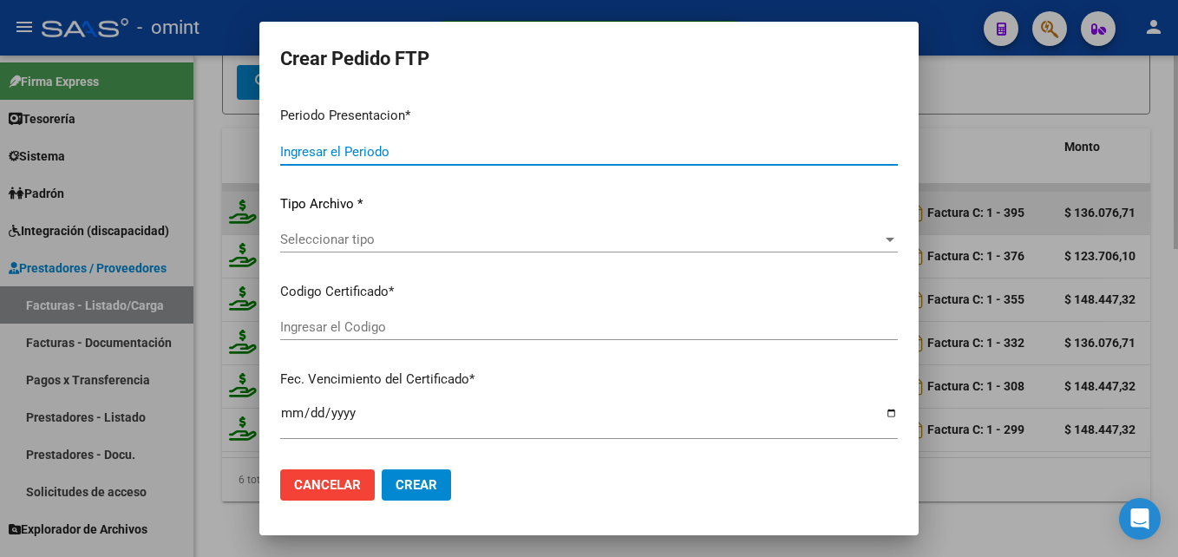
type input "202507"
type input "$ 136.076,71"
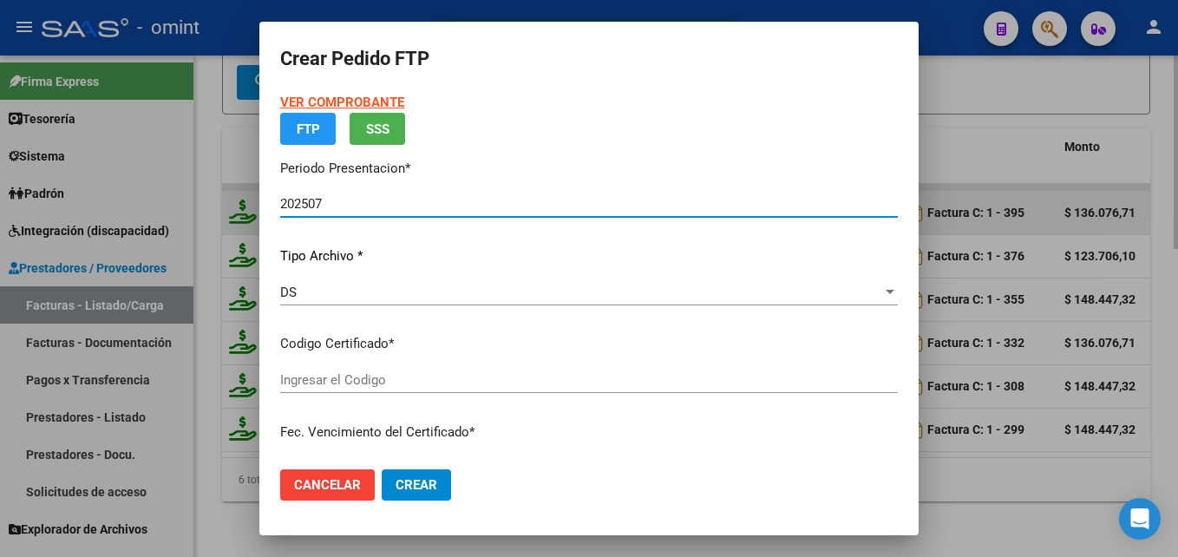
type input "3036796537"
type input "2025-06-02"
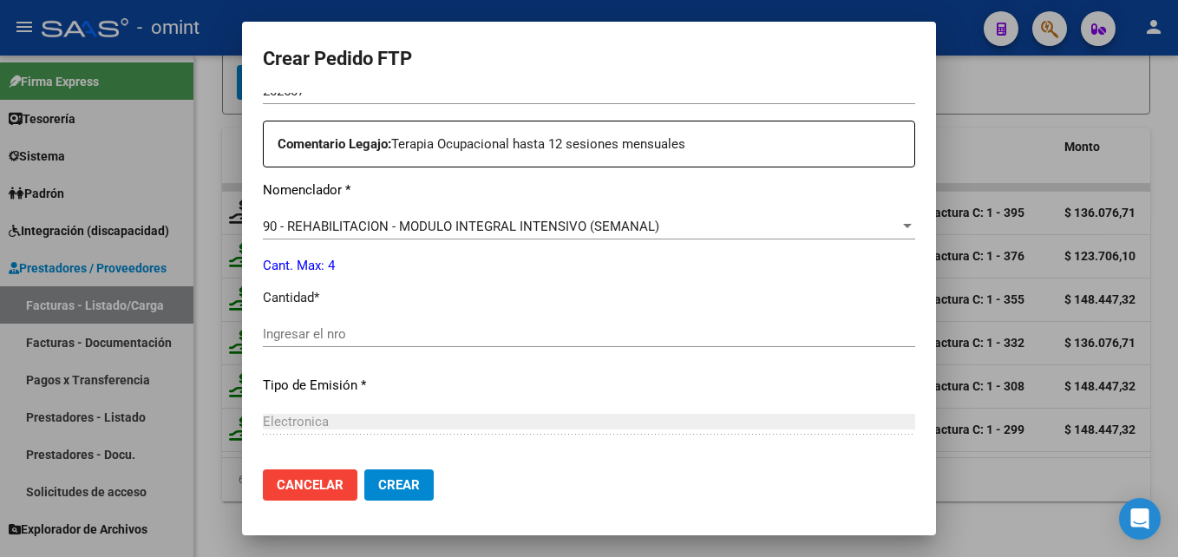
scroll to position [640, 0]
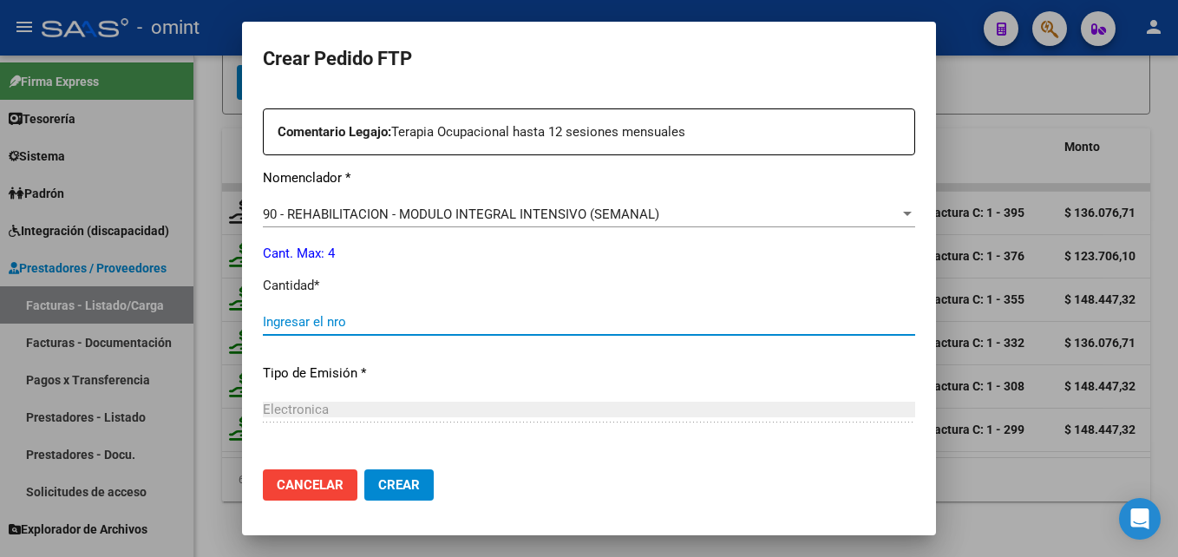
click at [418, 316] on input "Ingresar el nro" at bounding box center [589, 322] width 652 height 16
type input "4"
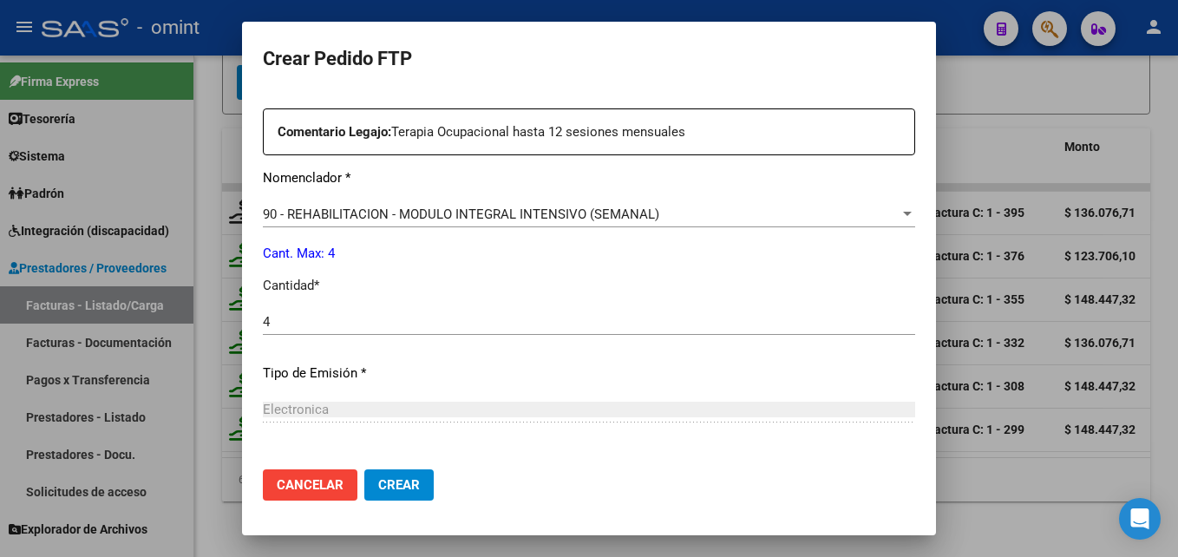
scroll to position [799, 0]
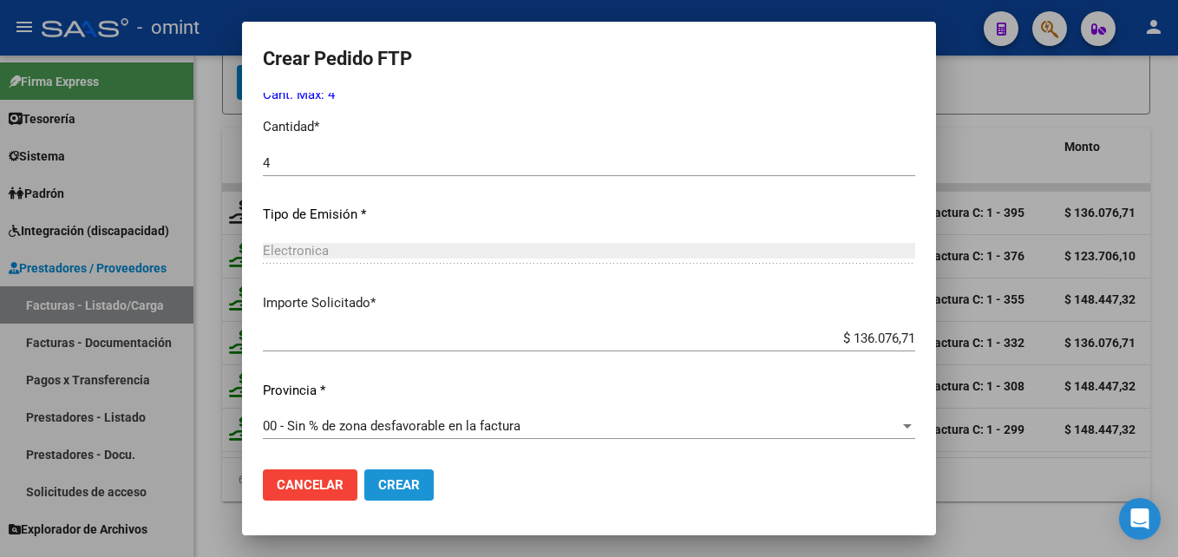
click at [409, 484] on span "Crear" at bounding box center [399, 485] width 42 height 16
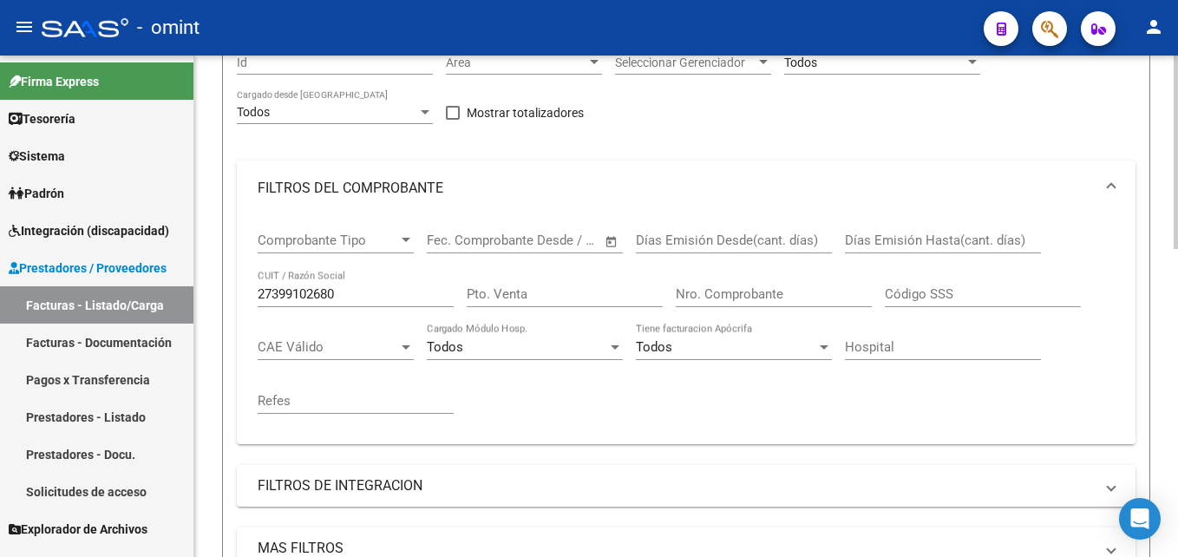
scroll to position [0, 0]
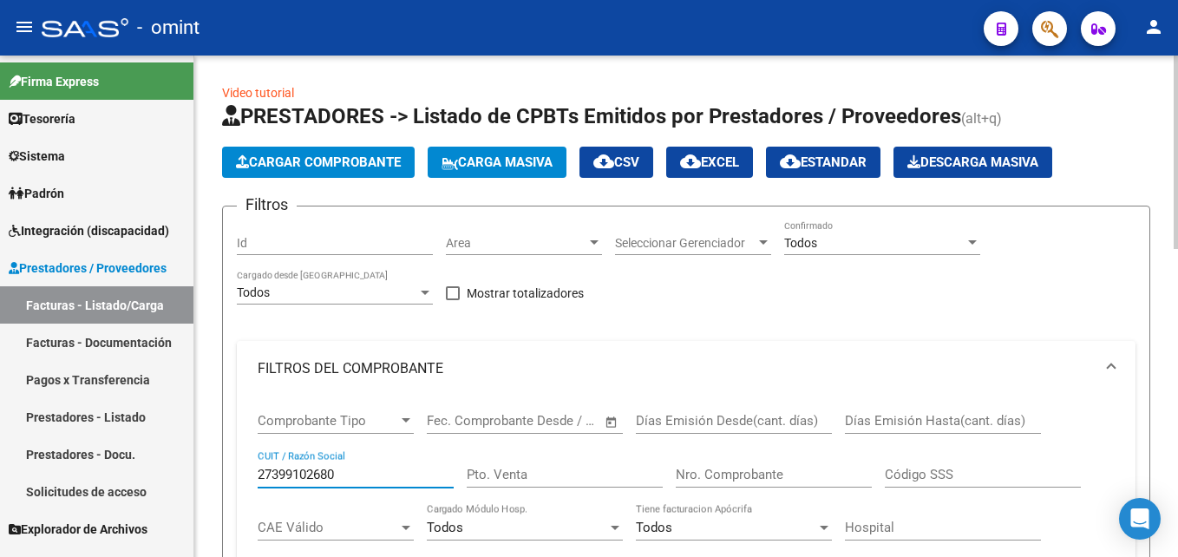
click at [327, 467] on input "27399102680" at bounding box center [356, 475] width 196 height 16
paste input "215091223"
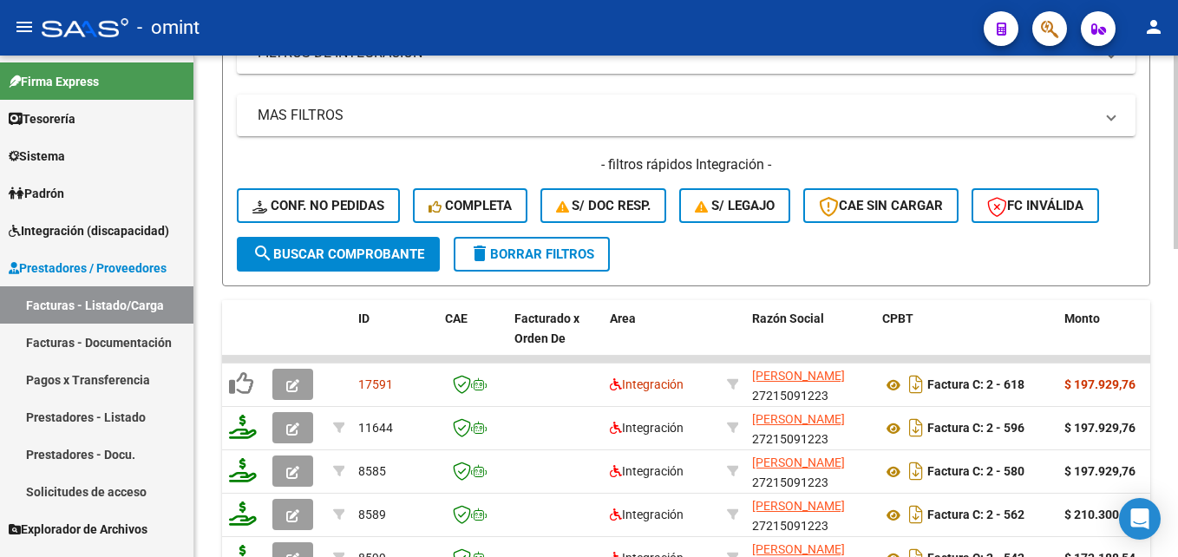
scroll to position [798, 0]
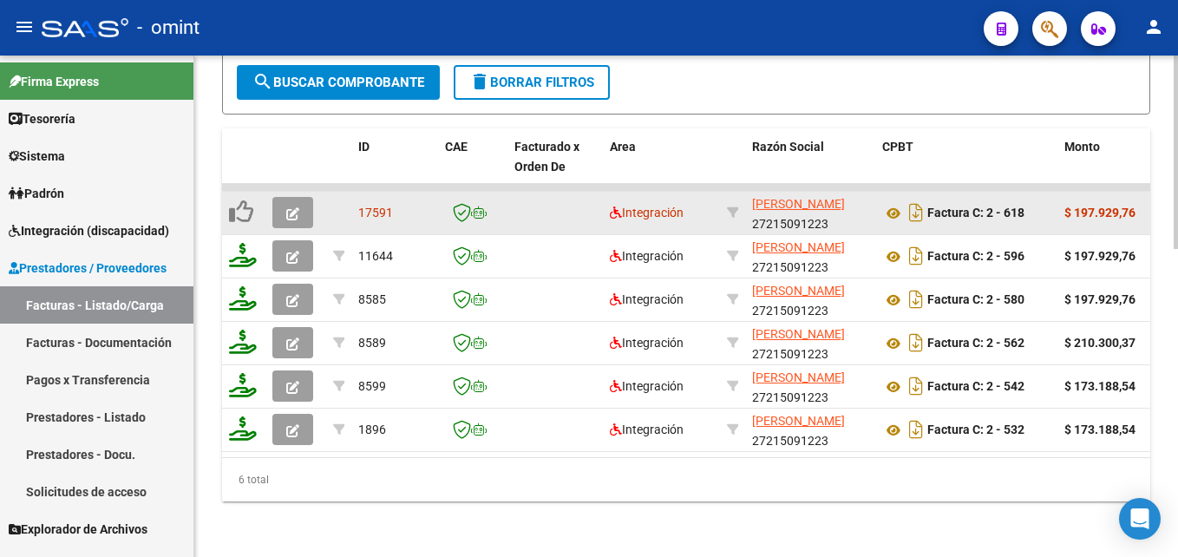
type input "27215091223"
click at [287, 207] on icon "button" at bounding box center [292, 213] width 13 height 13
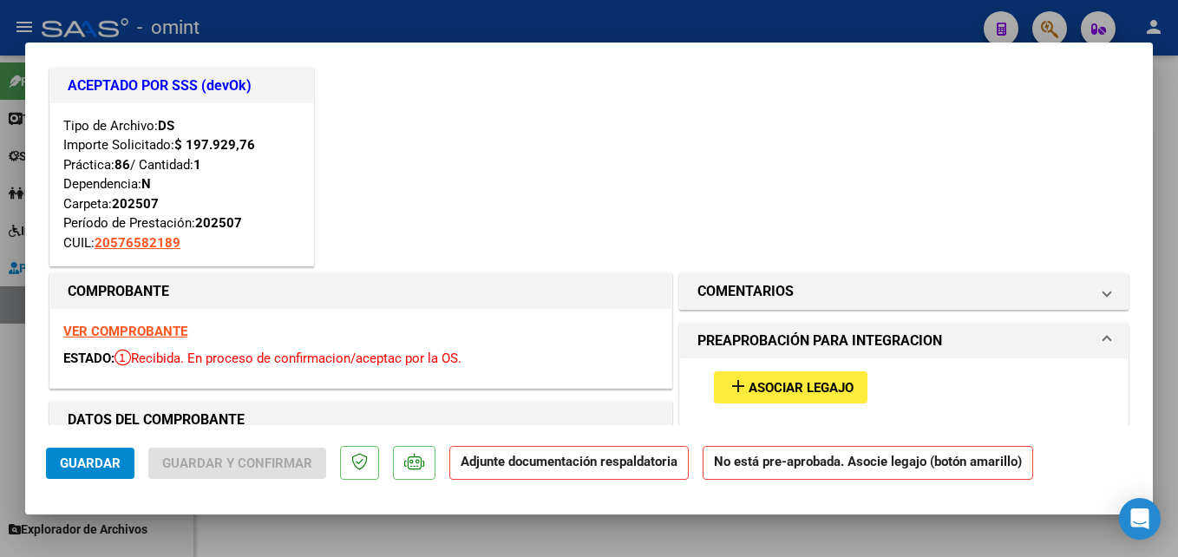
scroll to position [10, 0]
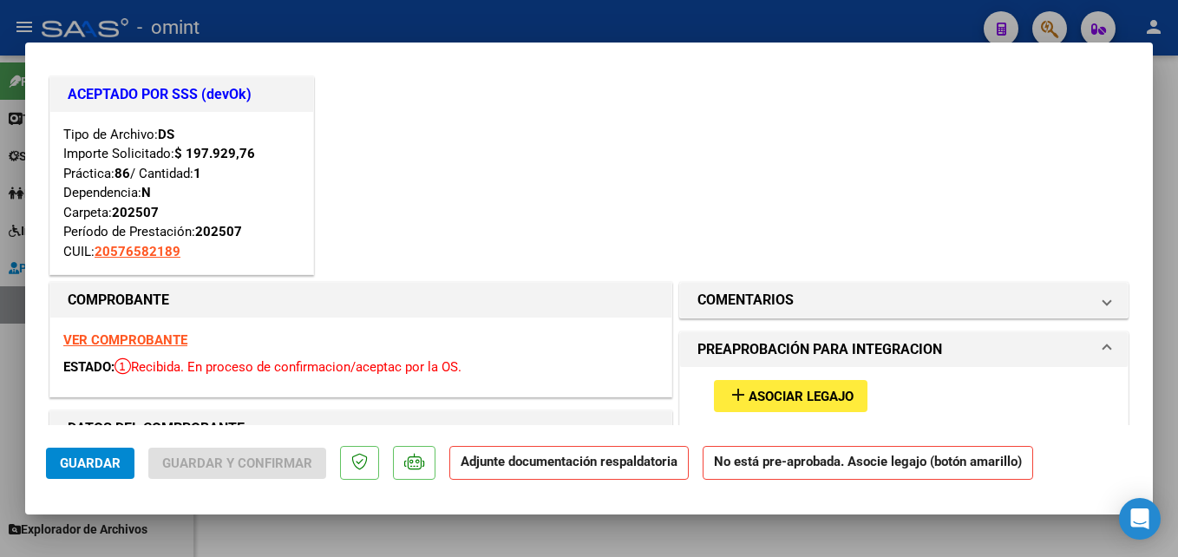
click at [372, 534] on div at bounding box center [589, 278] width 1178 height 557
type input "$ 0,00"
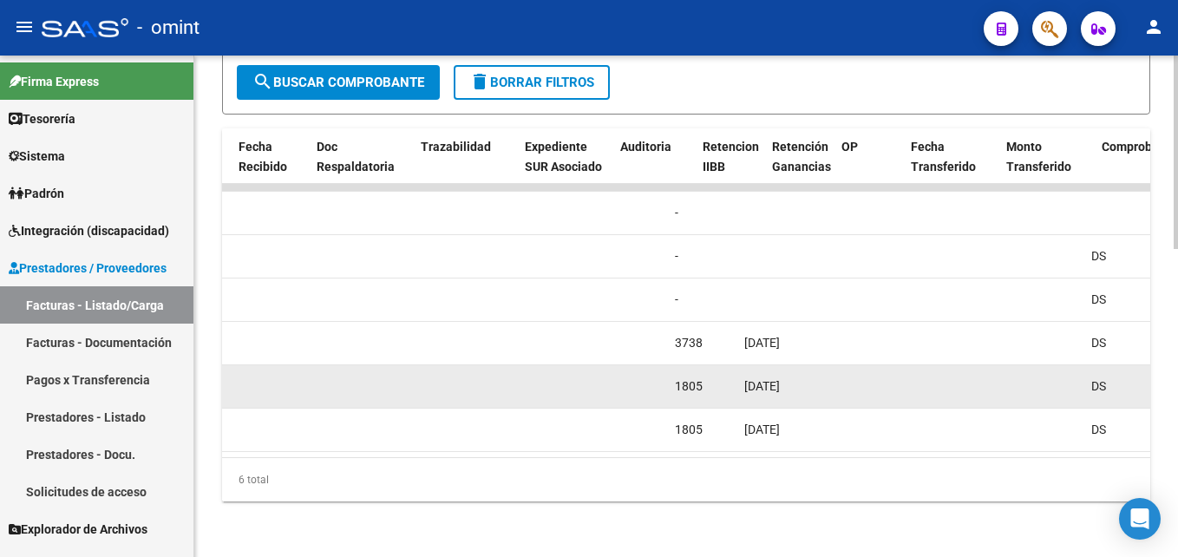
scroll to position [0, 0]
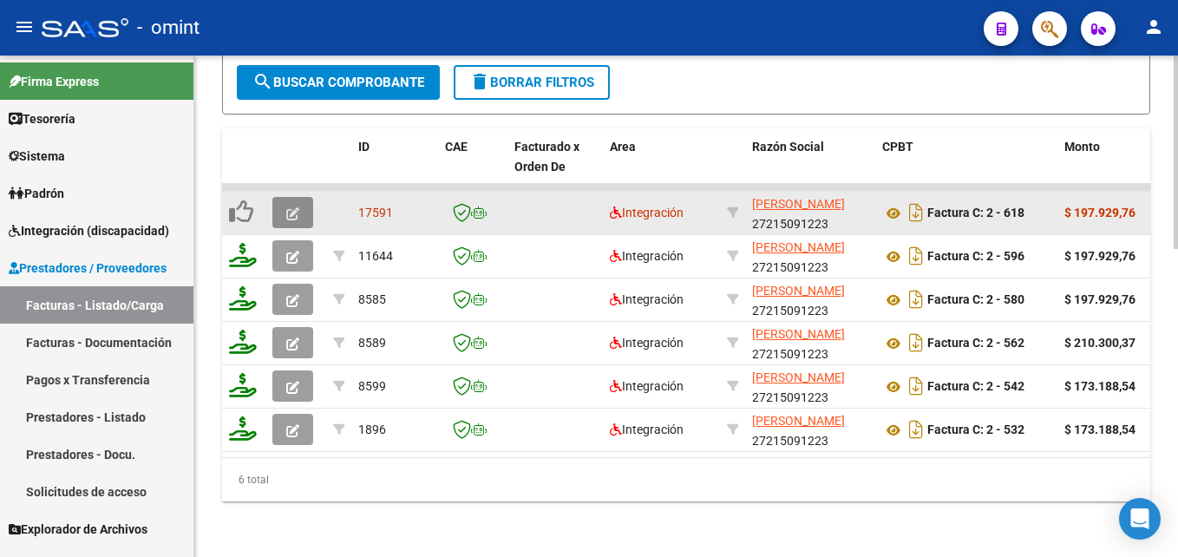
click at [285, 199] on button "button" at bounding box center [292, 212] width 41 height 31
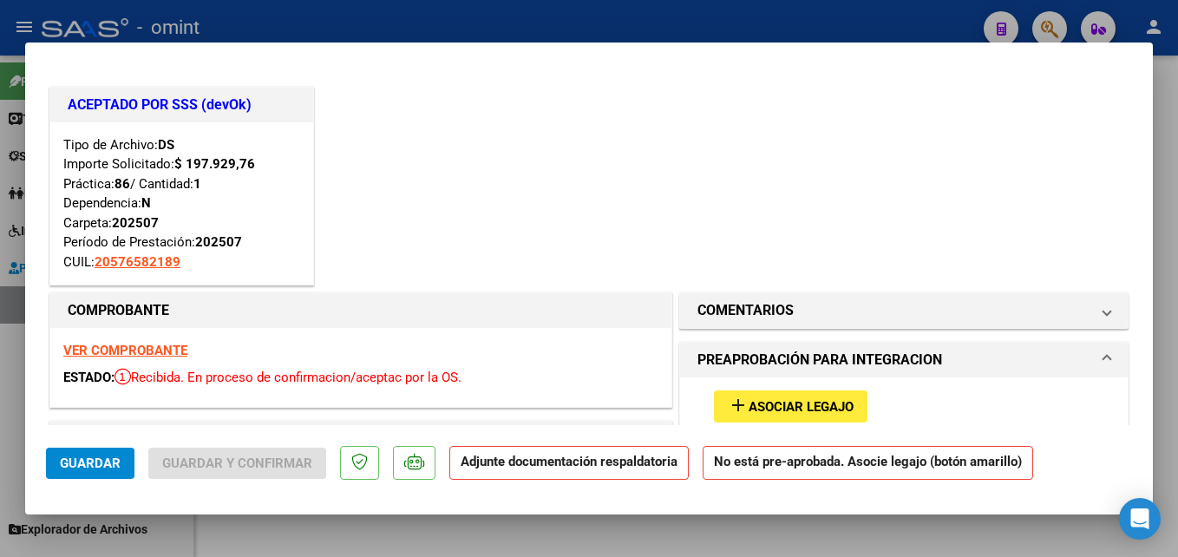
click at [127, 340] on div "VER COMPROBANTE ESTADO: Recibida. En proceso de confirmacion/aceptac por la OS." at bounding box center [360, 367] width 621 height 79
click at [139, 350] on strong "VER COMPROBANTE" at bounding box center [125, 351] width 124 height 16
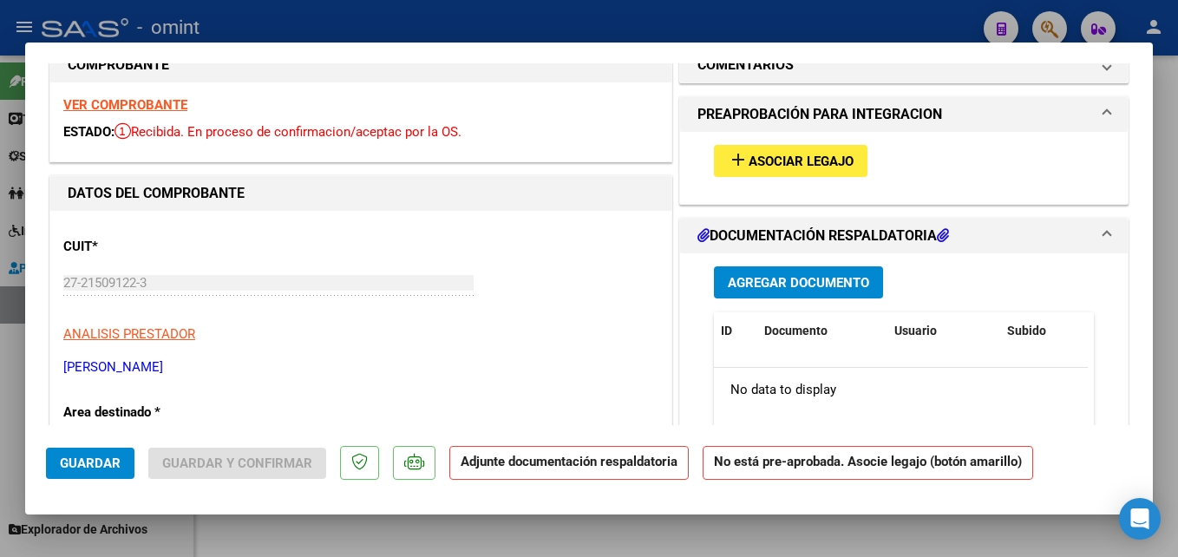
scroll to position [64, 0]
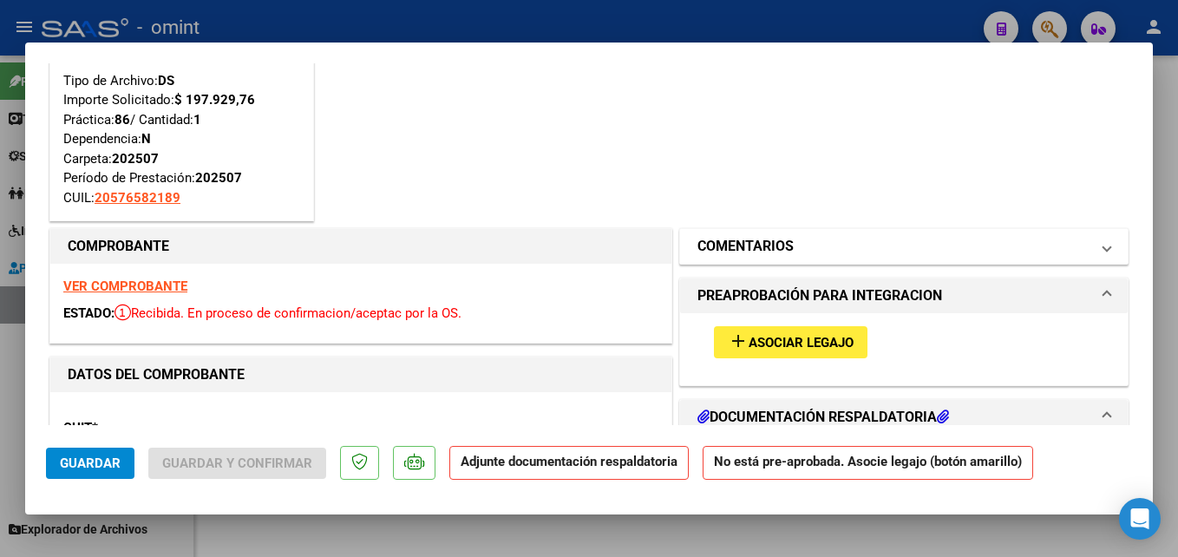
click at [793, 252] on mat-panel-title "COMENTARIOS" at bounding box center [894, 246] width 392 height 21
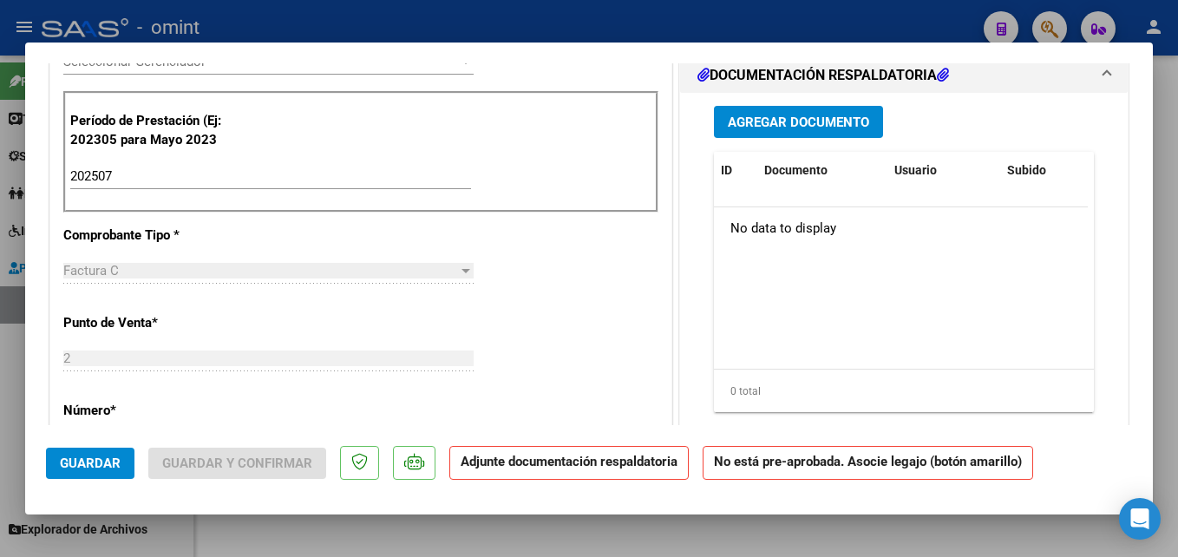
scroll to position [480, 0]
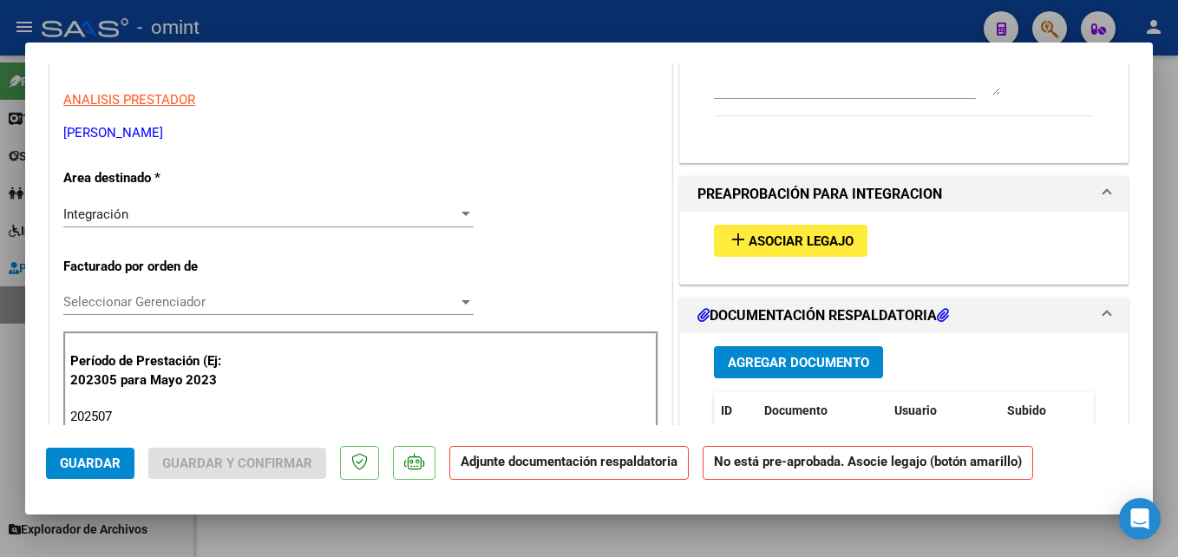
click at [793, 252] on button "add Asociar Legajo" at bounding box center [791, 241] width 154 height 32
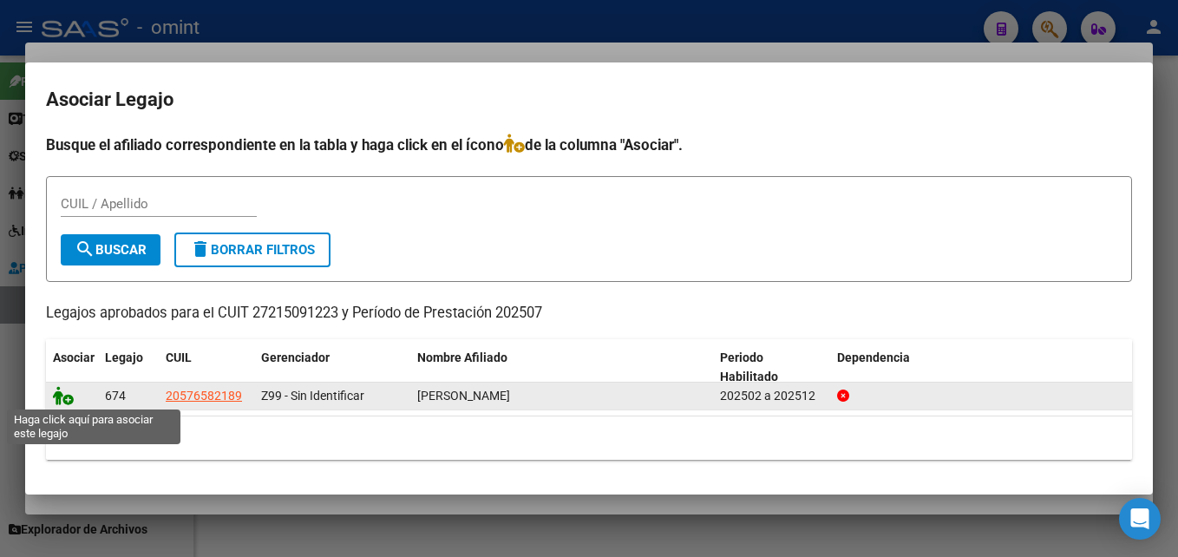
click at [63, 402] on icon at bounding box center [63, 395] width 21 height 19
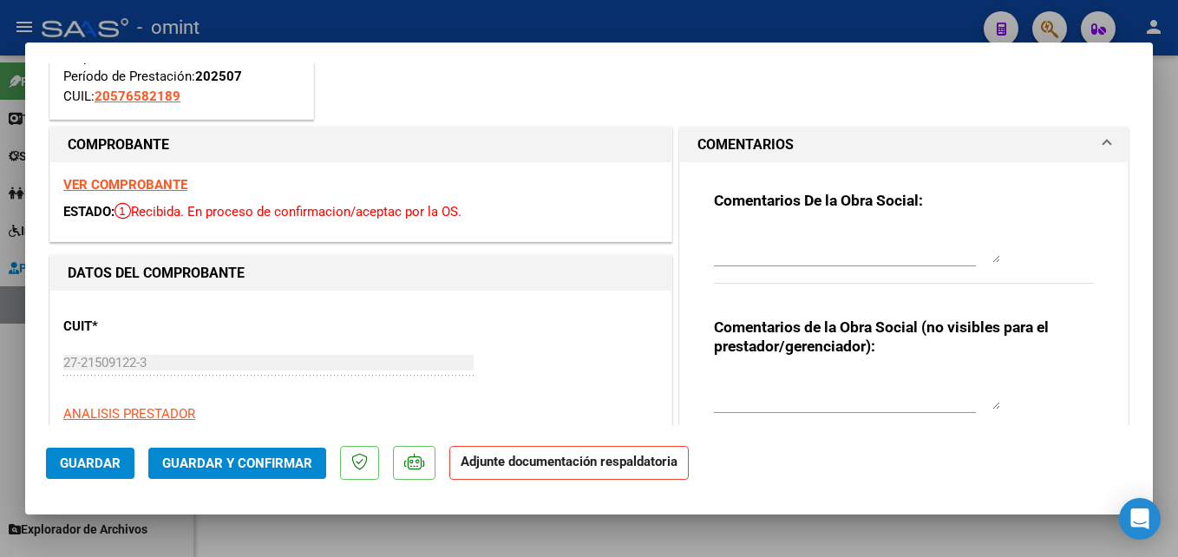
scroll to position [165, 0]
click at [816, 235] on textarea at bounding box center [857, 246] width 286 height 35
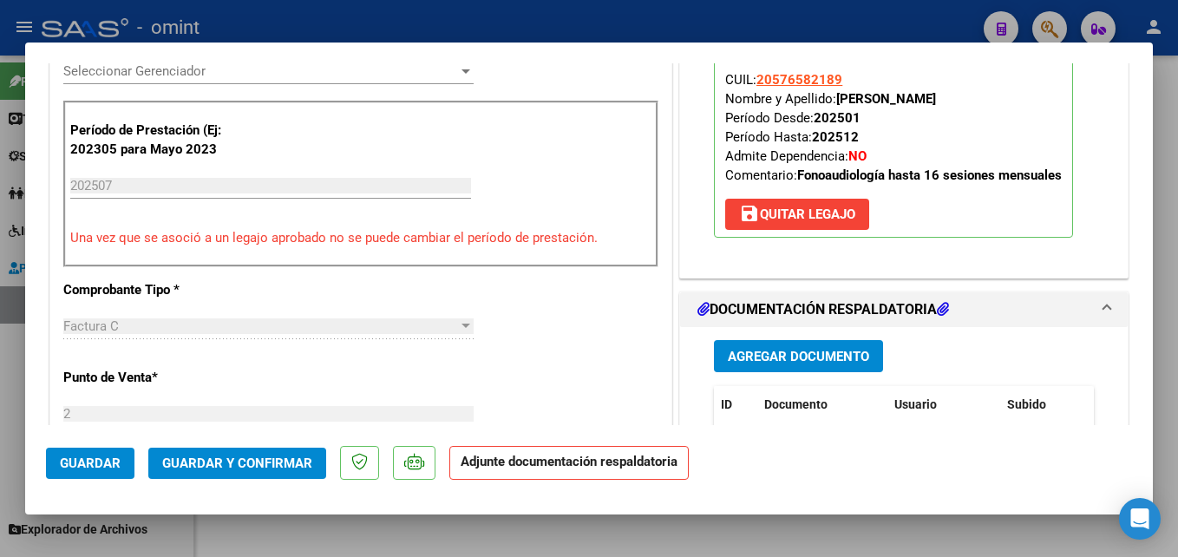
scroll to position [133, 0]
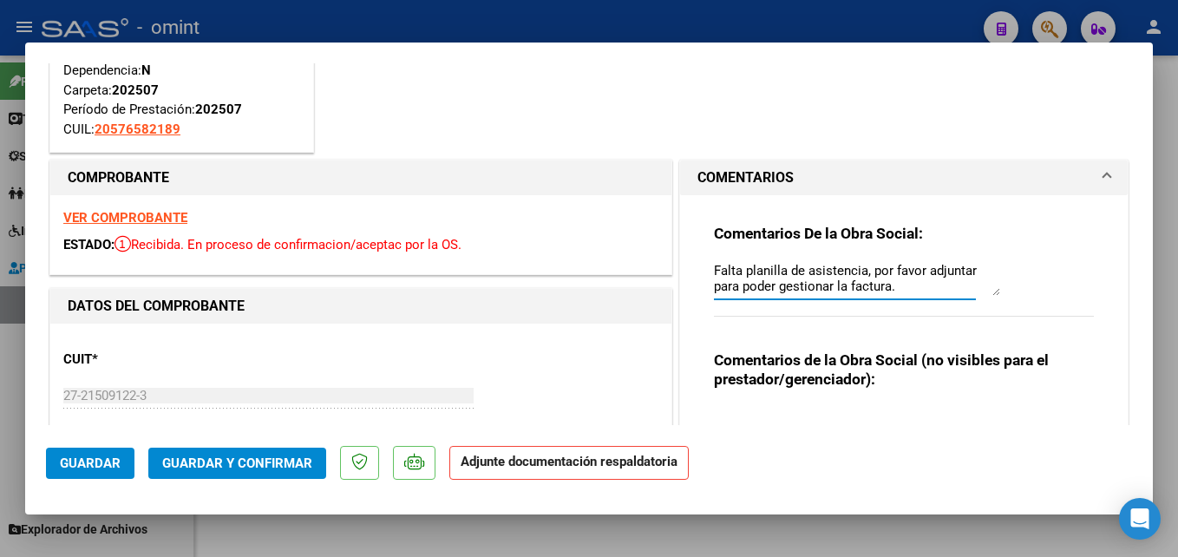
type textarea "Falta planilla de asistencia, por favor adjuntar para poder gestionar la factur…"
click at [115, 467] on span "Guardar" at bounding box center [90, 464] width 61 height 16
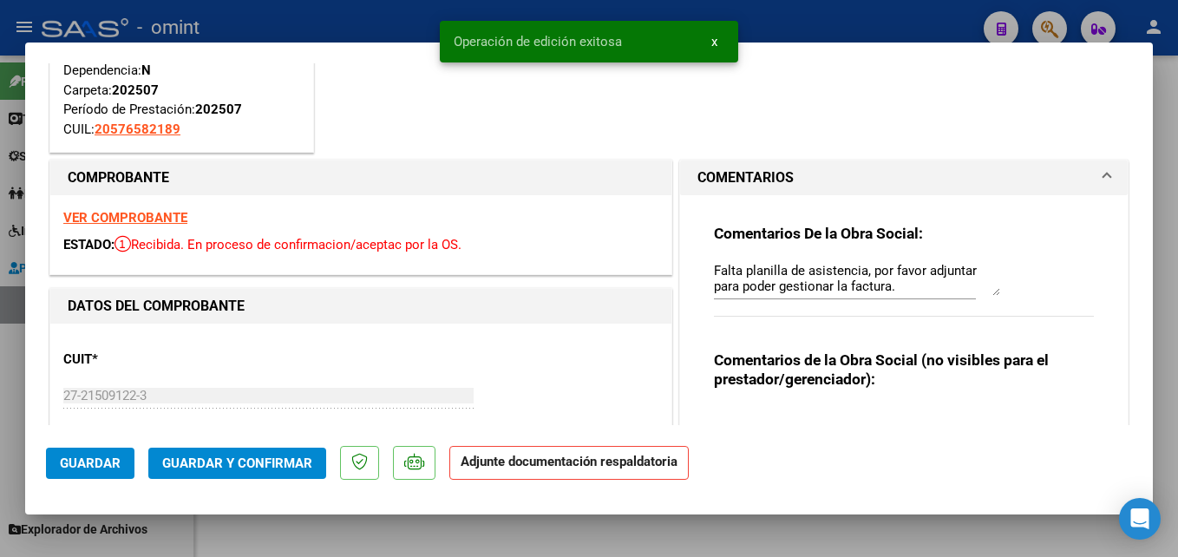
click at [306, 530] on div at bounding box center [589, 278] width 1178 height 557
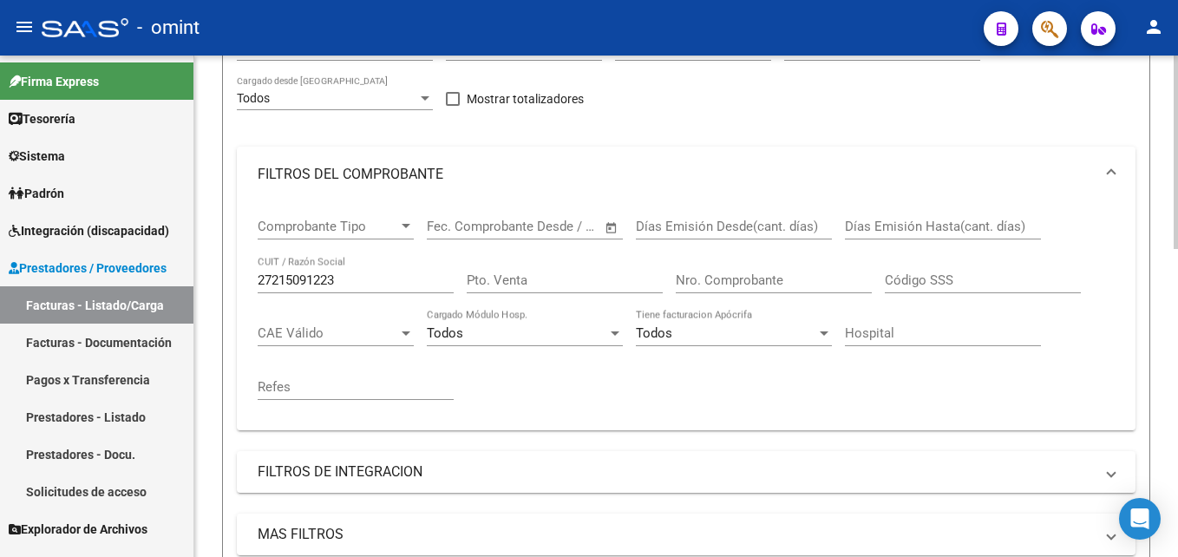
scroll to position [0, 0]
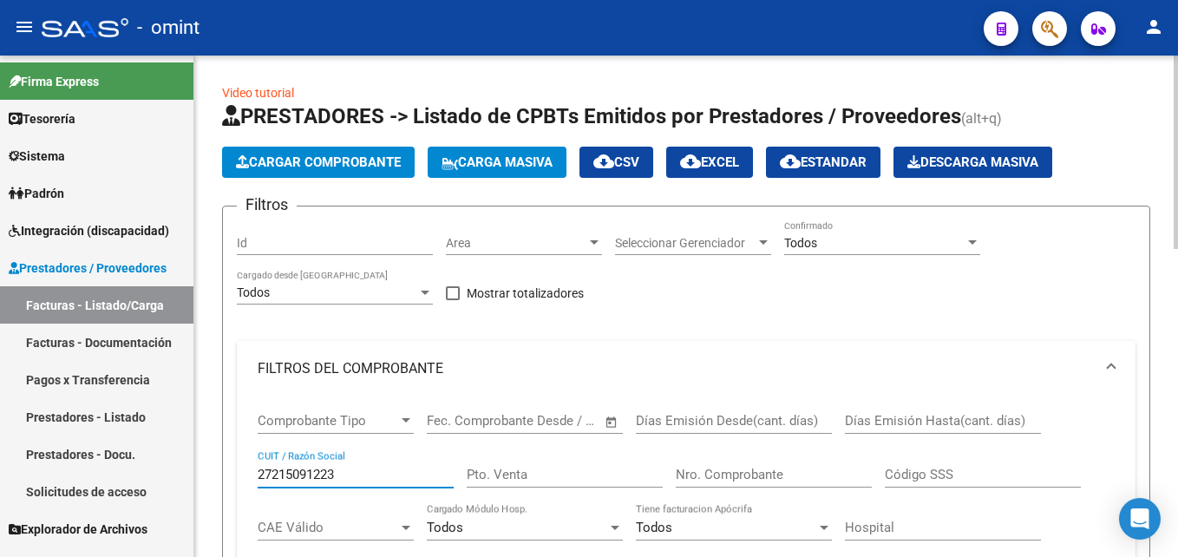
click at [294, 475] on input "27215091223" at bounding box center [356, 475] width 196 height 16
paste input "30715118447"
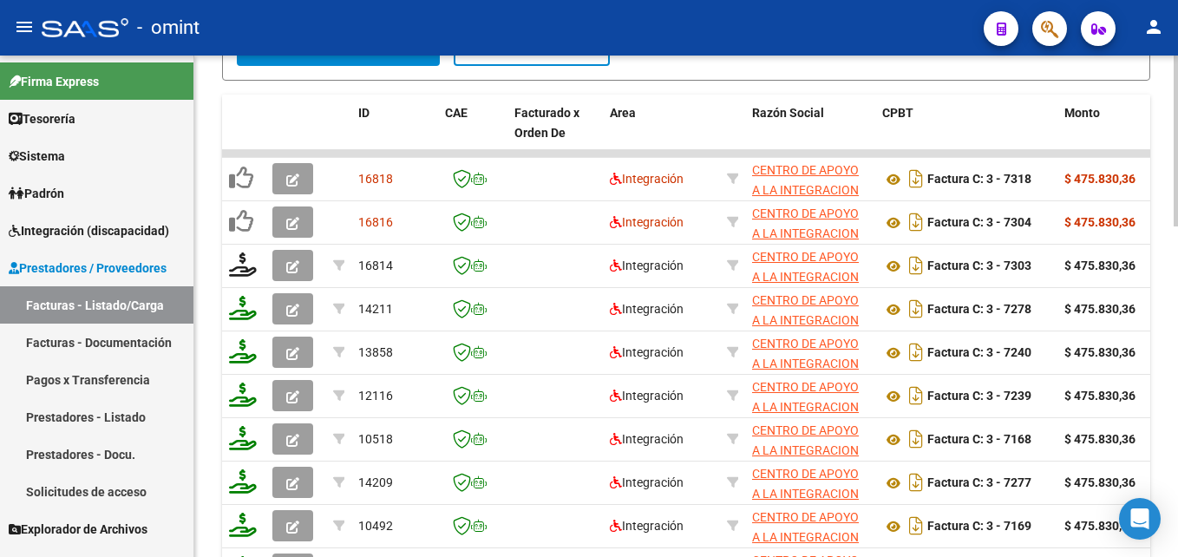
scroll to position [820, 0]
type input "30715118447"
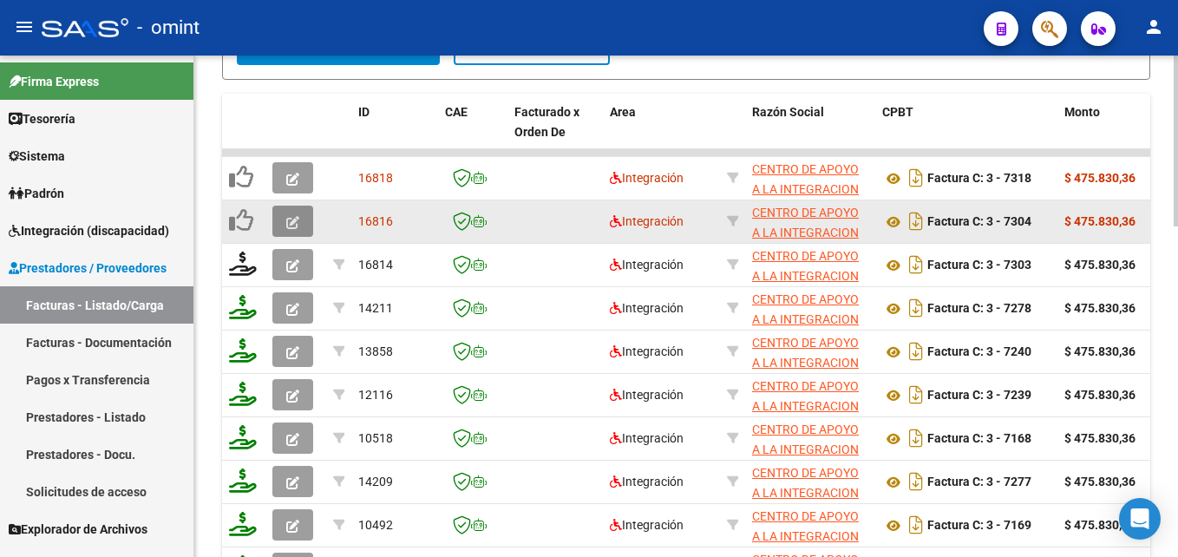
click at [295, 226] on icon "button" at bounding box center [292, 222] width 13 height 13
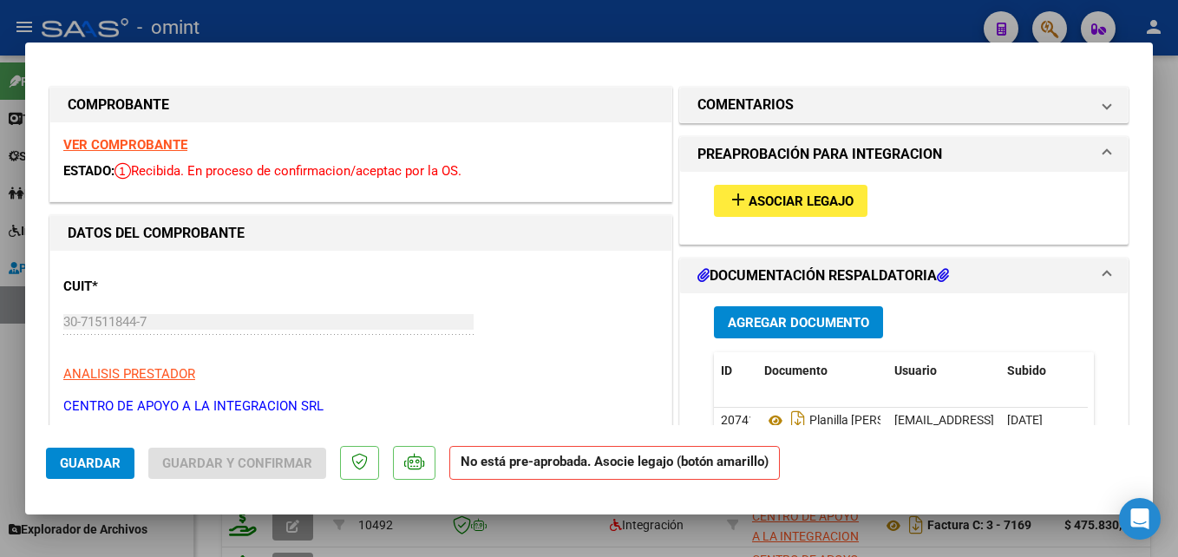
click at [166, 144] on strong "VER COMPROBANTE" at bounding box center [125, 145] width 124 height 16
click at [757, 205] on span "Asociar Legajo" at bounding box center [801, 201] width 105 height 16
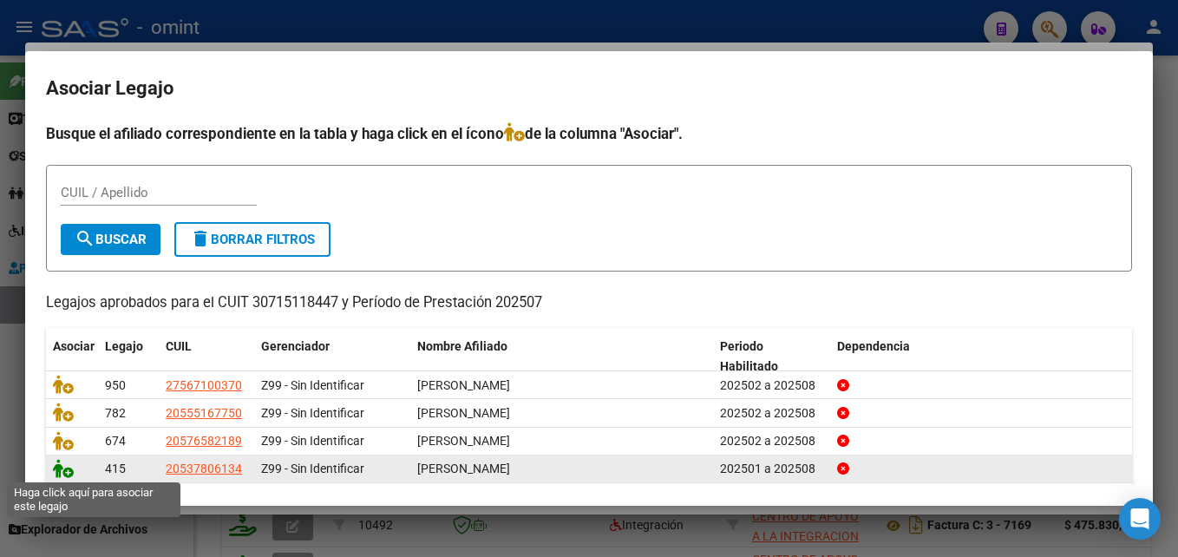
click at [65, 477] on icon at bounding box center [63, 468] width 21 height 19
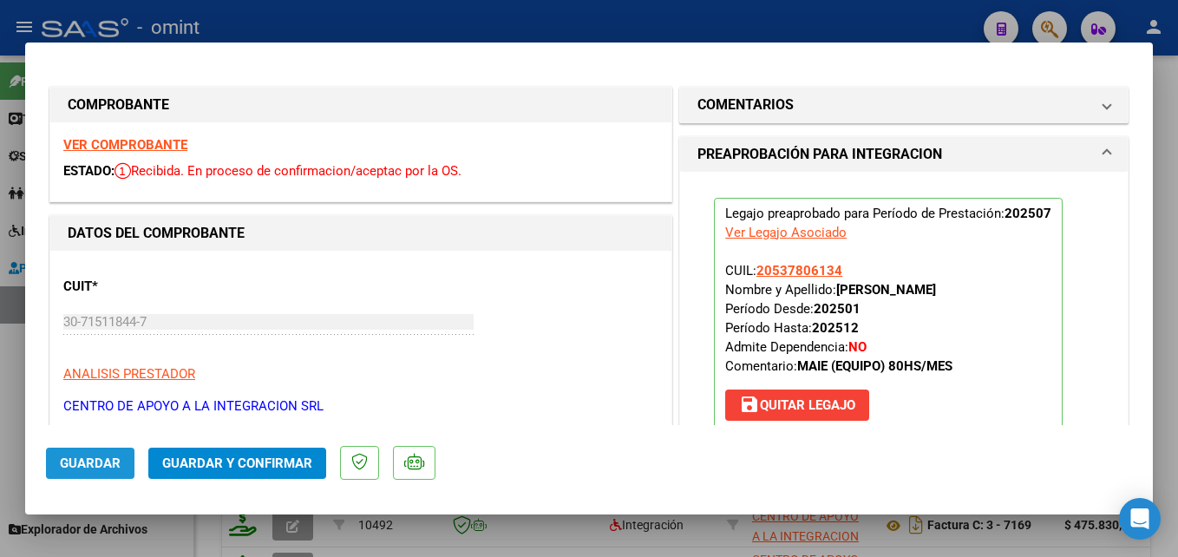
click at [104, 456] on span "Guardar" at bounding box center [90, 464] width 61 height 16
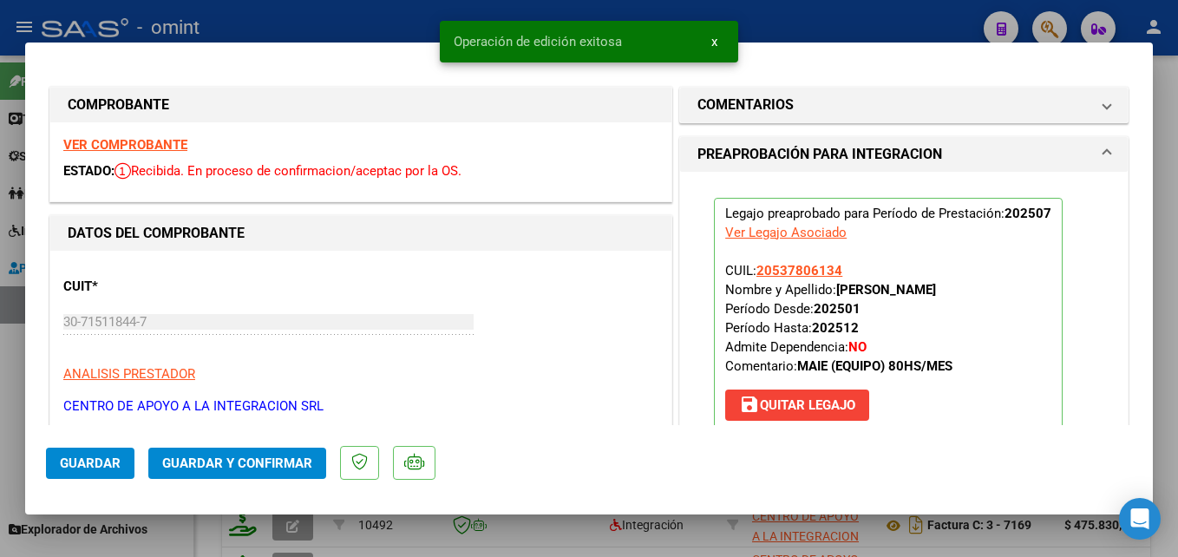
click at [315, 1] on div at bounding box center [589, 278] width 1178 height 557
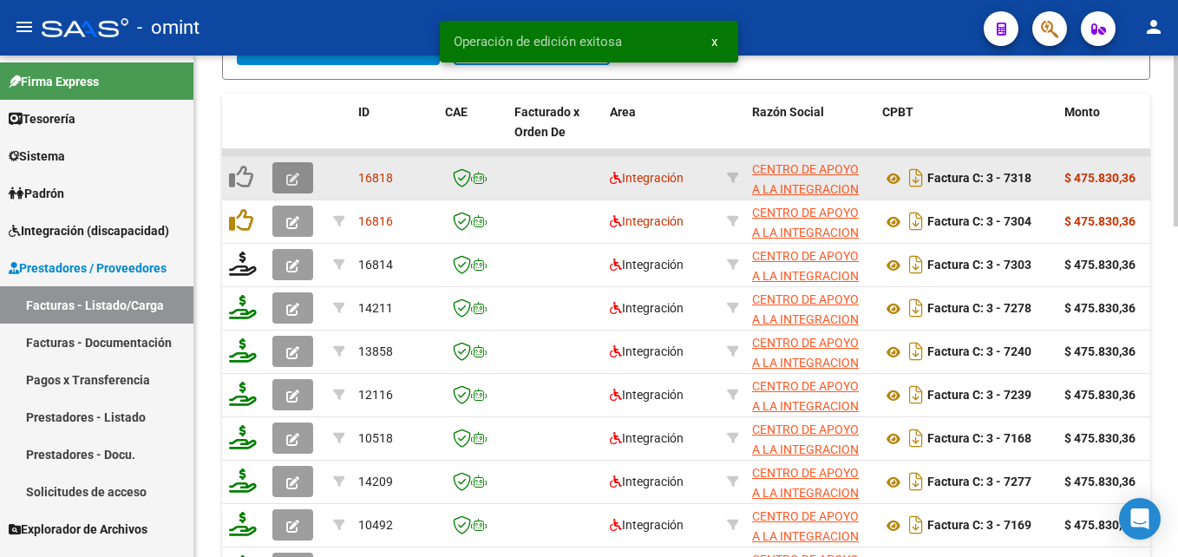
click at [281, 167] on button "button" at bounding box center [292, 177] width 41 height 31
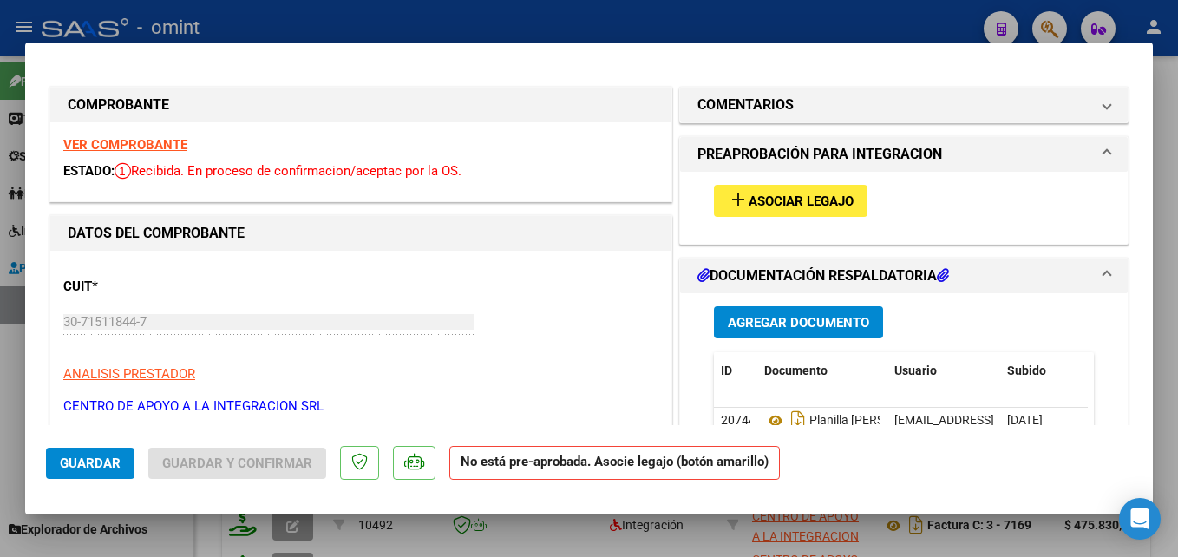
click at [155, 141] on strong "VER COMPROBANTE" at bounding box center [125, 145] width 124 height 16
click at [790, 204] on span "Asociar Legajo" at bounding box center [801, 201] width 105 height 16
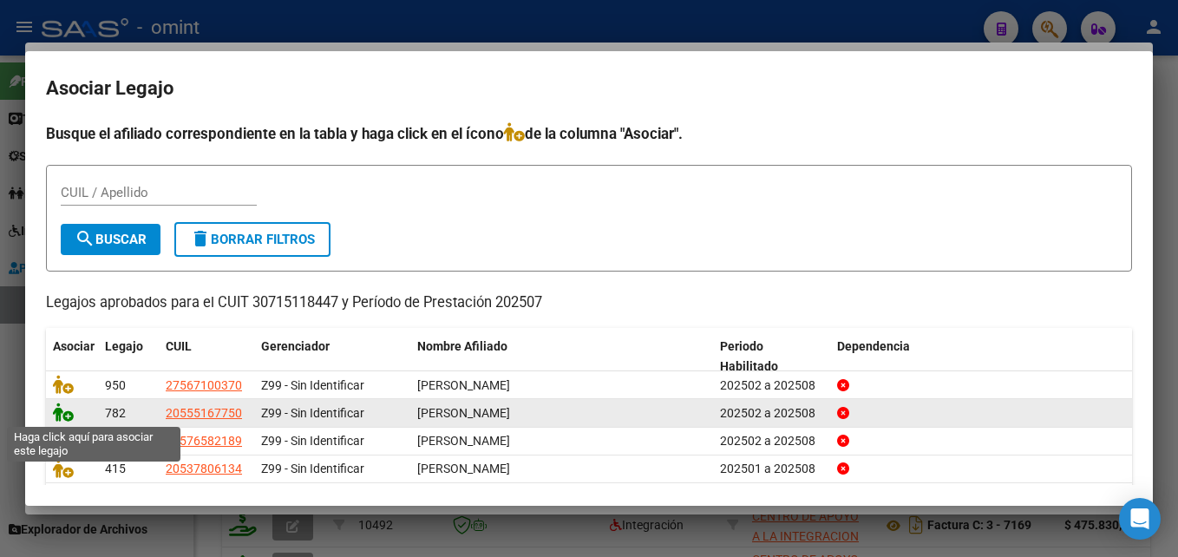
click at [59, 410] on icon at bounding box center [63, 412] width 21 height 19
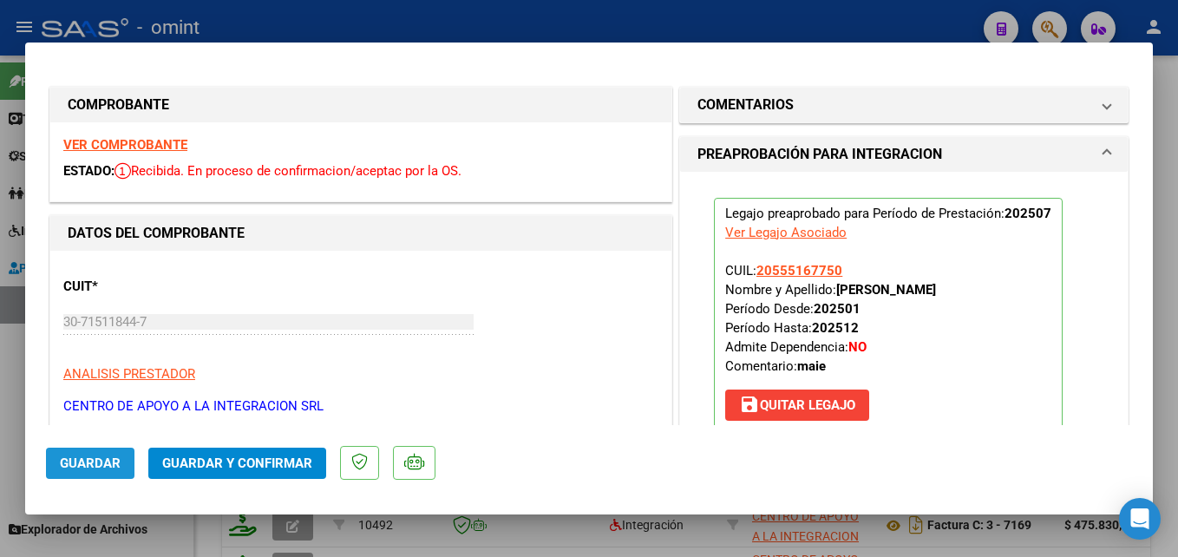
click at [104, 478] on button "Guardar" at bounding box center [90, 463] width 88 height 31
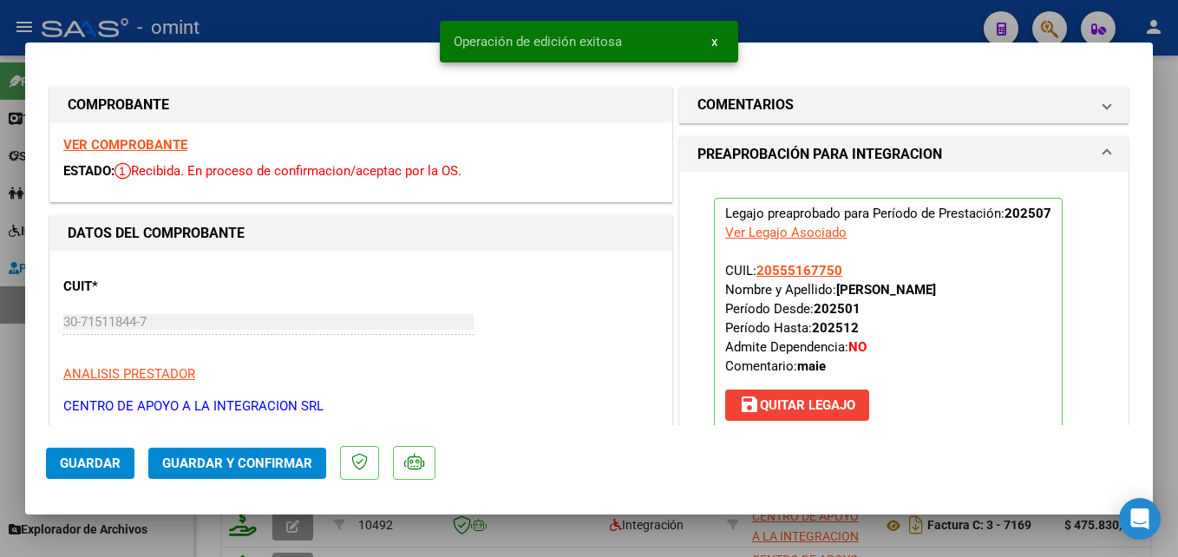
click at [404, 7] on div at bounding box center [589, 278] width 1178 height 557
type input "$ 0,00"
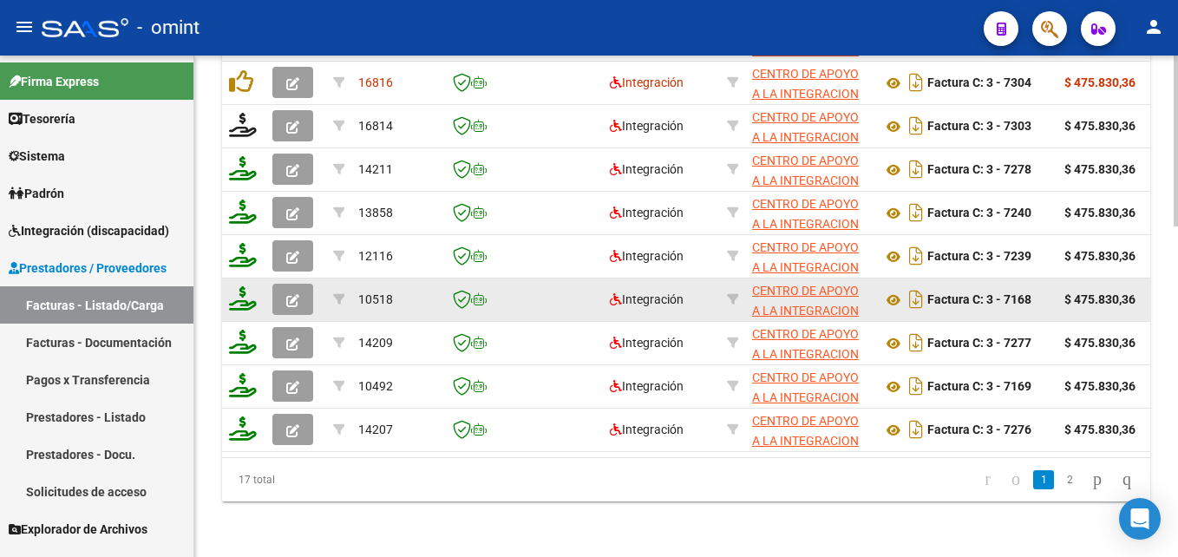
scroll to position [971, 0]
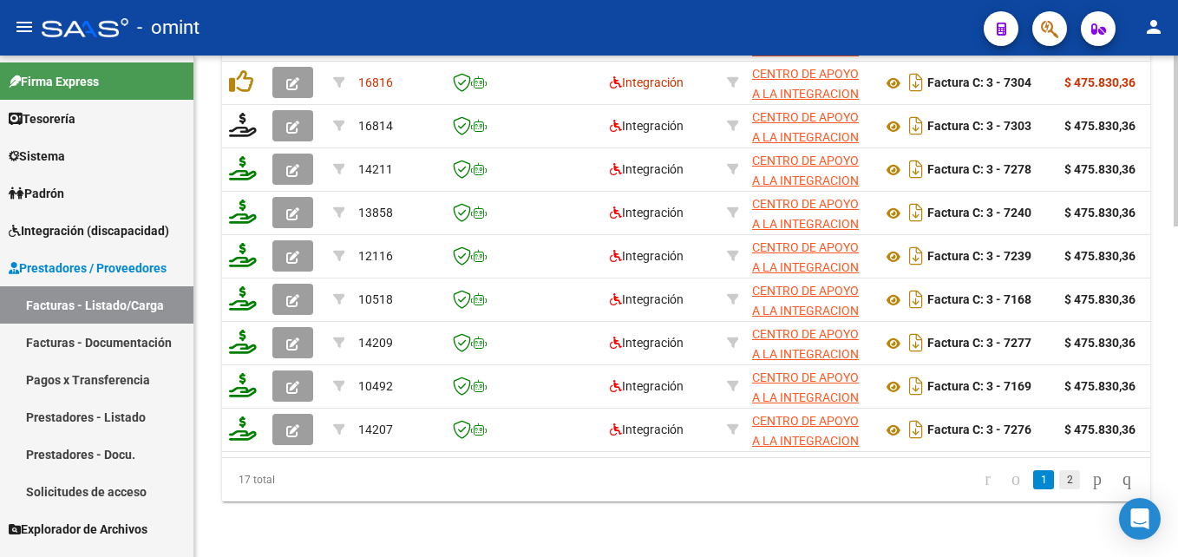
drag, startPoint x: 1063, startPoint y: 476, endPoint x: 1048, endPoint y: 488, distance: 19.1
click at [1057, 488] on li "2" at bounding box center [1070, 479] width 26 height 29
click at [1059, 488] on link "2" at bounding box center [1069, 479] width 21 height 19
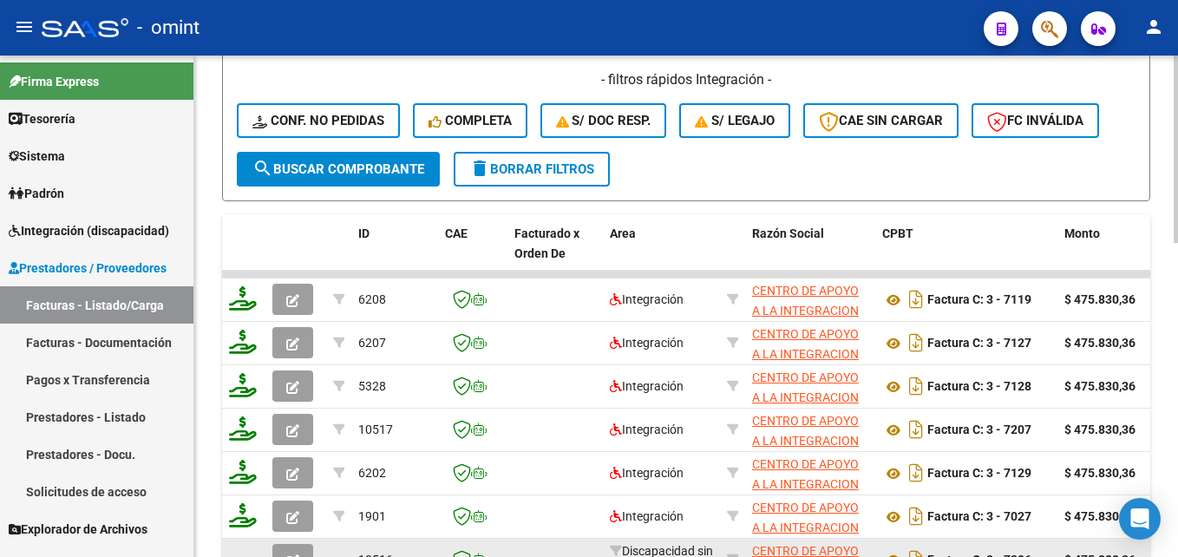
scroll to position [697, 0]
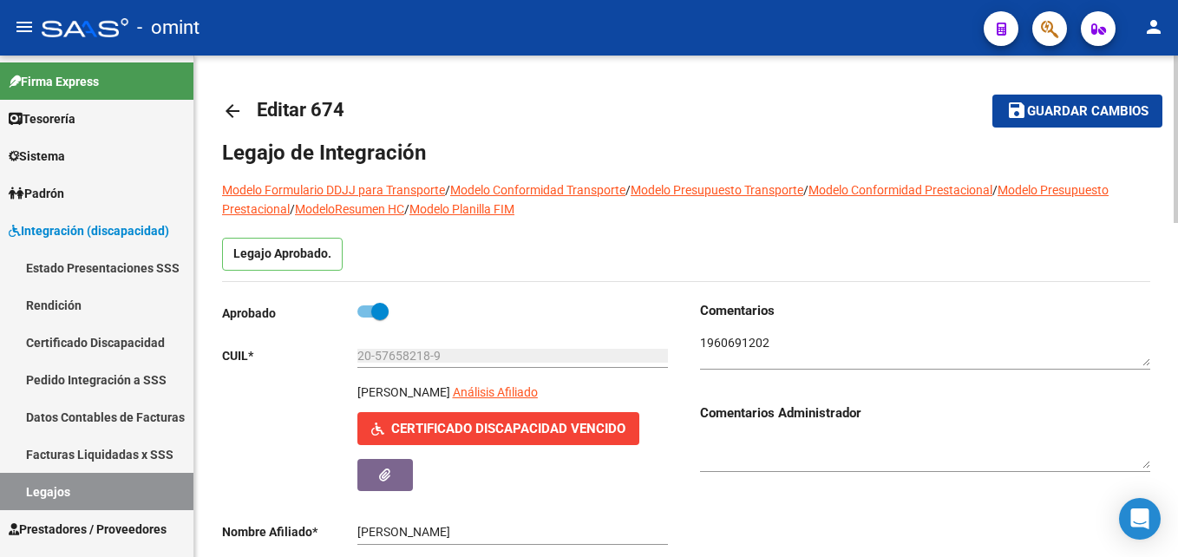
scroll to position [1, 0]
click at [233, 115] on mat-icon "arrow_back" at bounding box center [232, 111] width 21 height 21
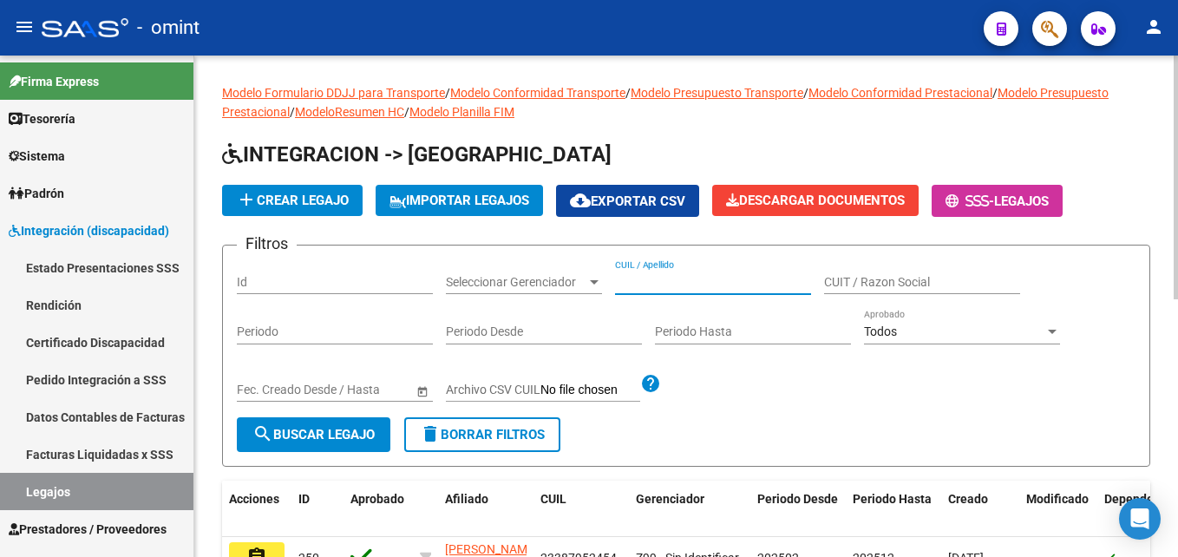
click at [658, 278] on input "CUIL / Apellido" at bounding box center [713, 282] width 196 height 15
paste input "[PERSON_NAME]"
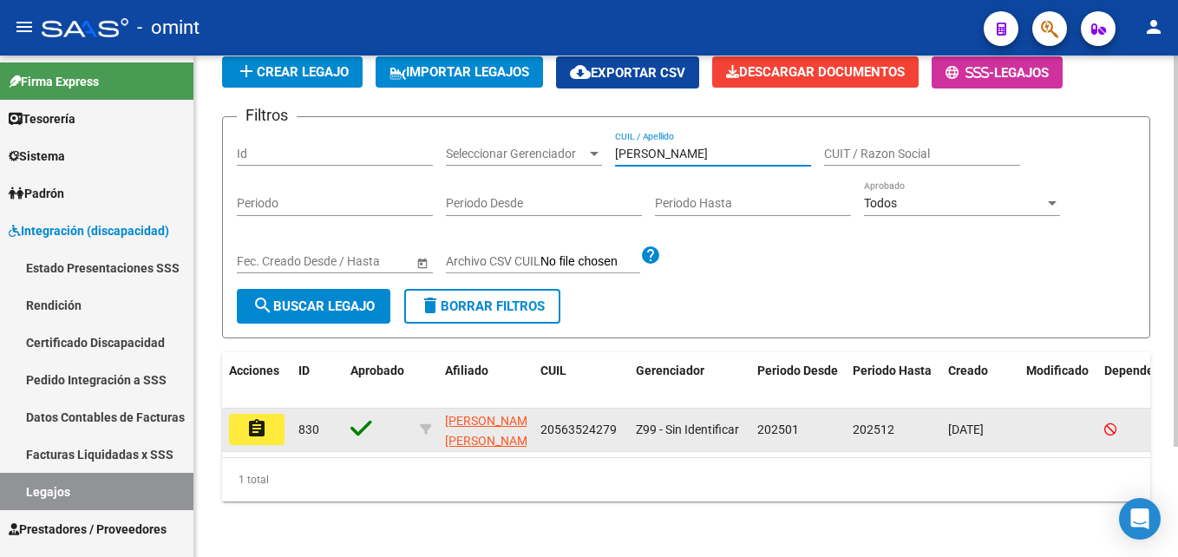
type input "[PERSON_NAME]"
click at [266, 418] on mat-icon "assignment" at bounding box center [256, 428] width 21 height 21
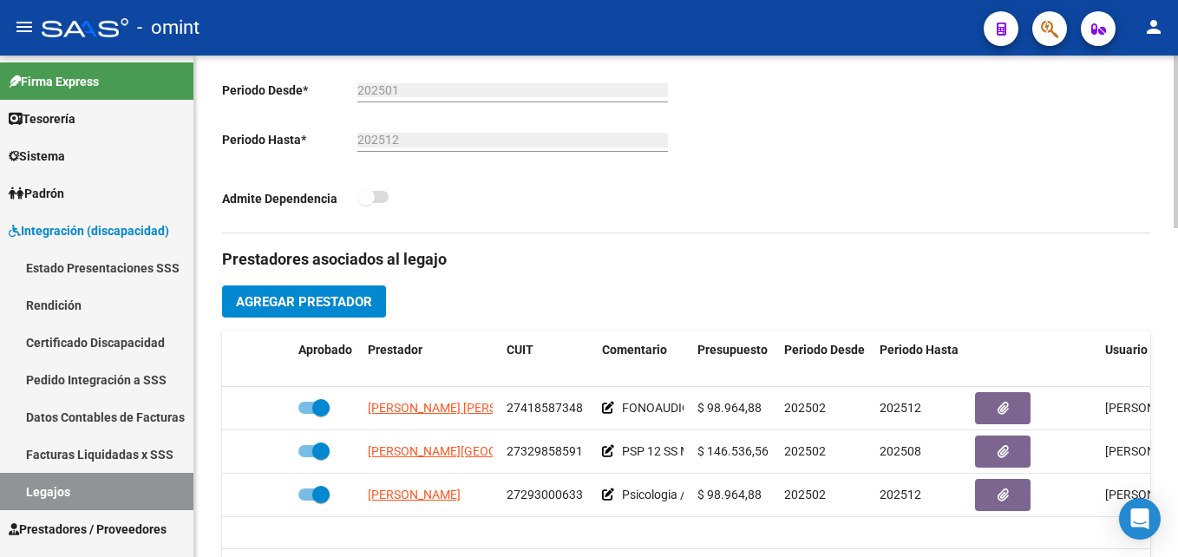
scroll to position [454, 0]
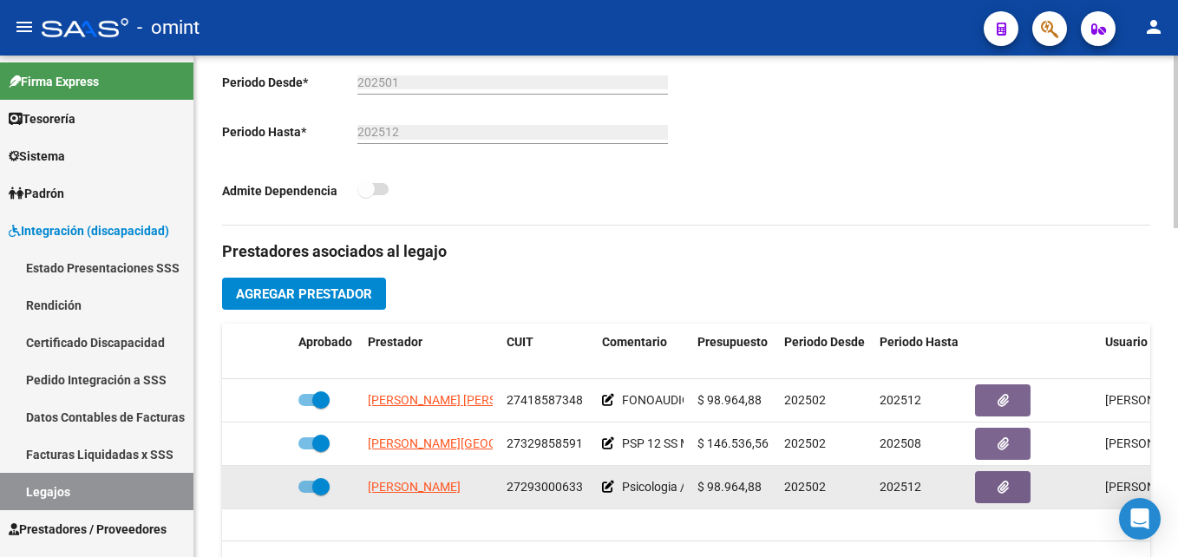
click at [557, 490] on span "27293000633" at bounding box center [545, 487] width 76 height 14
copy span "27293000633"
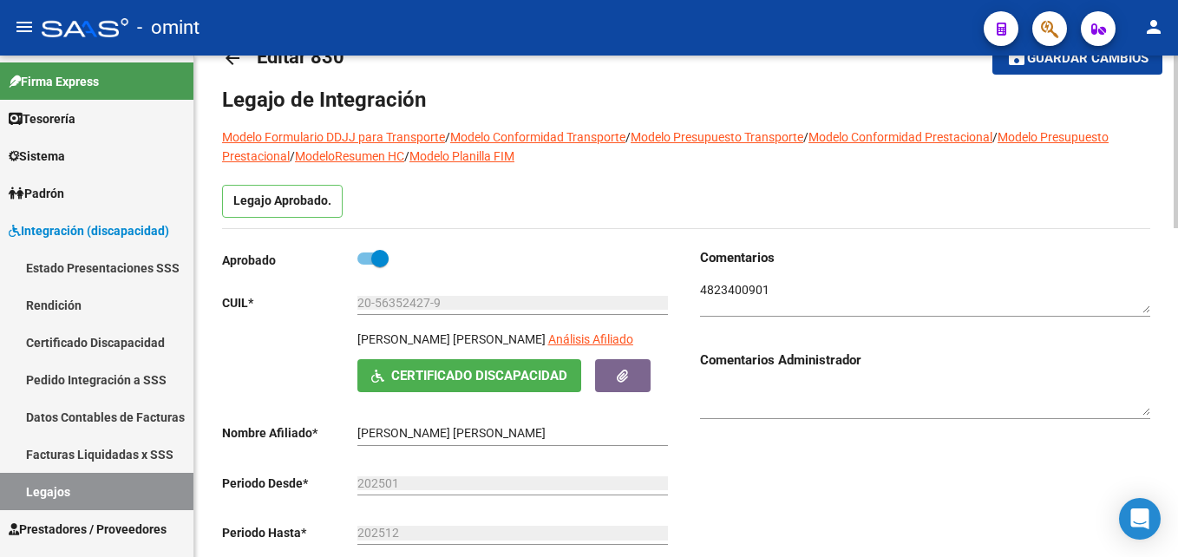
scroll to position [46, 0]
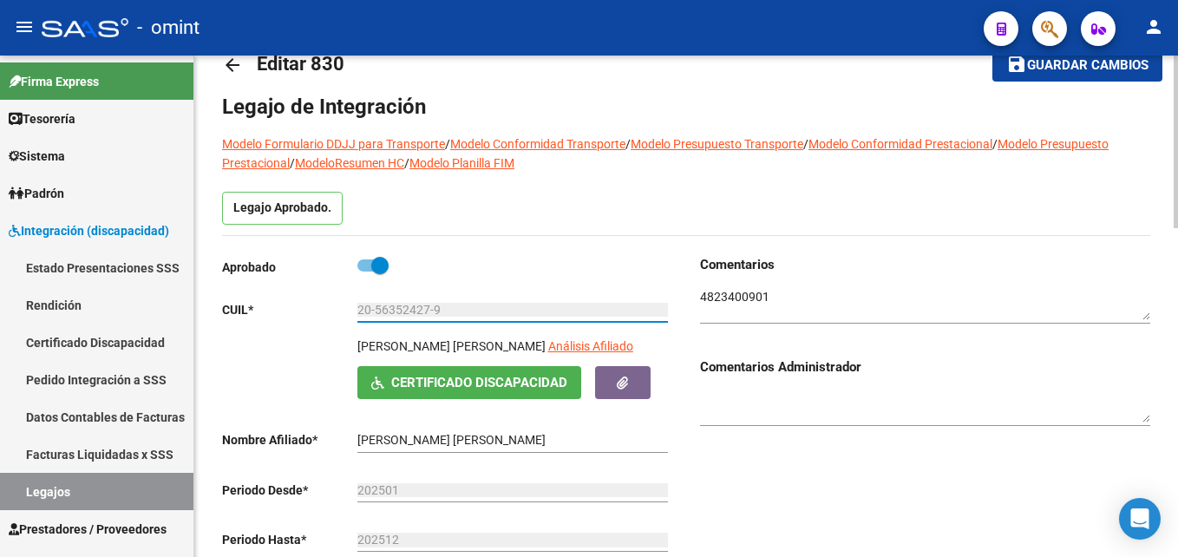
drag, startPoint x: 447, startPoint y: 303, endPoint x: 358, endPoint y: 301, distance: 88.5
drag, startPoint x: 358, startPoint y: 301, endPoint x: 278, endPoint y: 331, distance: 86.2
click at [278, 331] on div "Aprobado CUIL * 20-56352427-9 Ingresar CUIL MAZZAFERRO BAUDI JUAN BAUTISTA Anál…" at bounding box center [447, 437] width 450 height 364
drag, startPoint x: 449, startPoint y: 312, endPoint x: 355, endPoint y: 310, distance: 94.6
click at [355, 310] on app-form-text-field "CUIL * 20-56352427-9 Ingresar CUIL" at bounding box center [445, 310] width 446 height 14
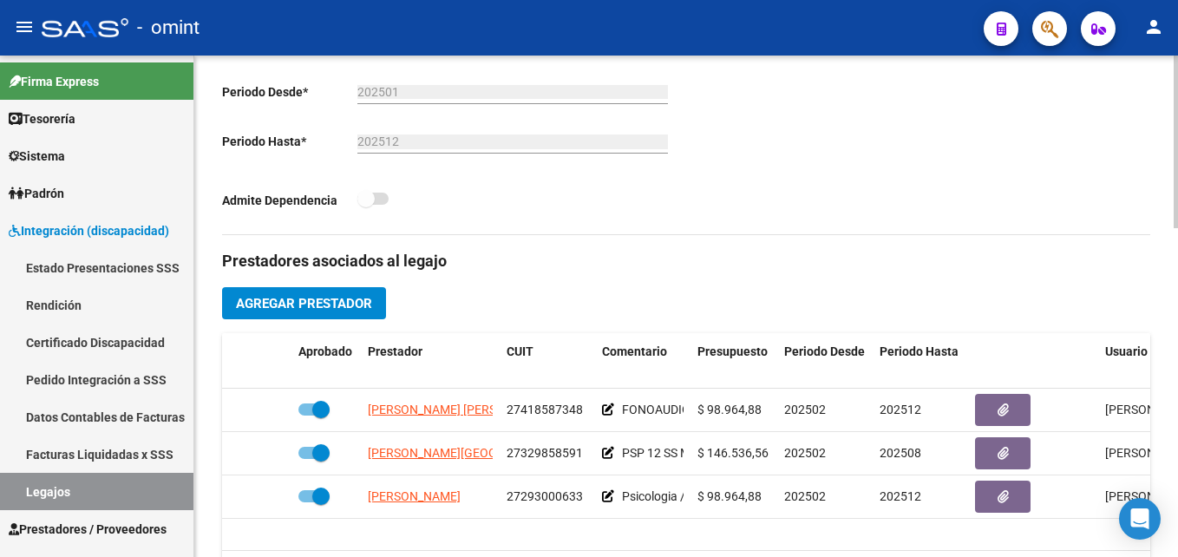
scroll to position [547, 0]
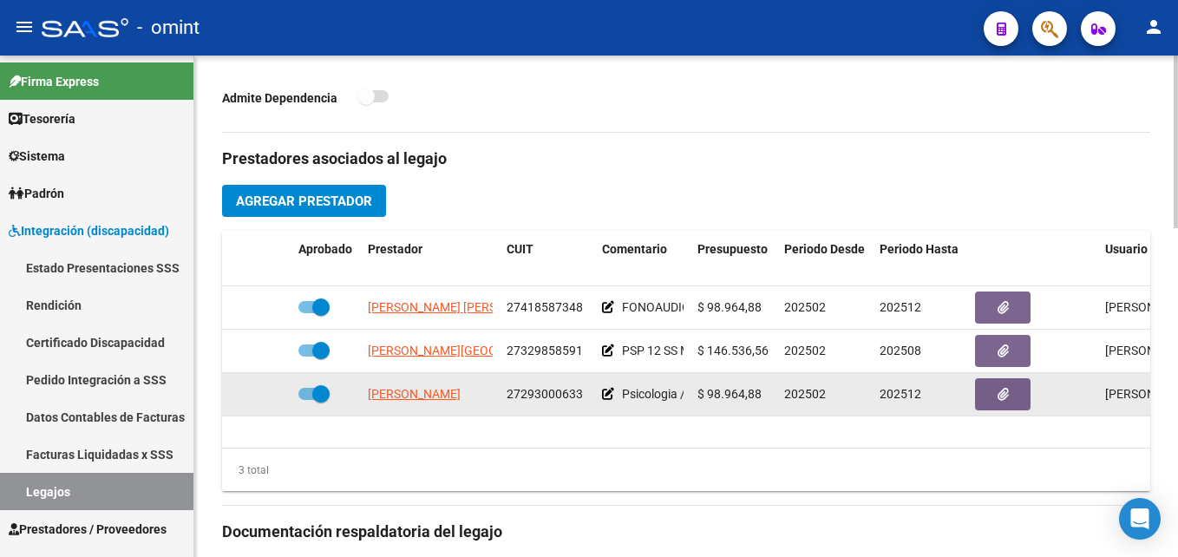
click at [558, 395] on span "27293000633" at bounding box center [545, 394] width 76 height 14
click at [565, 391] on span "27293000633" at bounding box center [545, 394] width 76 height 14
copy span "27293000633"
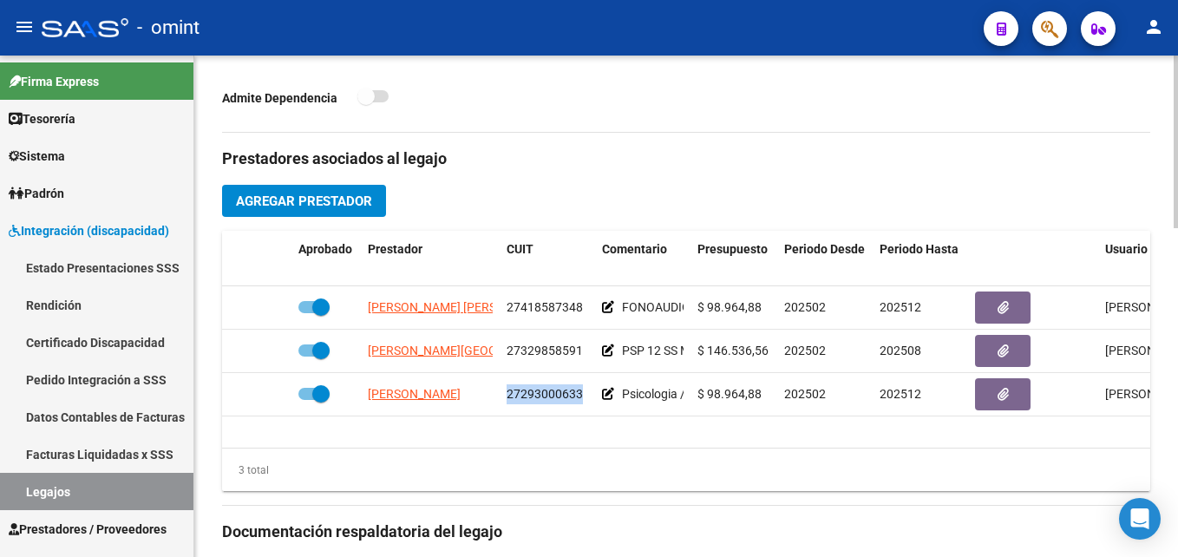
scroll to position [0, 0]
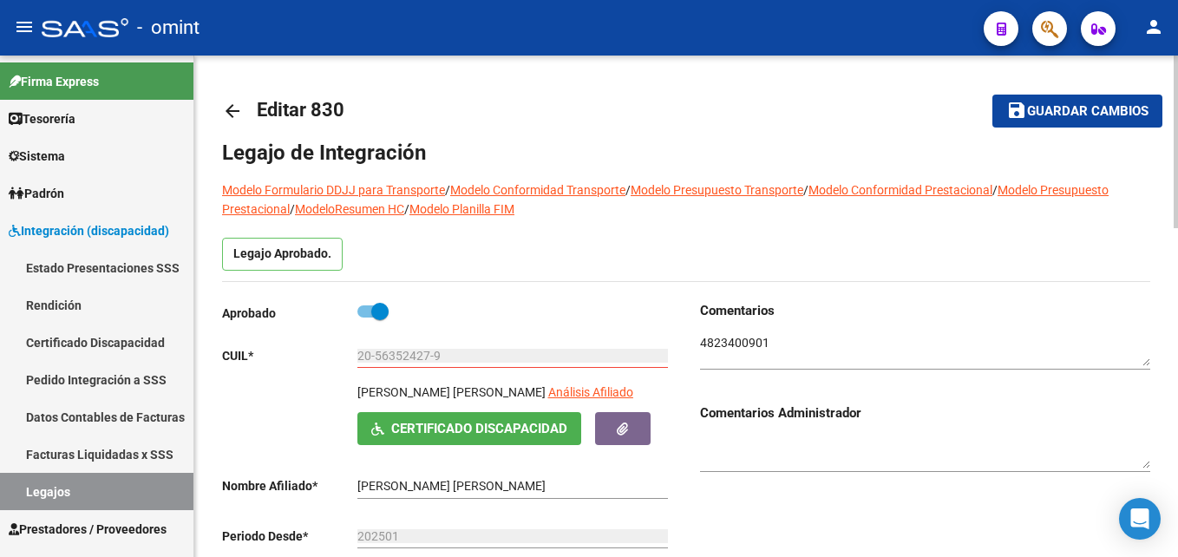
click at [233, 124] on link "arrow_back" at bounding box center [239, 110] width 35 height 41
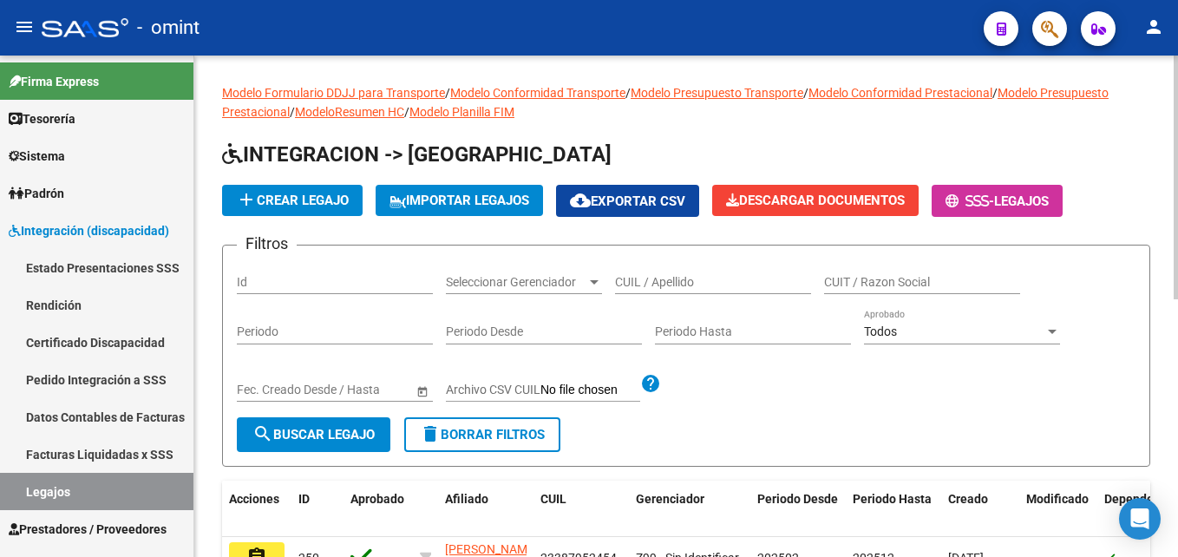
click at [672, 283] on input "CUIL / Apellido" at bounding box center [713, 282] width 196 height 15
paste input "20544552180"
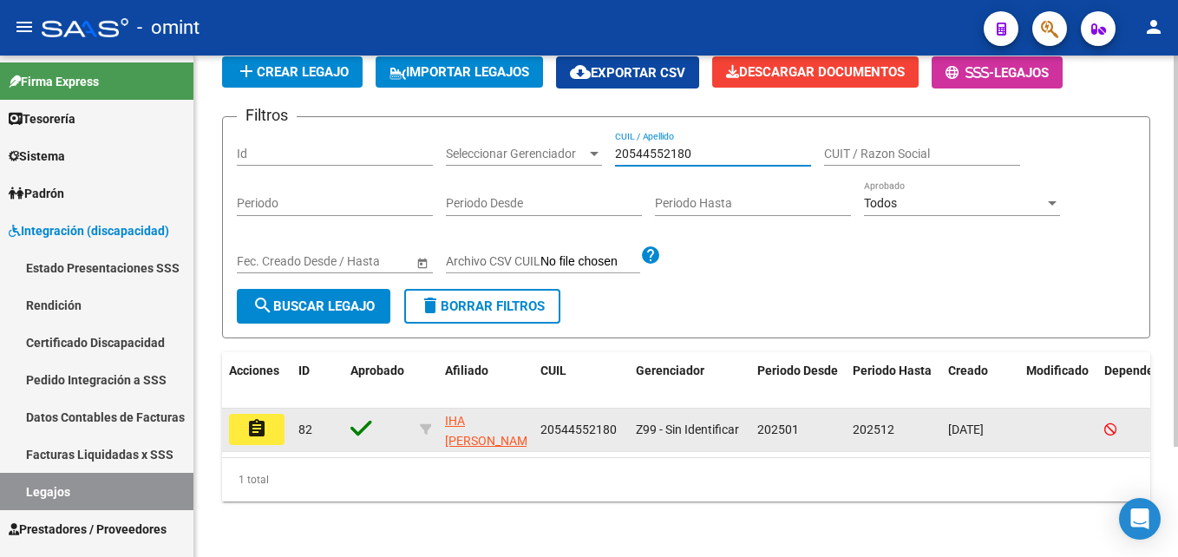
type input "20544552180"
click at [259, 418] on mat-icon "assignment" at bounding box center [256, 428] width 21 height 21
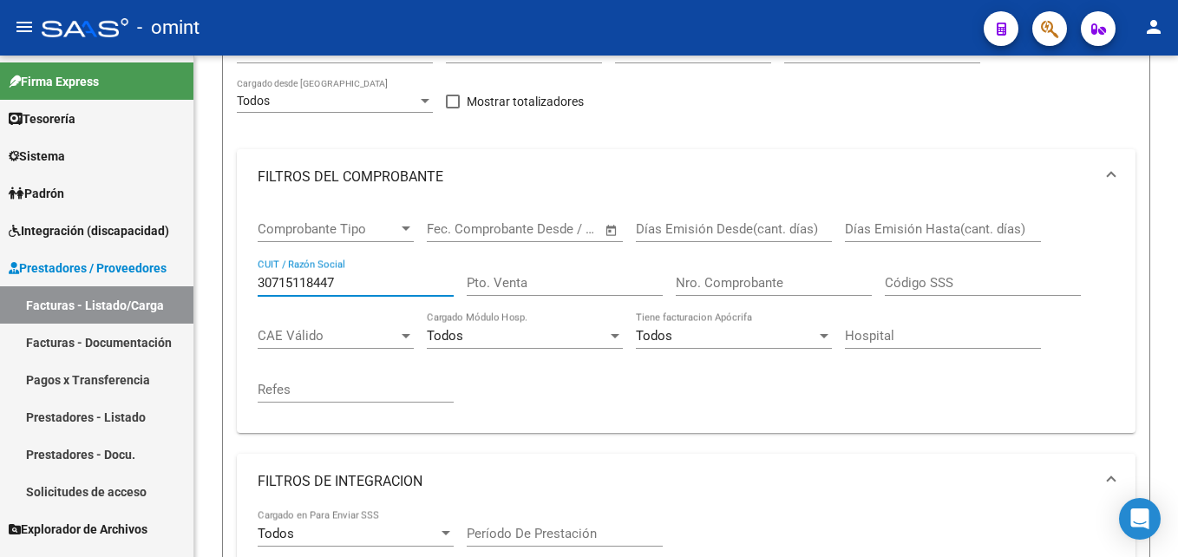
scroll to position [0, 2129]
click at [313, 284] on input "30715118447" at bounding box center [356, 282] width 196 height 16
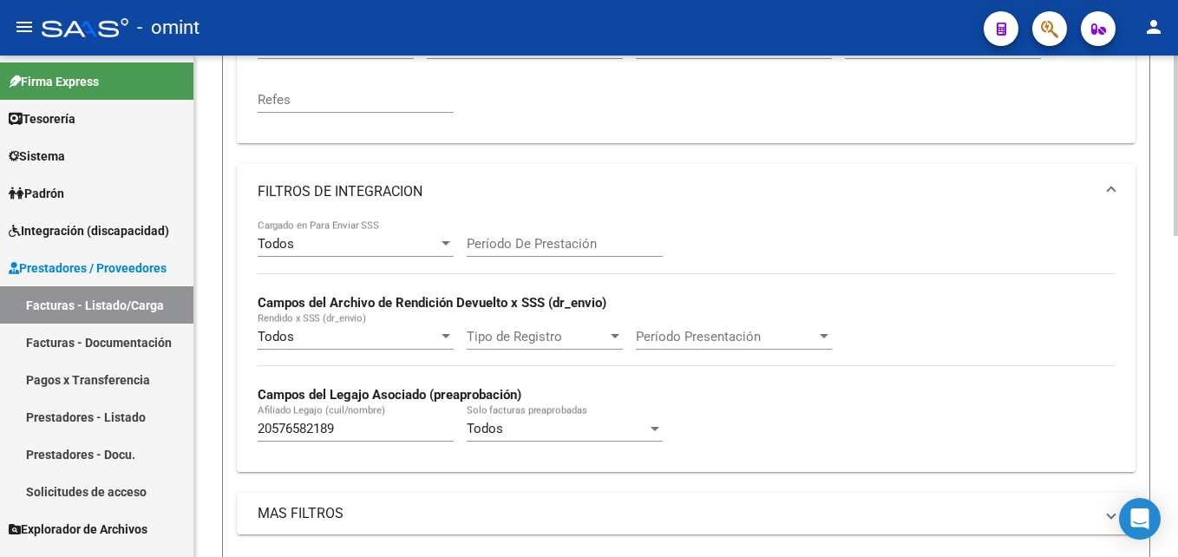
scroll to position [488, 0]
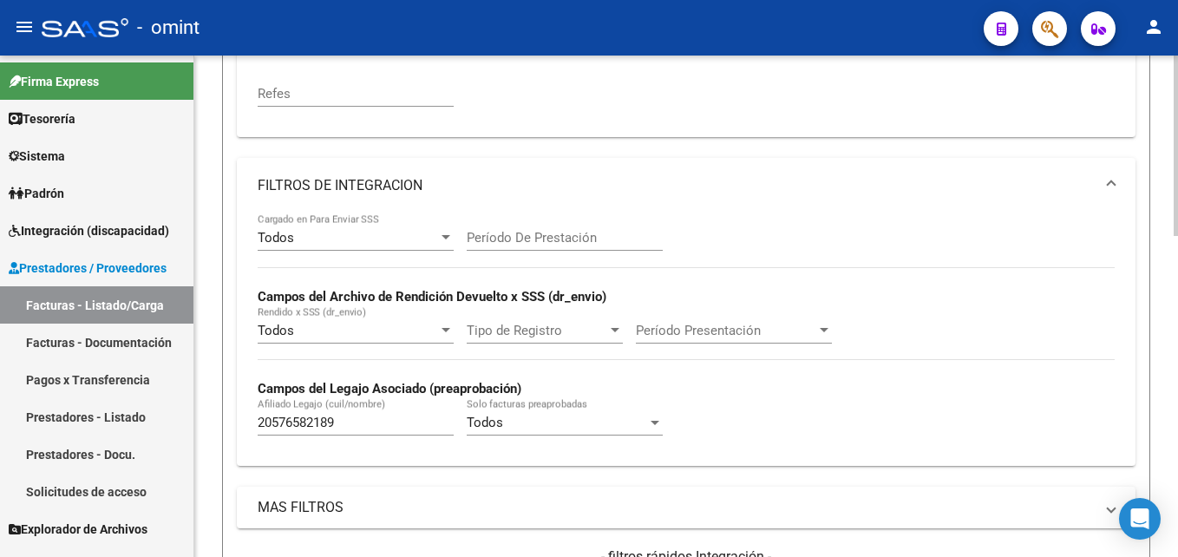
type input "27293000633"
click at [302, 419] on input "20576582189" at bounding box center [356, 423] width 196 height 16
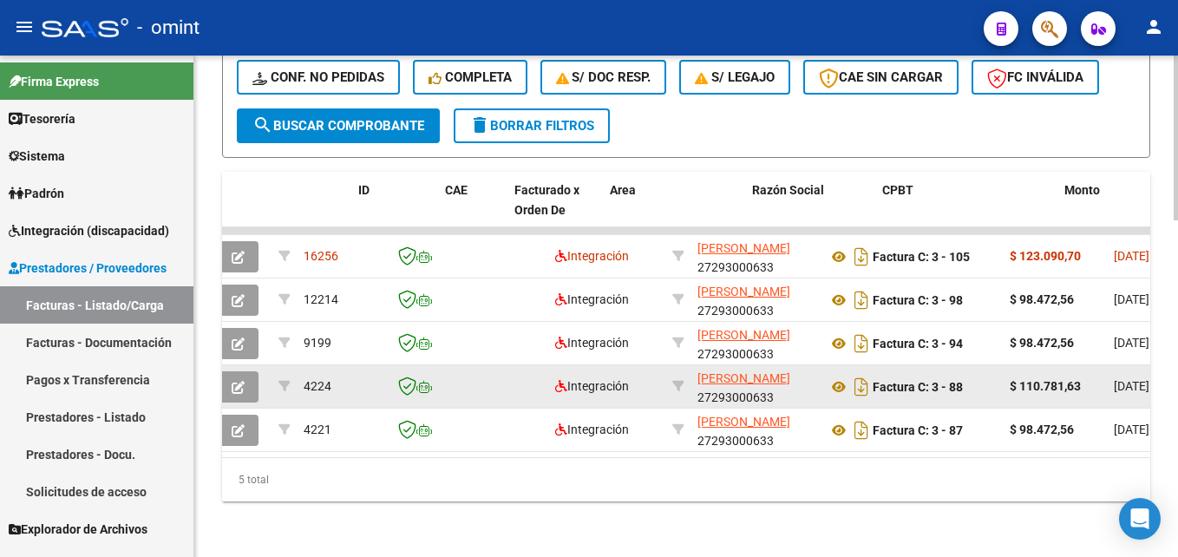
scroll to position [0, 0]
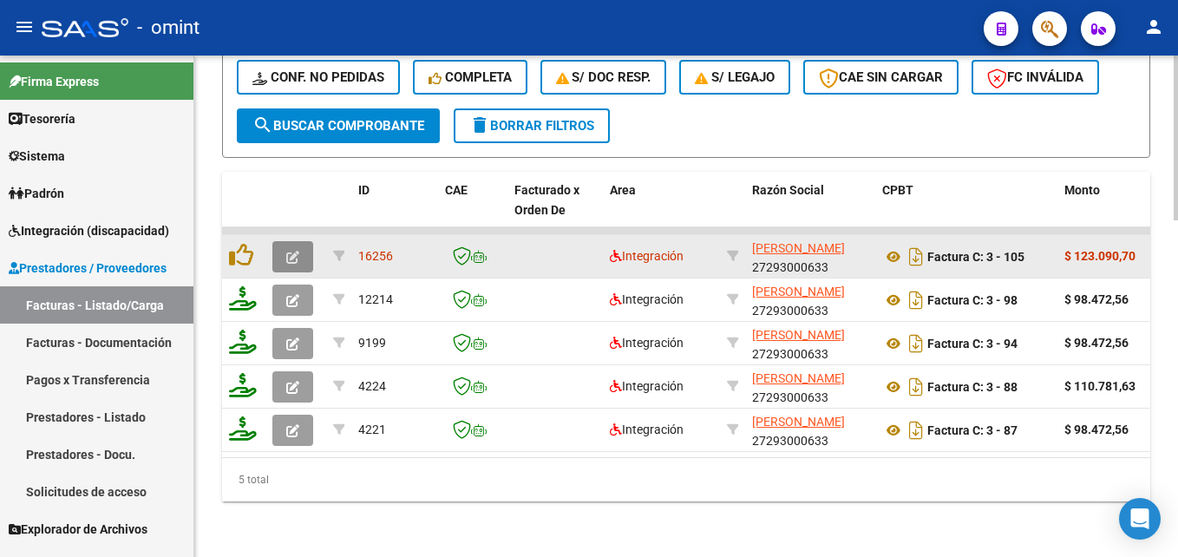
click at [302, 244] on button "button" at bounding box center [292, 256] width 41 height 31
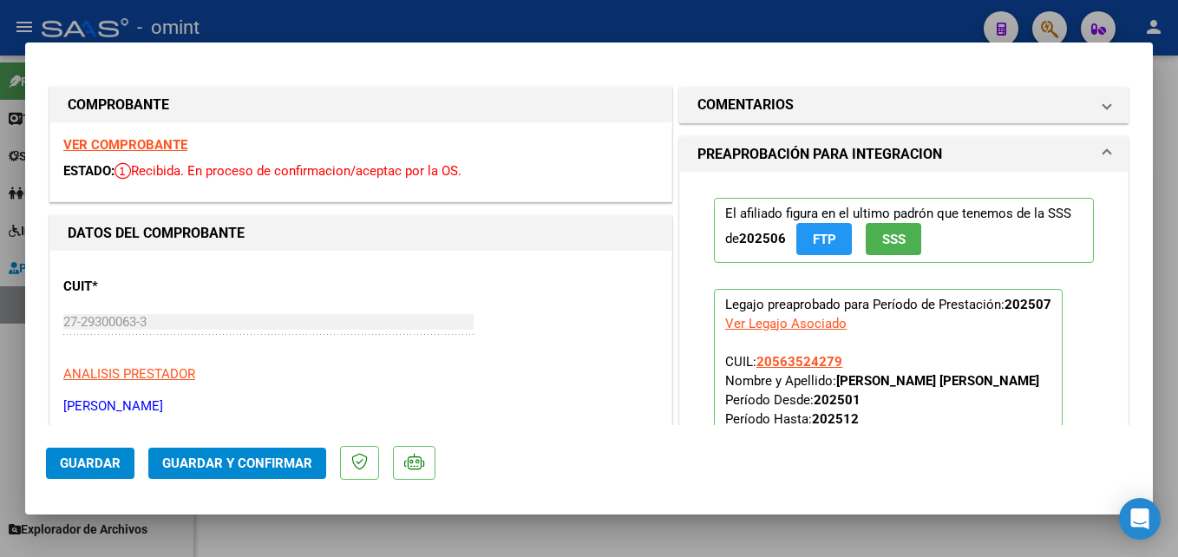
click at [165, 141] on strong "VER COMPROBANTE" at bounding box center [125, 145] width 124 height 16
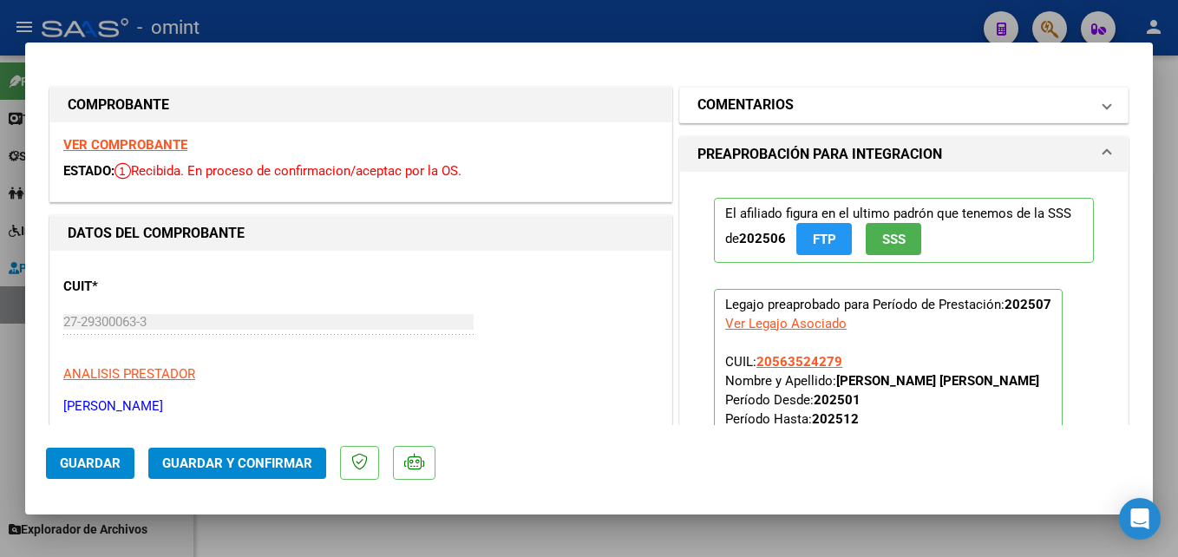
click at [764, 116] on mat-expansion-panel-header "COMENTARIOS" at bounding box center [904, 105] width 448 height 35
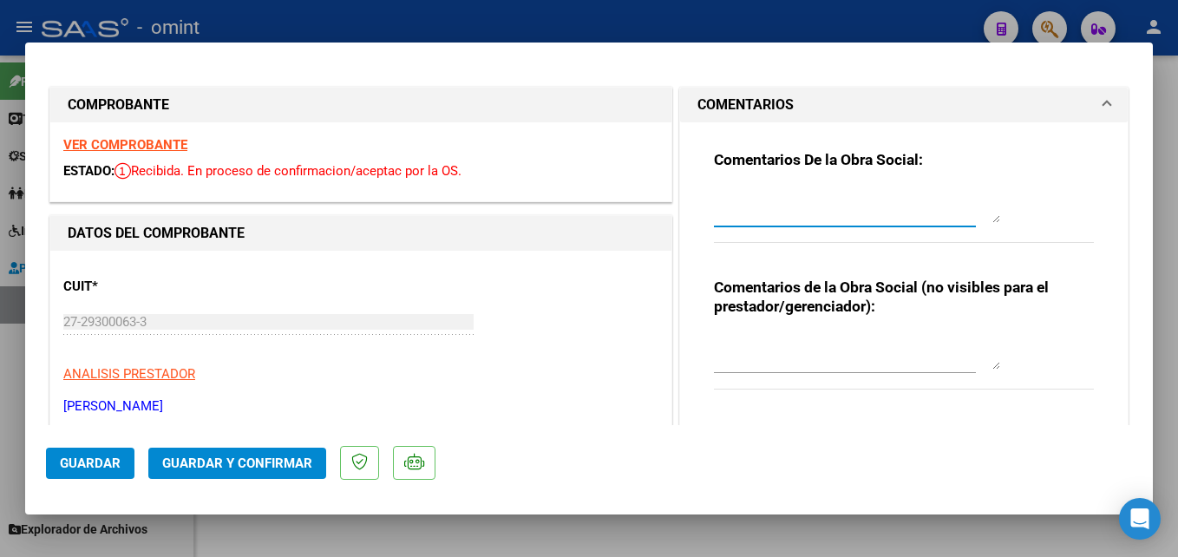
click at [731, 206] on textarea at bounding box center [857, 205] width 286 height 35
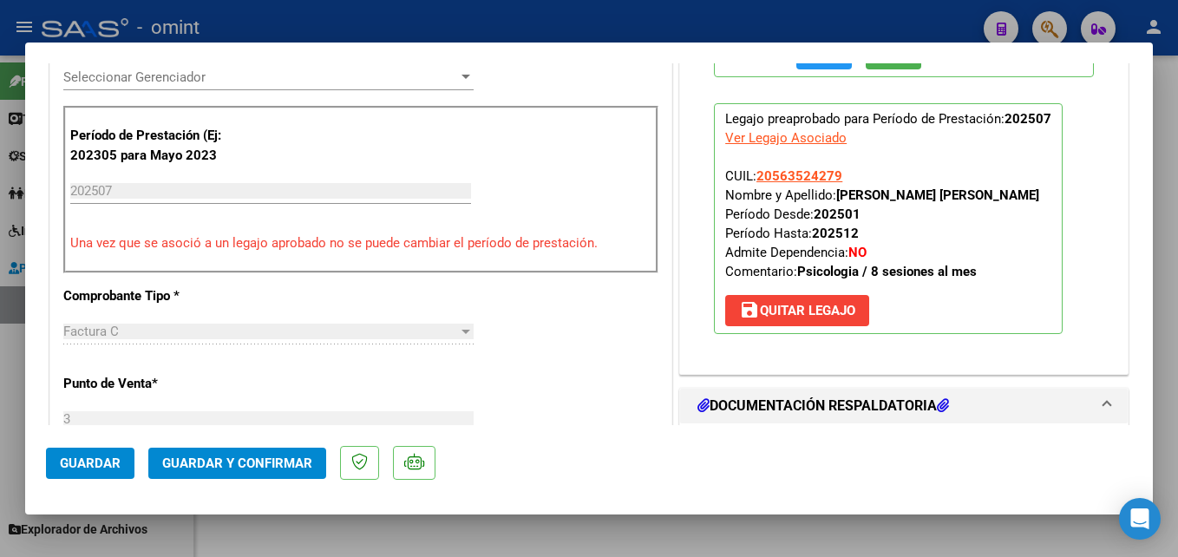
scroll to position [415, 0]
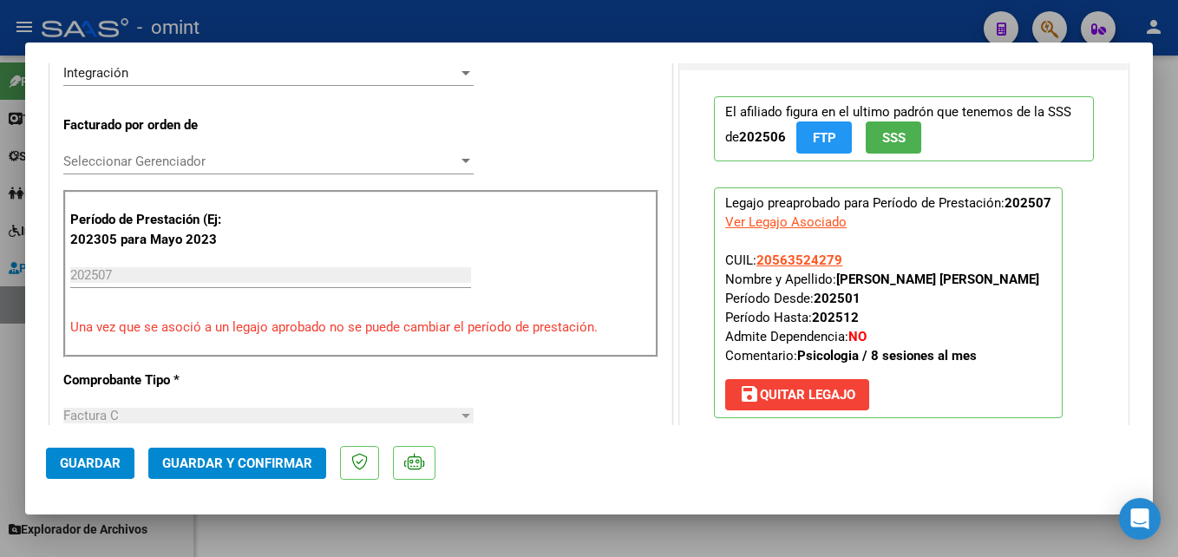
type textarea "Factura emitida por 10 sesiones, la prestación fue habilitada por 8 sesiones me…"
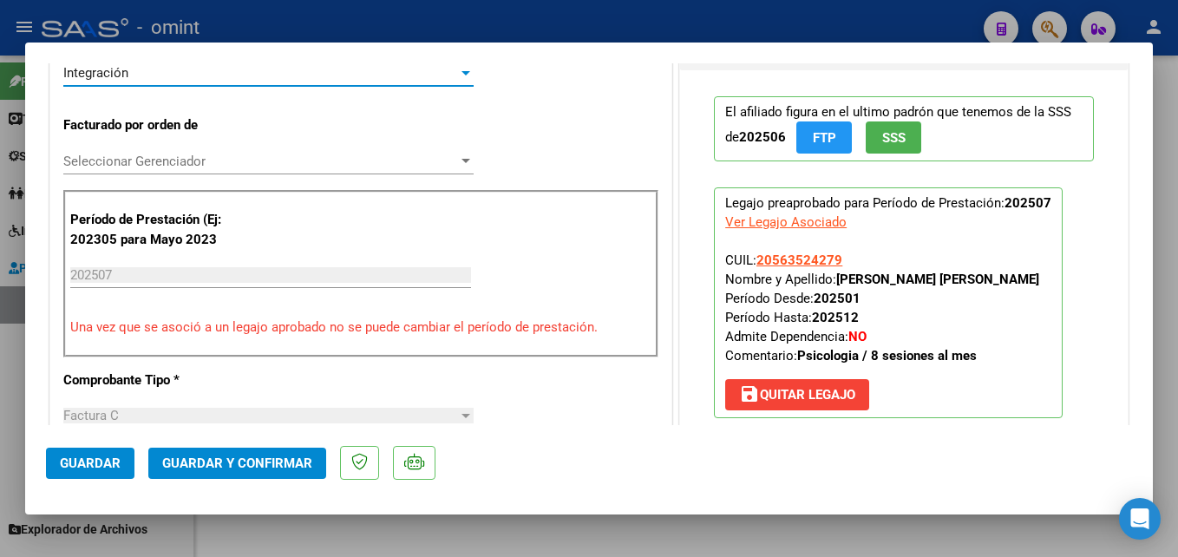
click at [146, 70] on div "Integración" at bounding box center [260, 73] width 395 height 16
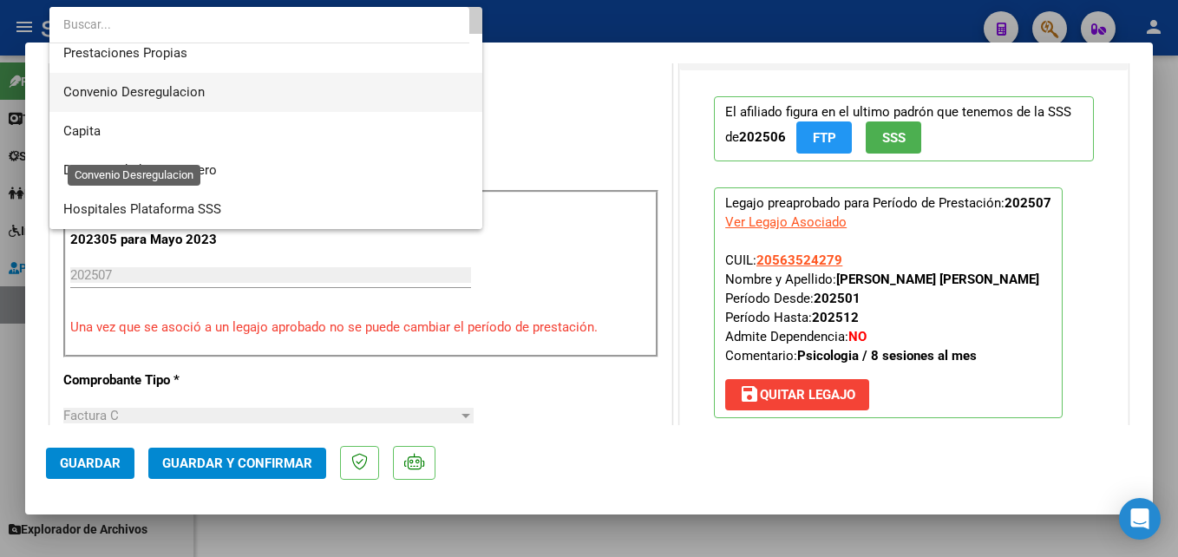
scroll to position [167, 0]
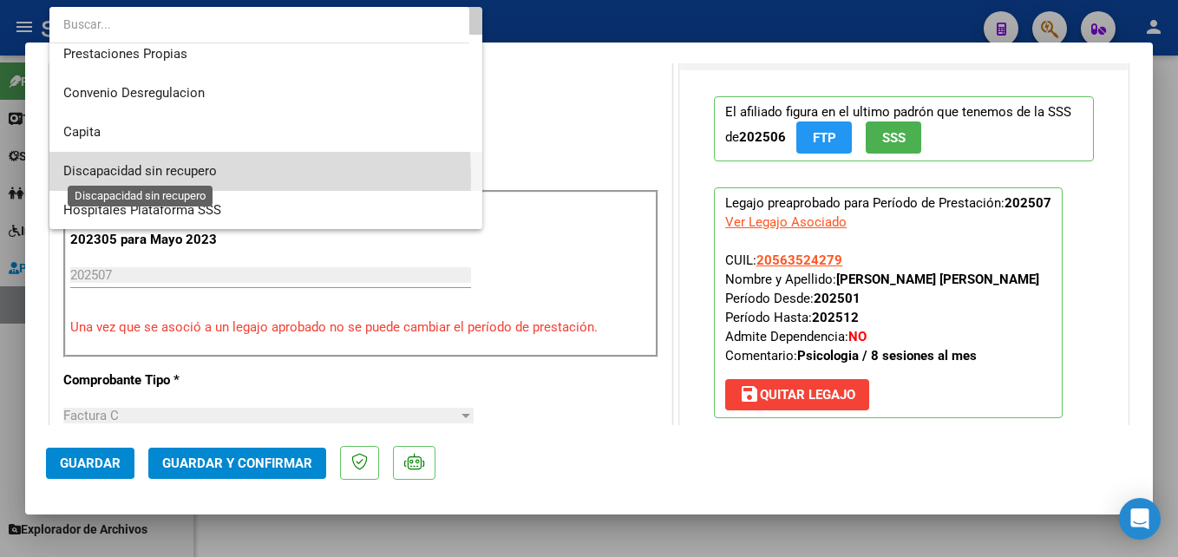
click at [135, 178] on span "Discapacidad sin recupero" at bounding box center [140, 171] width 154 height 16
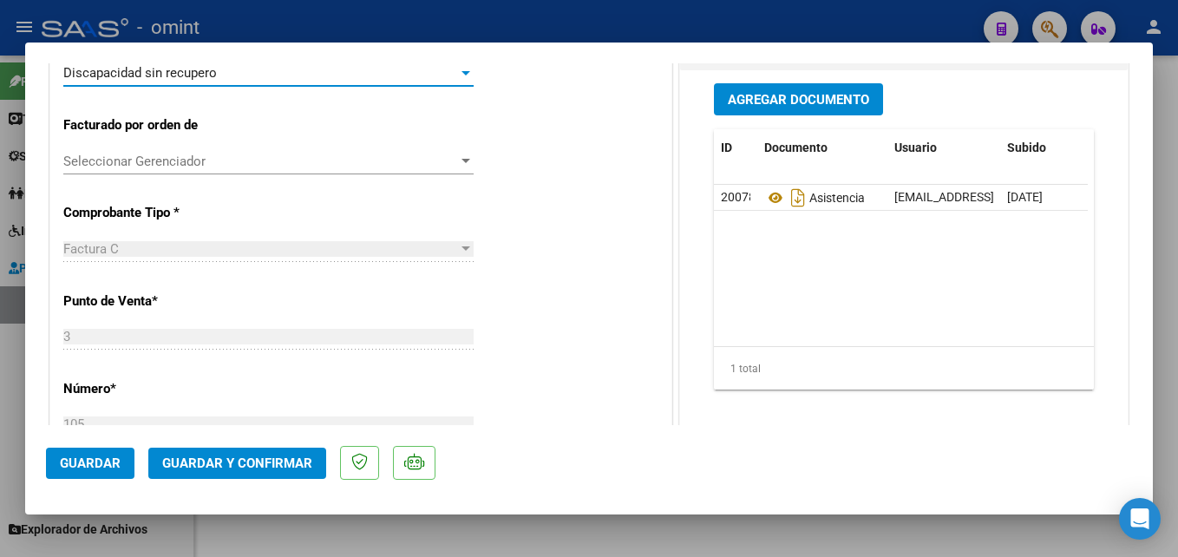
scroll to position [0, 0]
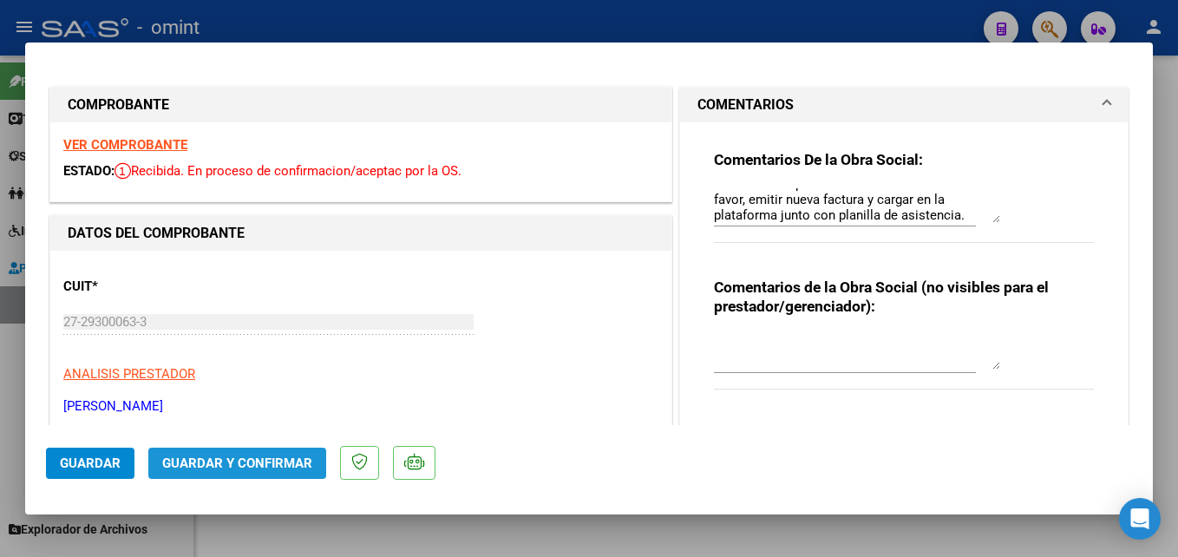
click at [245, 466] on span "Guardar y Confirmar" at bounding box center [237, 464] width 150 height 16
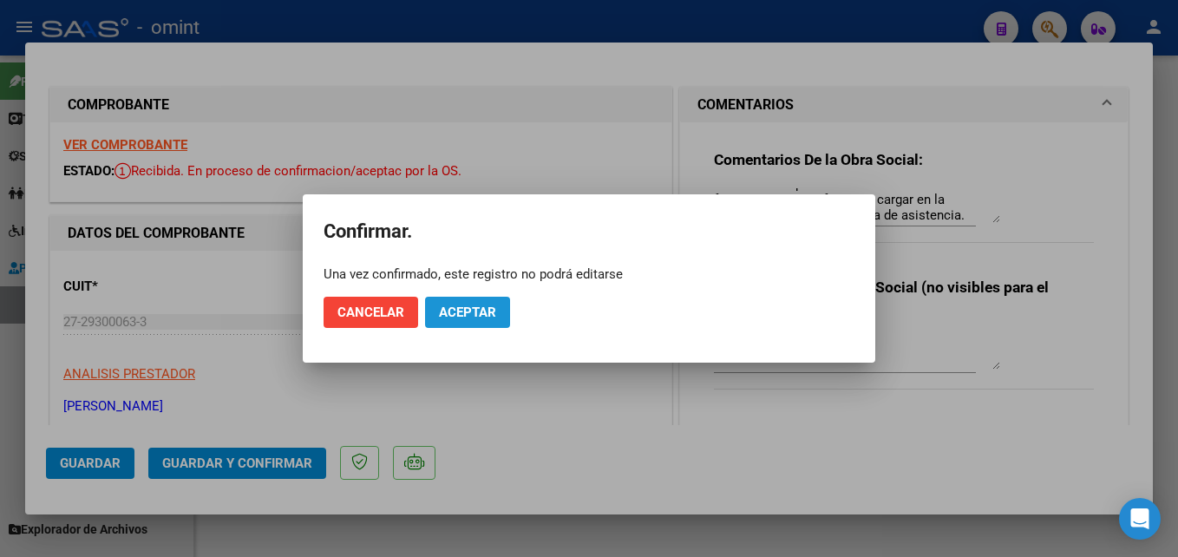
click at [496, 305] on span "Aceptar" at bounding box center [467, 313] width 57 height 16
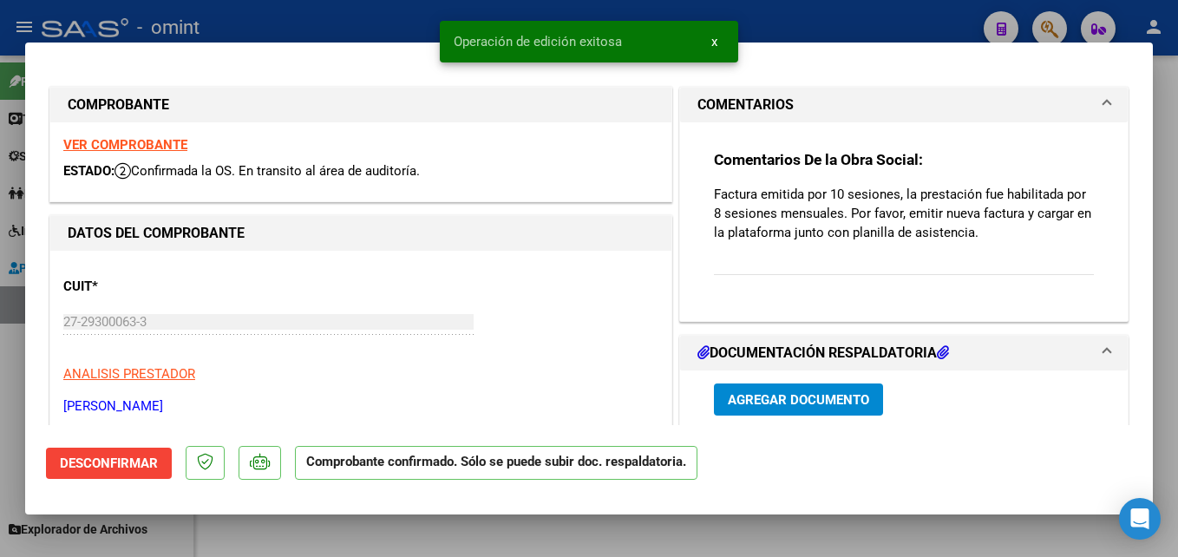
click at [284, 525] on div at bounding box center [589, 278] width 1178 height 557
type input "$ 0,00"
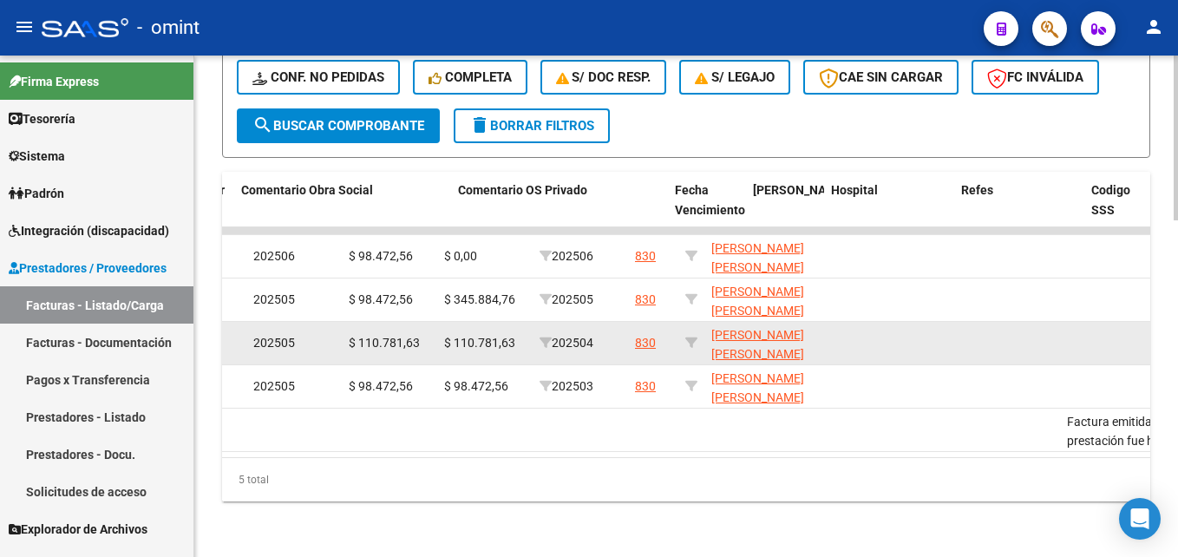
scroll to position [0, 3011]
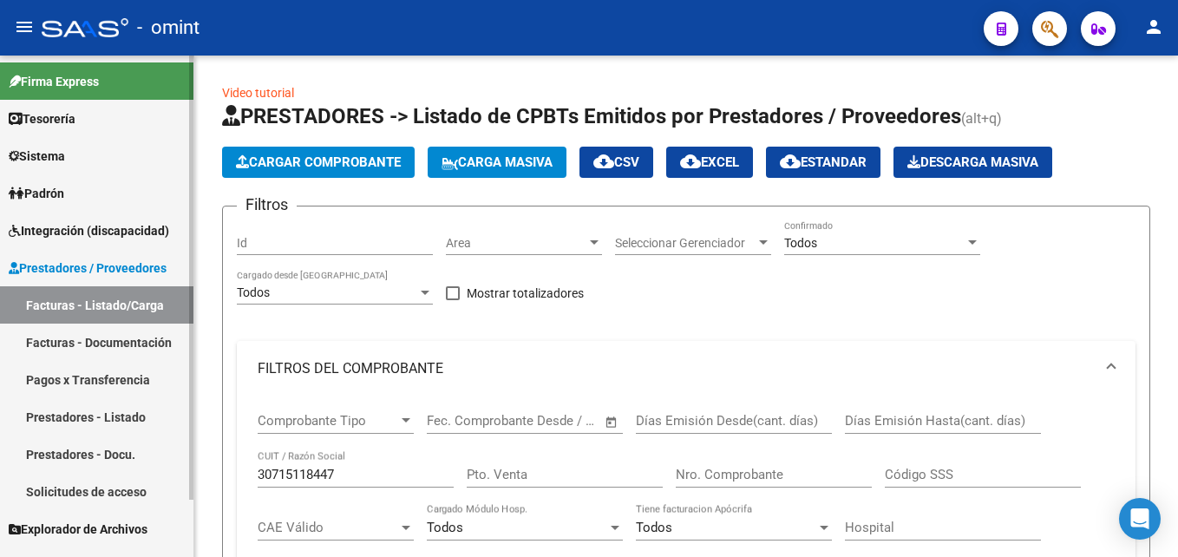
scroll to position [697, 0]
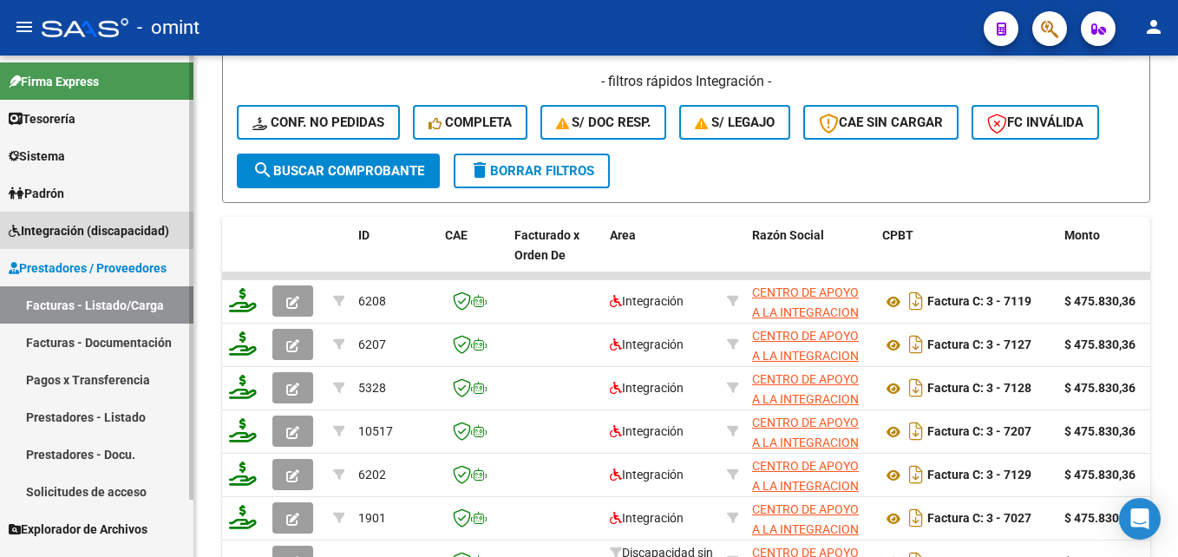
click at [90, 223] on span "Integración (discapacidad)" at bounding box center [89, 230] width 161 height 19
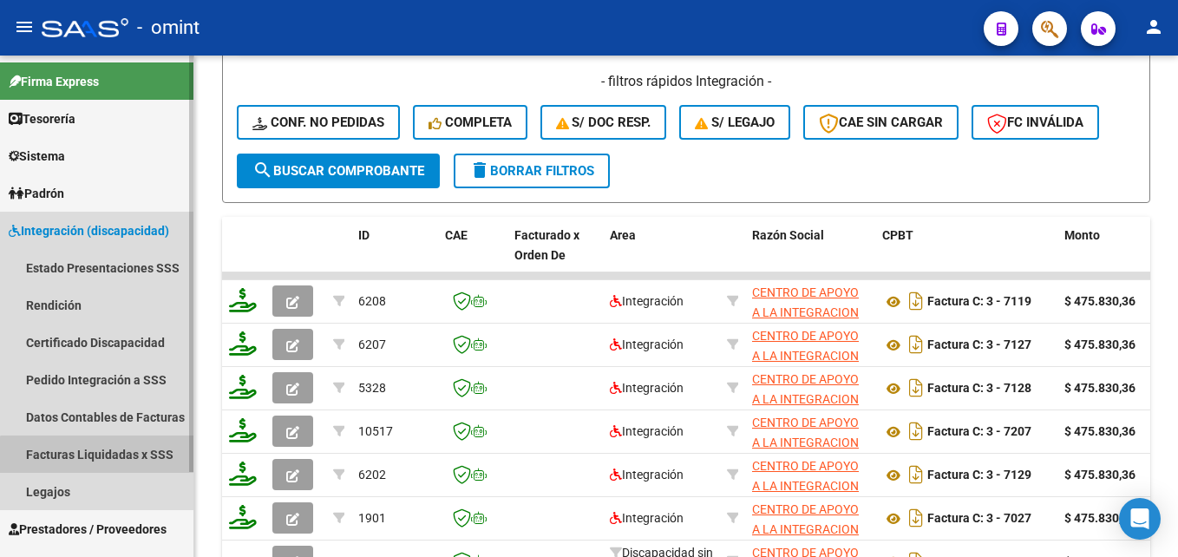
click at [127, 462] on link "Facturas Liquidadas x SSS" at bounding box center [96, 454] width 193 height 37
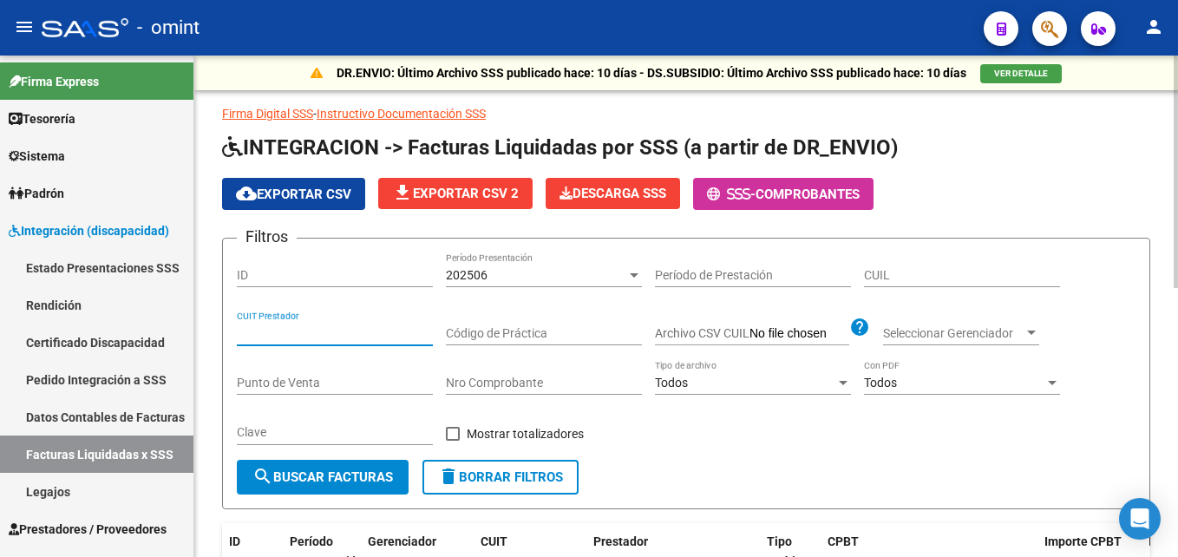
click at [311, 327] on input "CUIT Prestador" at bounding box center [335, 333] width 196 height 15
paste input "27-29300063-3"
type input "27-29300063-3"
click at [541, 270] on div "202506" at bounding box center [536, 275] width 180 height 15
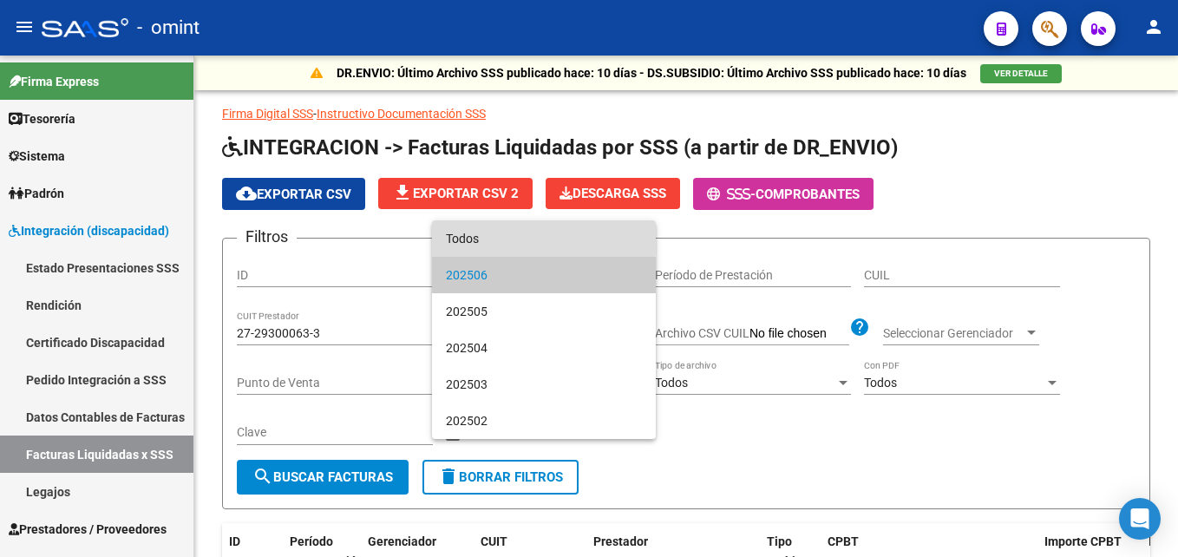
click at [511, 239] on span "Todos" at bounding box center [544, 238] width 196 height 36
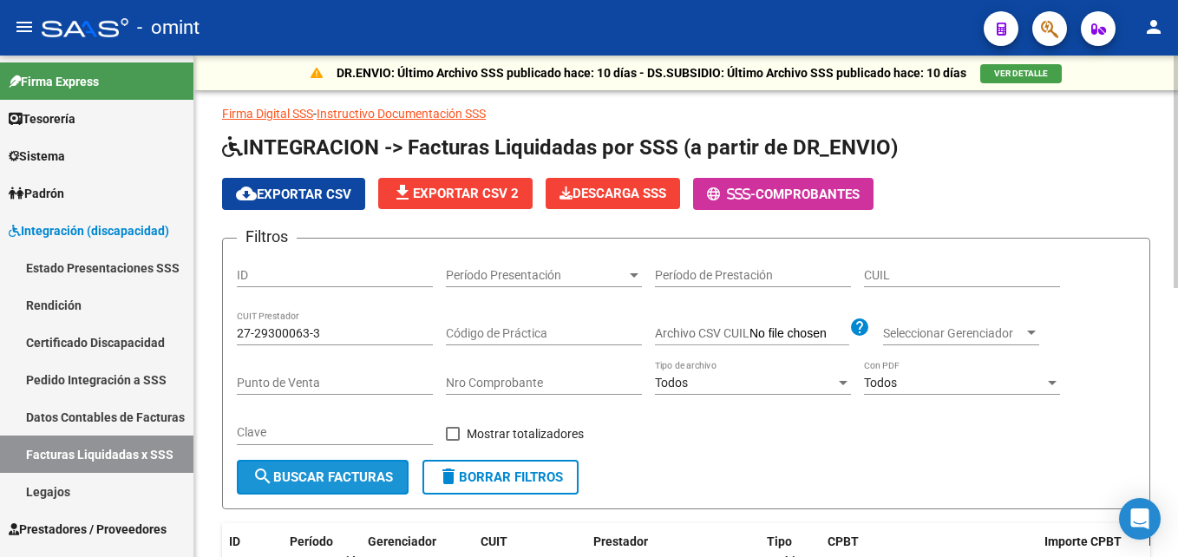
click at [333, 477] on span "search Buscar Facturas" at bounding box center [322, 477] width 141 height 16
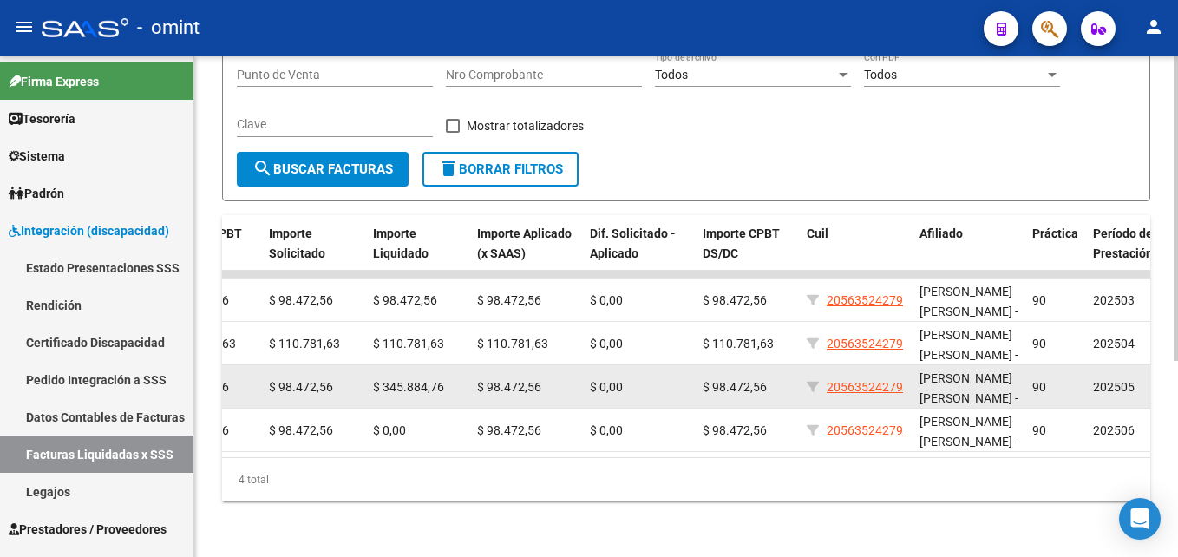
scroll to position [0, 1024]
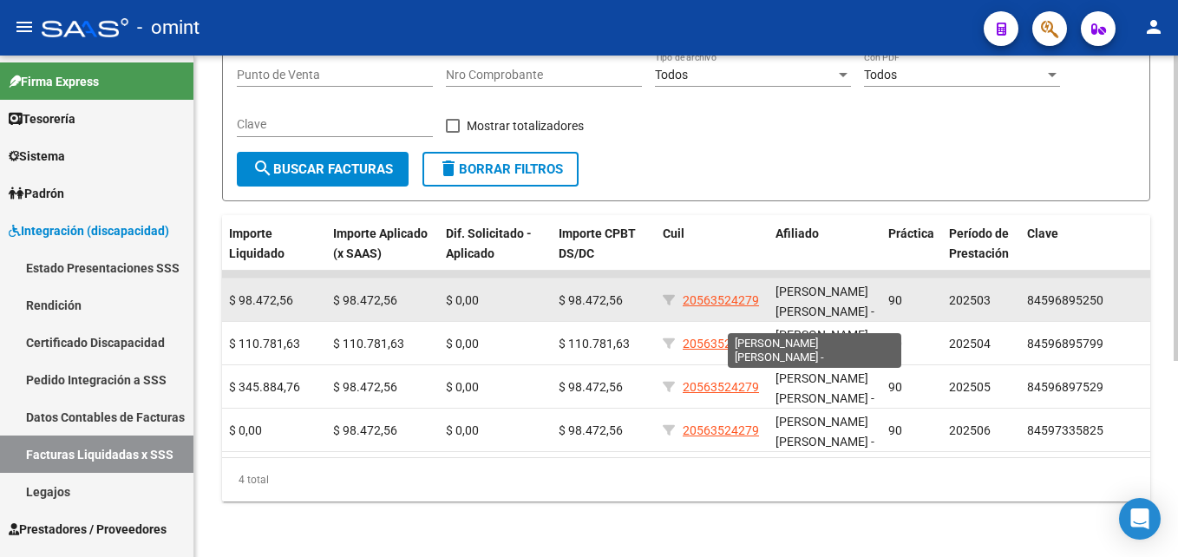
click at [816, 287] on span "[PERSON_NAME] [PERSON_NAME] -" at bounding box center [825, 302] width 99 height 34
copy span "[PERSON_NAME]"
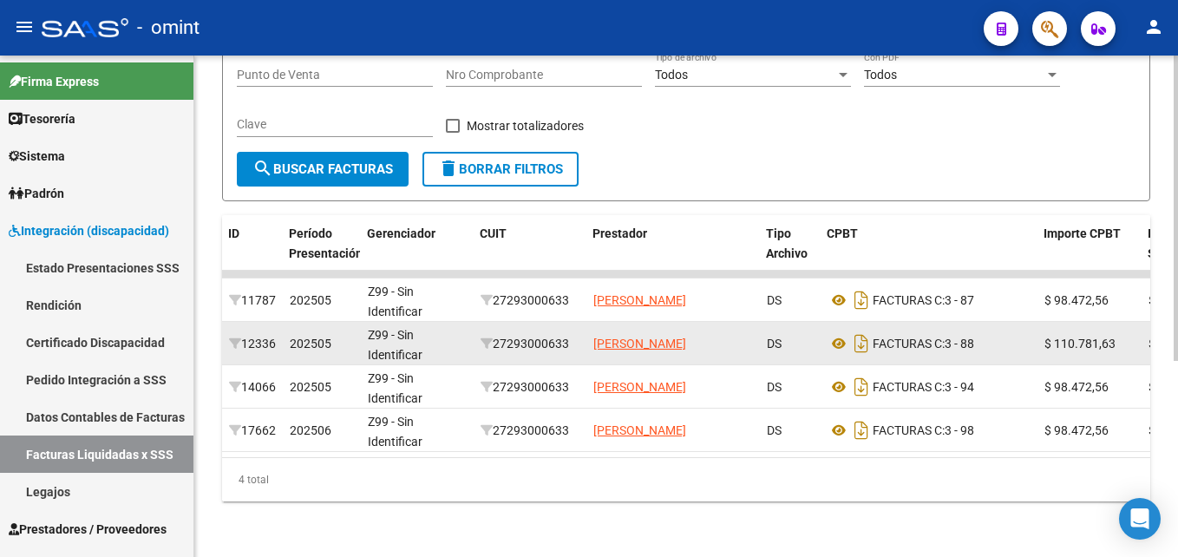
scroll to position [0, 1]
click at [550, 334] on div "27293000633" at bounding box center [529, 344] width 99 height 20
copy div "27293000633"
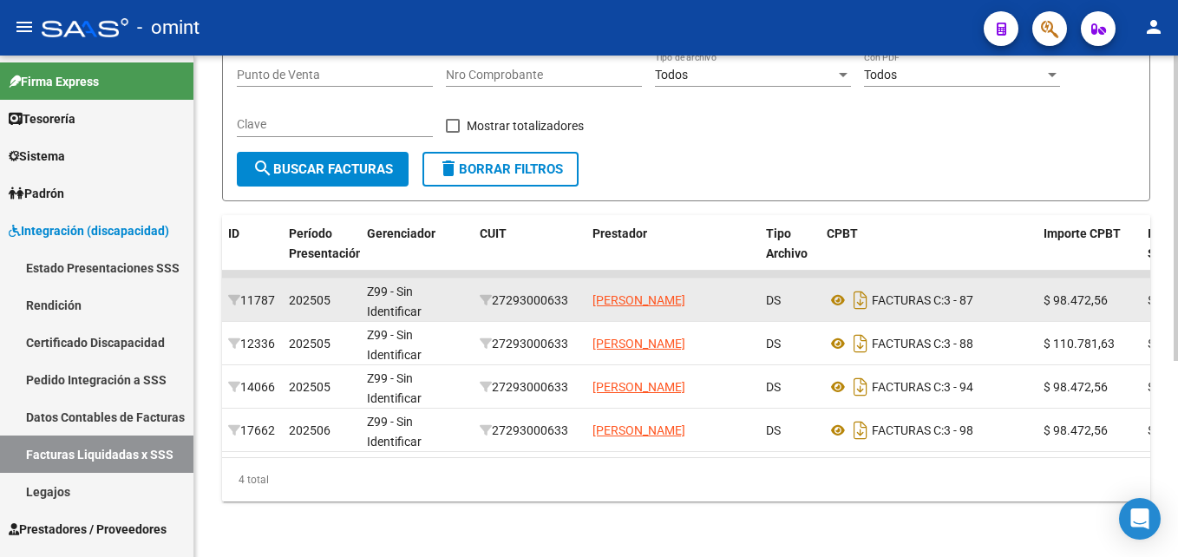
scroll to position [0, 0]
